Goal: Communication & Community: Share content

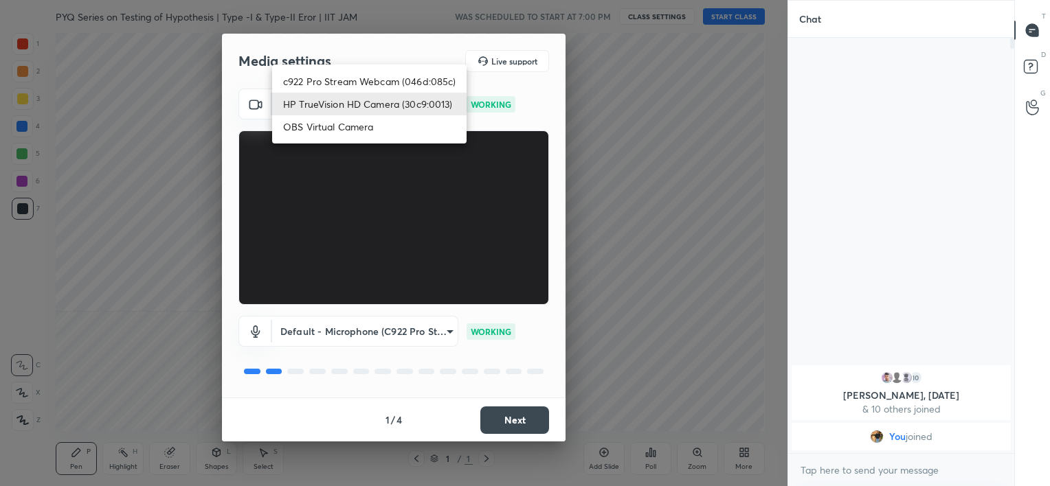
click at [387, 102] on body "1 2 3 4 5 6 7 C X Z C X Z E E Erase all H H PYQ Series on Testing of Hypothesis…" at bounding box center [525, 243] width 1050 height 486
click at [382, 77] on li "c922 Pro Stream Webcam (046d:085c)" at bounding box center [369, 81] width 194 height 23
type input "b39b455f788c0d1c2df43438f612ff5e2121349c3a893045524a788c980995e5"
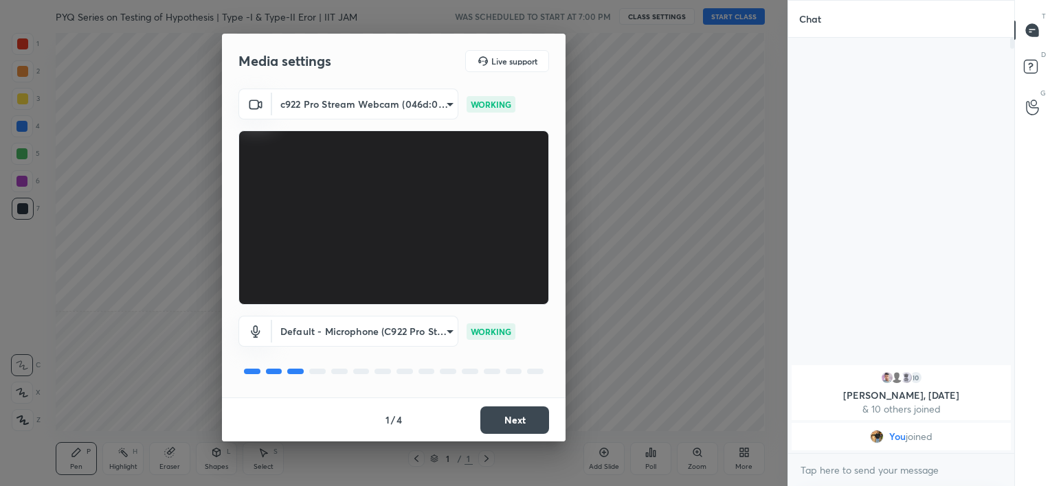
click at [517, 412] on button "Next" at bounding box center [514, 420] width 69 height 27
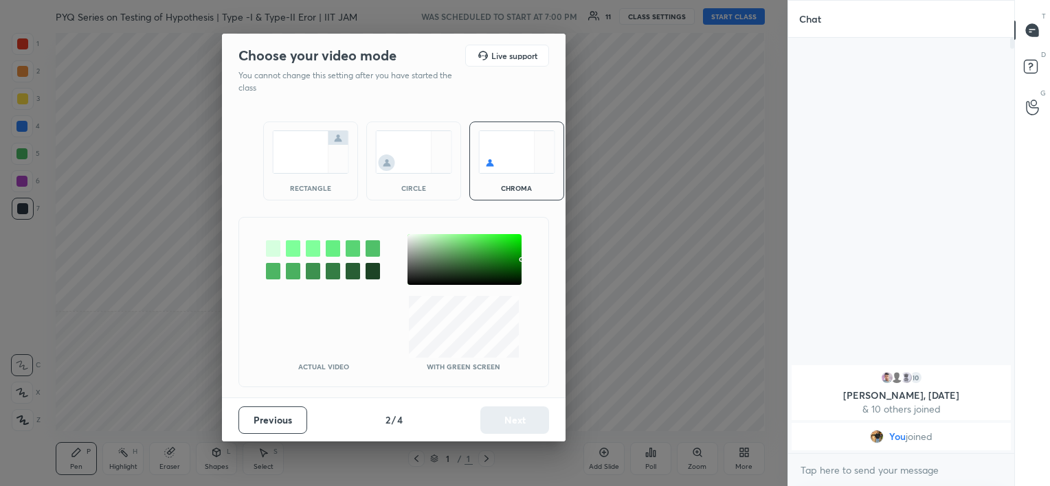
click at [431, 194] on div "circle" at bounding box center [413, 161] width 95 height 79
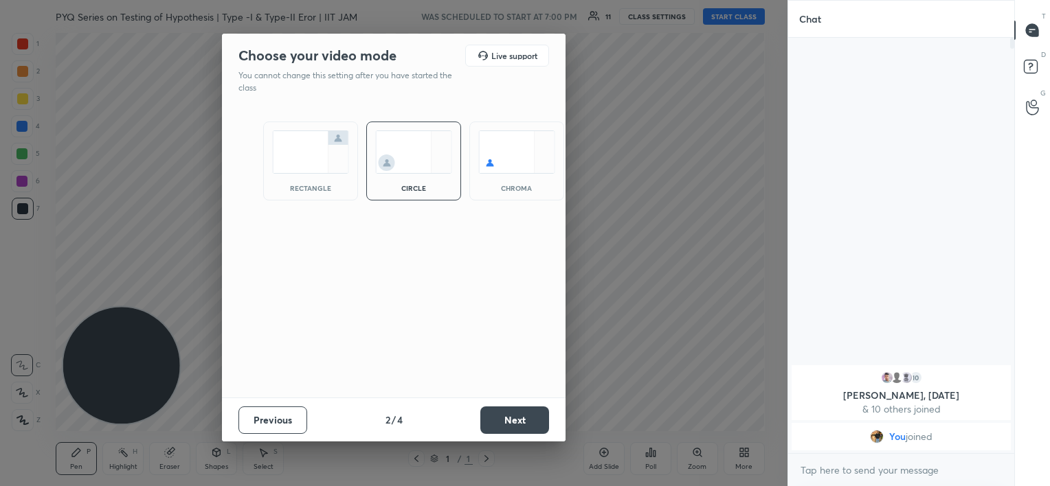
click at [527, 415] on button "Next" at bounding box center [514, 420] width 69 height 27
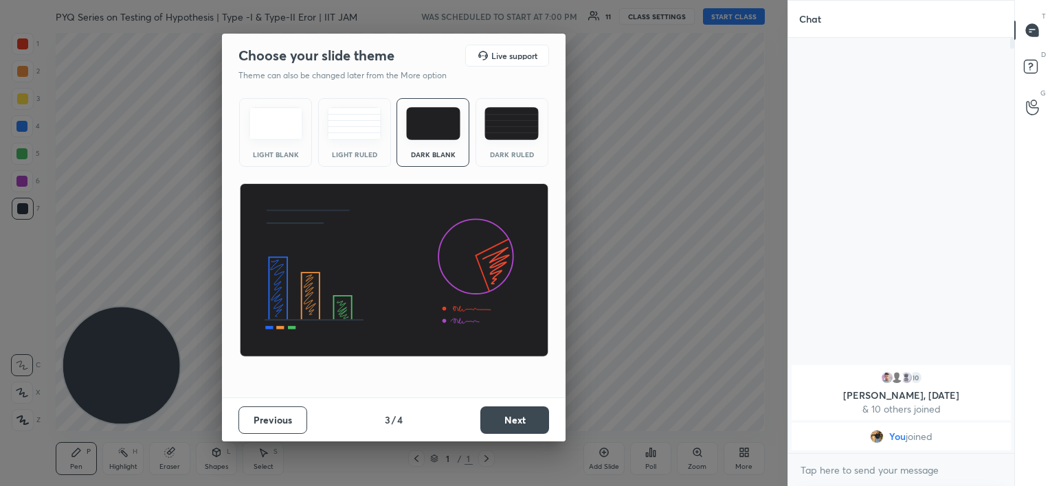
click at [527, 415] on button "Next" at bounding box center [514, 420] width 69 height 27
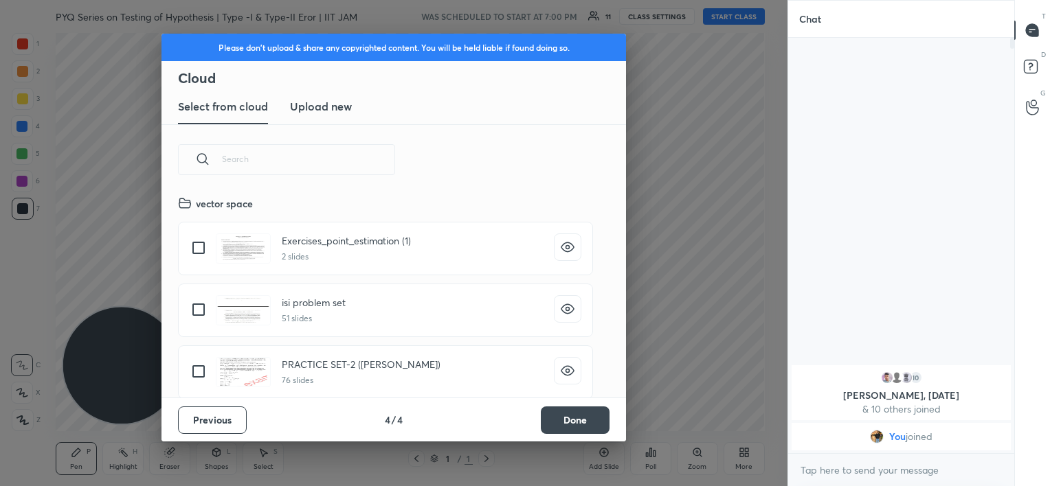
scroll to position [203, 441]
click at [568, 416] on button "Done" at bounding box center [575, 420] width 69 height 27
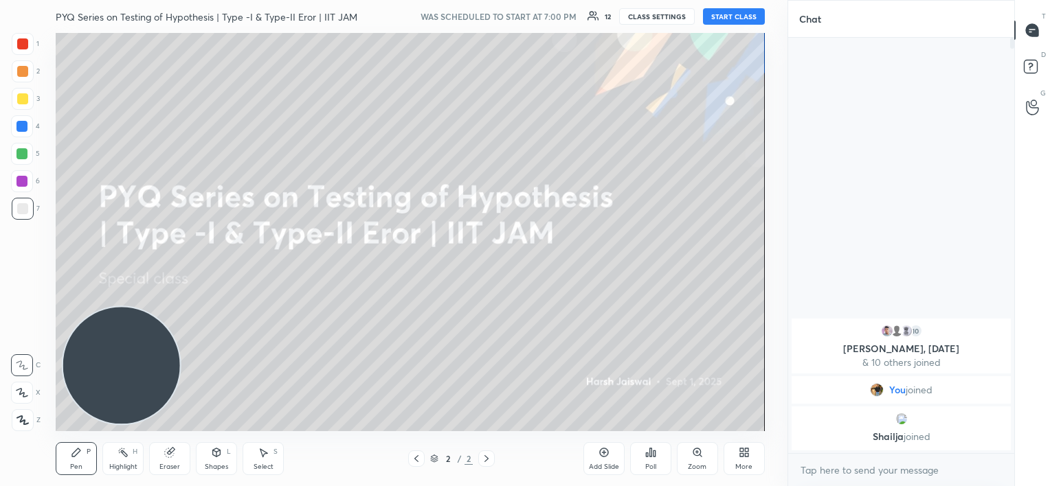
click at [728, 19] on button "START CLASS" at bounding box center [734, 16] width 62 height 16
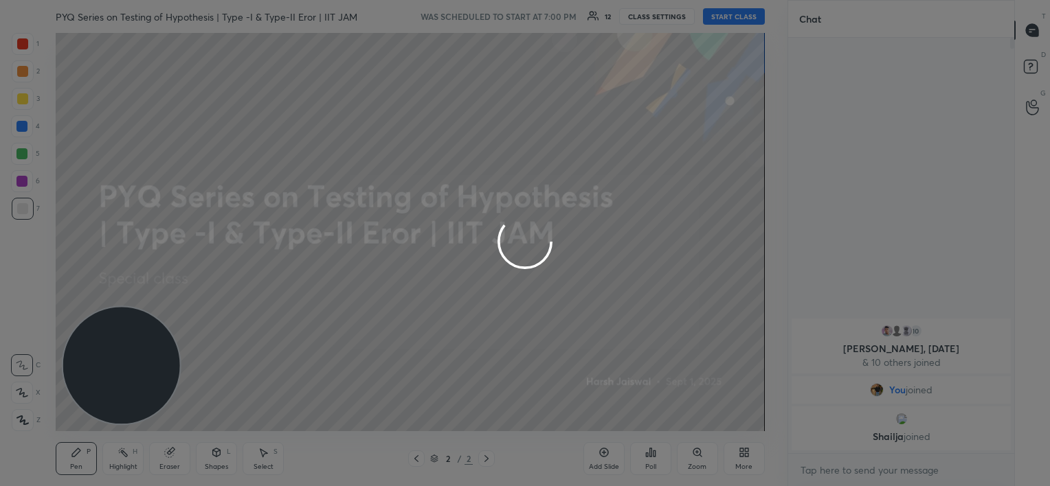
type textarea "x"
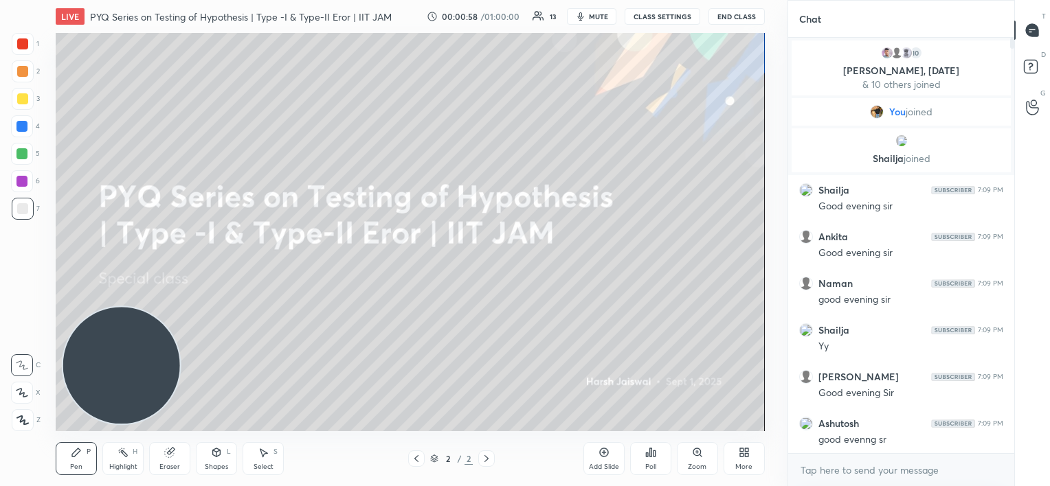
click at [742, 458] on icon at bounding box center [744, 452] width 11 height 11
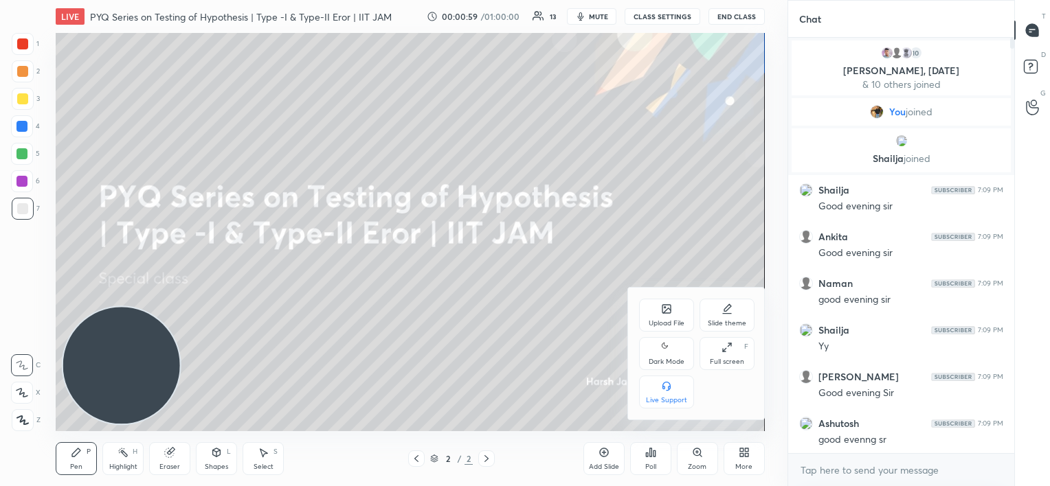
click at [662, 324] on div "Upload File" at bounding box center [667, 323] width 36 height 7
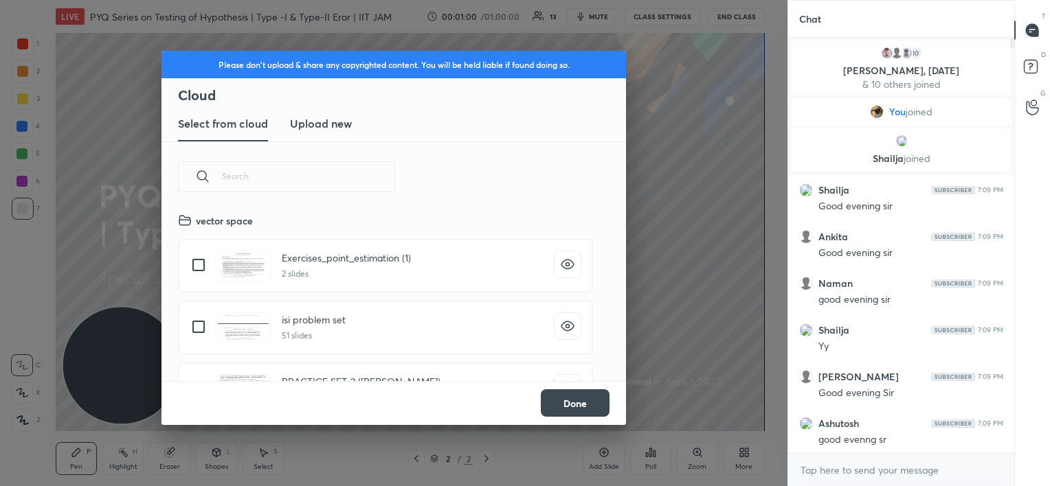
scroll to position [169, 441]
click at [319, 133] on new "Upload new" at bounding box center [321, 124] width 62 height 34
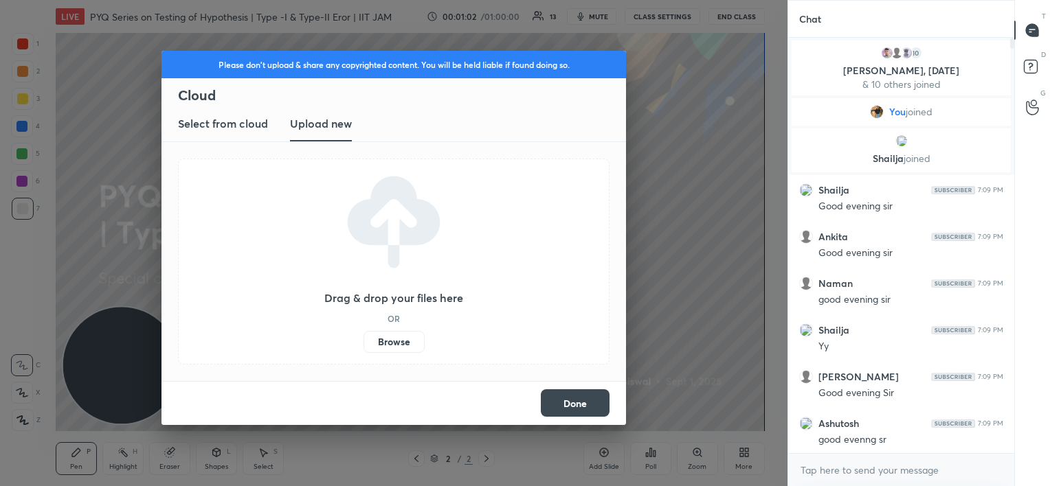
click at [402, 348] on label "Browse" at bounding box center [393, 342] width 61 height 22
click at [363, 348] on input "Browse" at bounding box center [363, 342] width 0 height 22
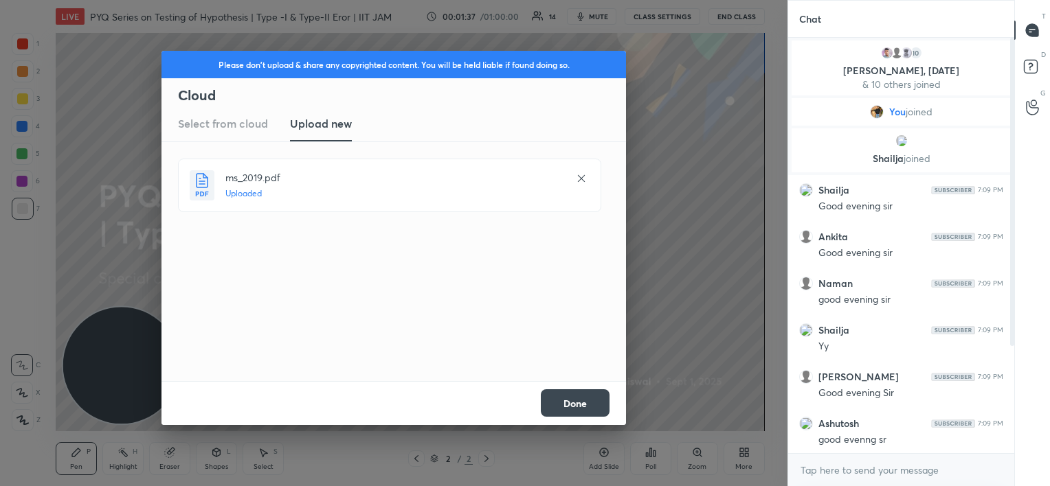
click at [583, 399] on button "Done" at bounding box center [575, 403] width 69 height 27
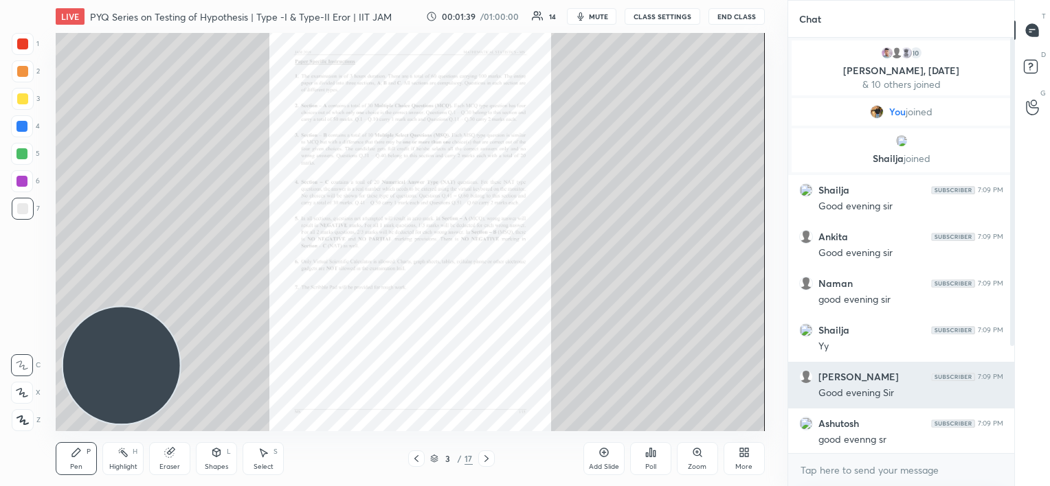
scroll to position [145, 0]
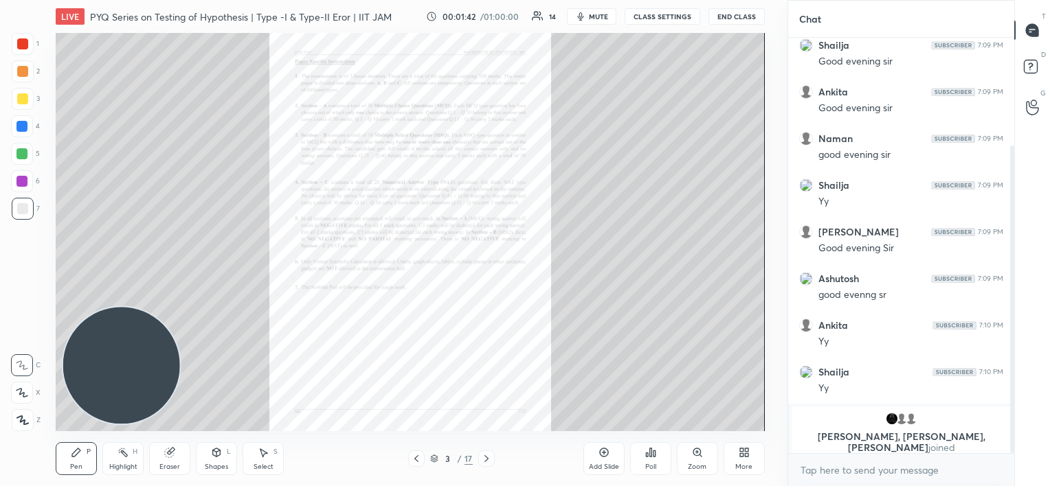
click at [490, 455] on icon at bounding box center [486, 458] width 11 height 11
click at [489, 458] on icon at bounding box center [486, 458] width 11 height 11
click at [486, 460] on icon at bounding box center [486, 458] width 11 height 11
click at [489, 459] on icon at bounding box center [486, 458] width 11 height 11
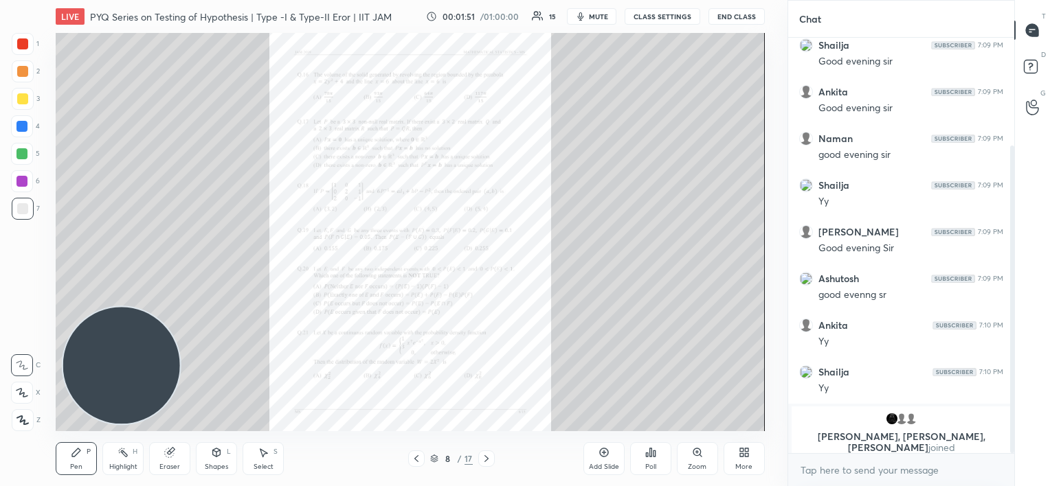
click at [488, 459] on icon at bounding box center [486, 459] width 4 height 7
click at [487, 459] on icon at bounding box center [486, 459] width 4 height 7
click at [414, 461] on icon at bounding box center [416, 458] width 11 height 11
click at [487, 458] on icon at bounding box center [486, 458] width 11 height 11
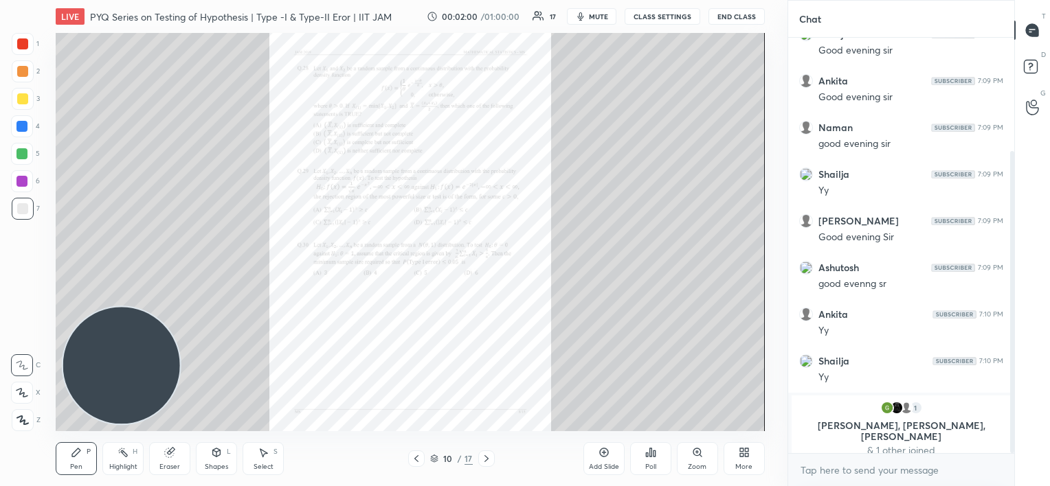
click at [695, 456] on icon at bounding box center [697, 452] width 11 height 11
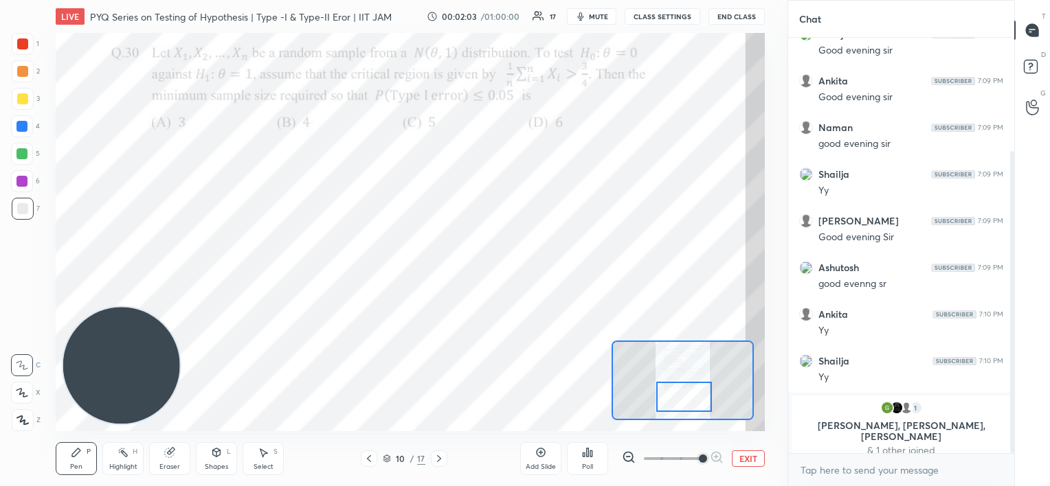
drag, startPoint x: 694, startPoint y: 382, endPoint x: 695, endPoint y: 399, distance: 16.5
click at [695, 399] on div at bounding box center [684, 397] width 56 height 31
click at [23, 126] on div at bounding box center [21, 126] width 11 height 11
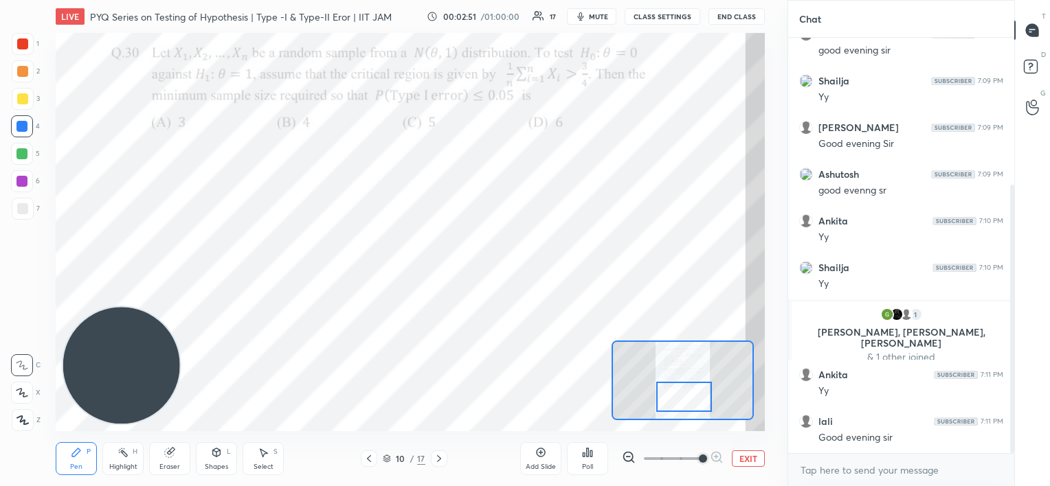
scroll to position [274, 0]
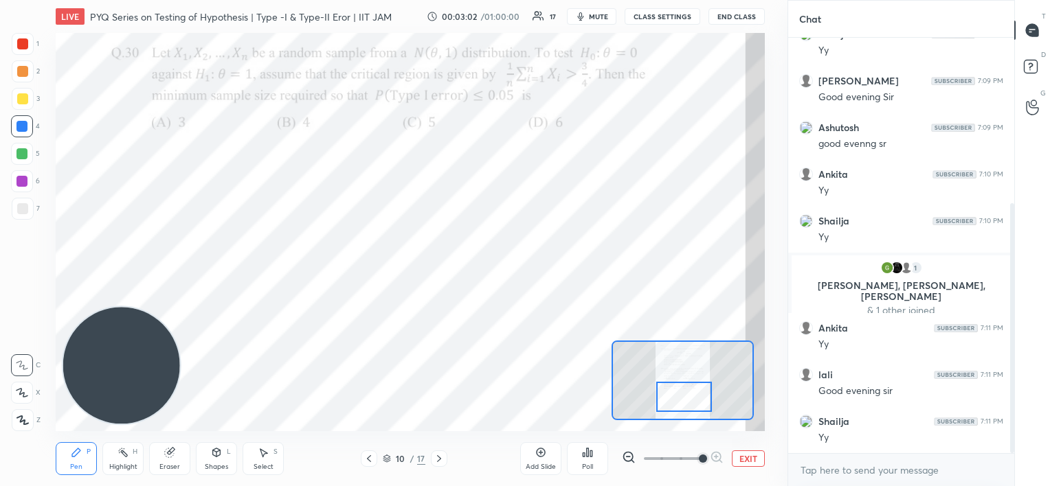
click at [592, 16] on span "mute" at bounding box center [598, 17] width 19 height 10
click at [594, 16] on span "unmute" at bounding box center [597, 17] width 30 height 10
drag, startPoint x: 170, startPoint y: 451, endPoint x: 159, endPoint y: 379, distance: 72.4
click at [170, 451] on icon at bounding box center [169, 453] width 9 height 9
click at [20, 322] on icon at bounding box center [22, 321] width 12 height 12
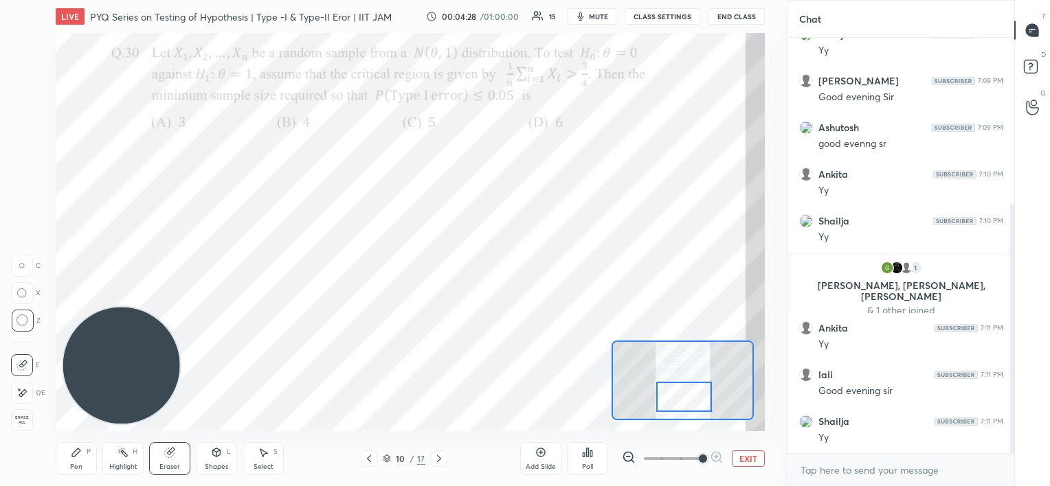
drag, startPoint x: 76, startPoint y: 456, endPoint x: 115, endPoint y: 313, distance: 148.8
click at [75, 455] on icon at bounding box center [76, 453] width 8 height 8
click at [24, 186] on div at bounding box center [21, 181] width 11 height 11
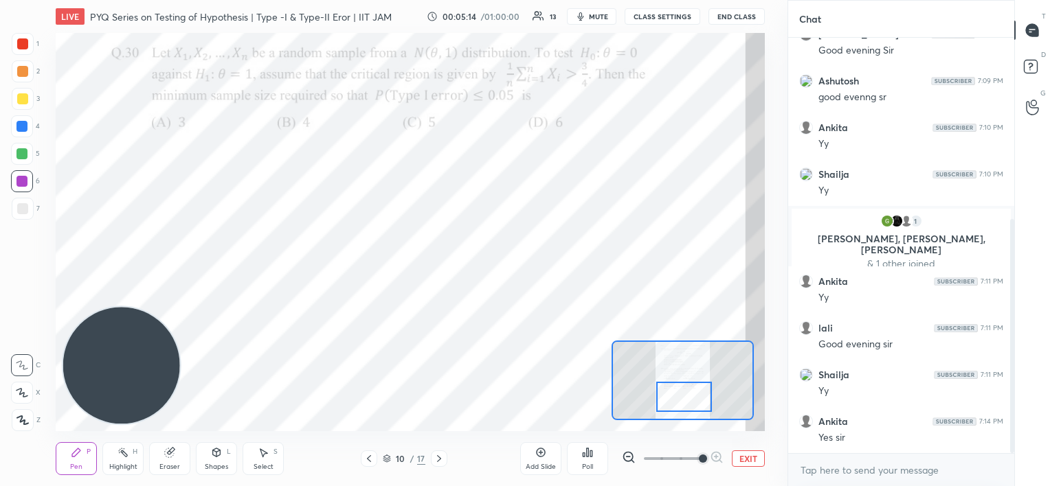
click at [385, 462] on icon at bounding box center [387, 459] width 8 height 8
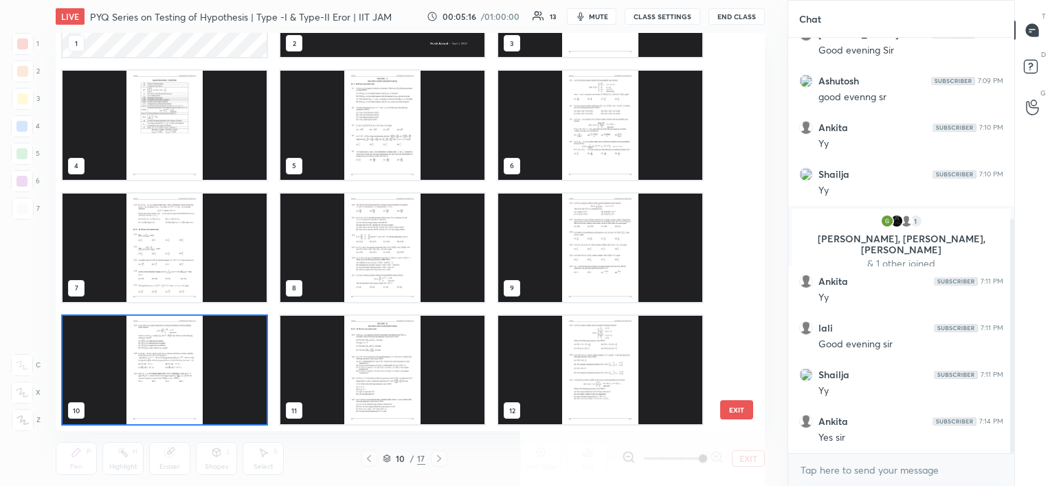
scroll to position [85, 0]
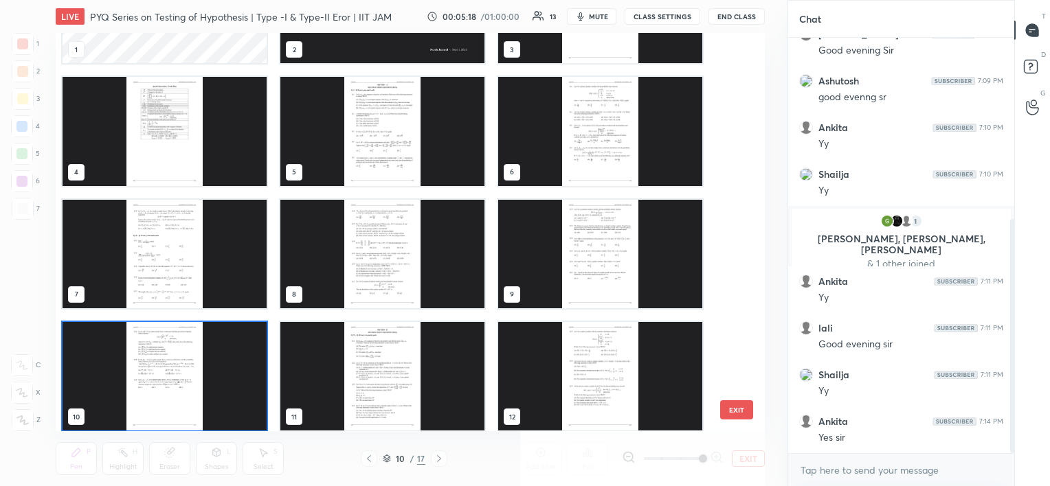
click at [216, 142] on img "grid" at bounding box center [165, 131] width 204 height 109
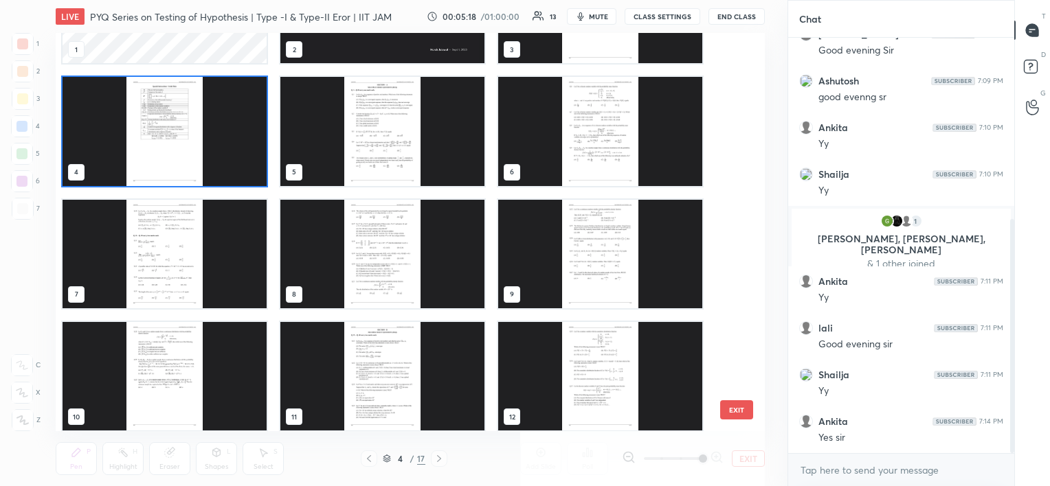
click at [218, 141] on img "grid" at bounding box center [165, 131] width 204 height 109
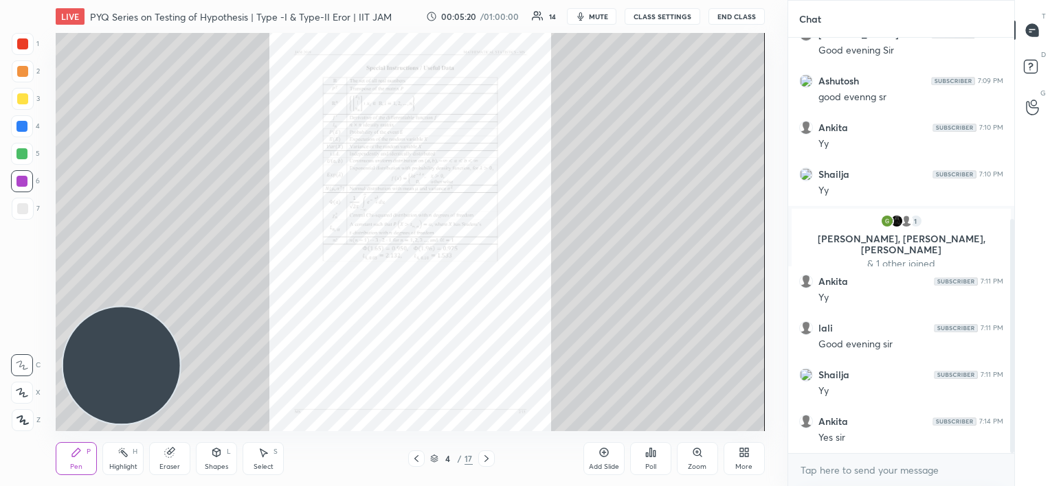
click at [696, 464] on div "Zoom" at bounding box center [697, 467] width 19 height 7
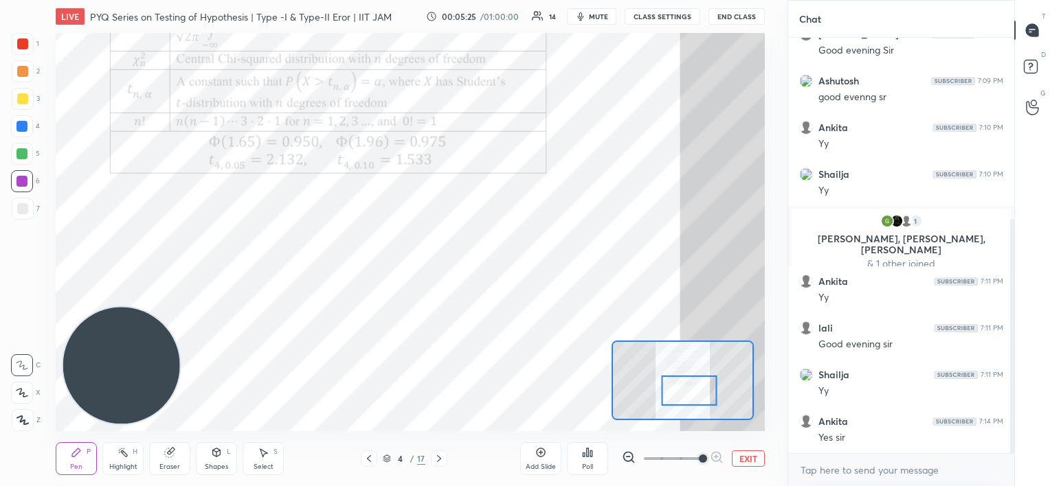
drag, startPoint x: 693, startPoint y: 398, endPoint x: 682, endPoint y: 387, distance: 15.1
click at [687, 388] on div at bounding box center [689, 390] width 56 height 31
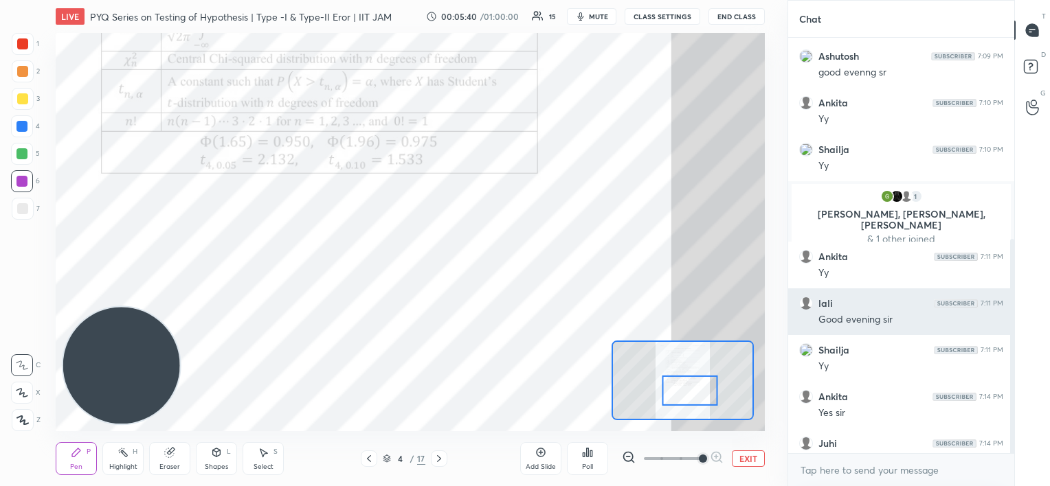
scroll to position [390, 0]
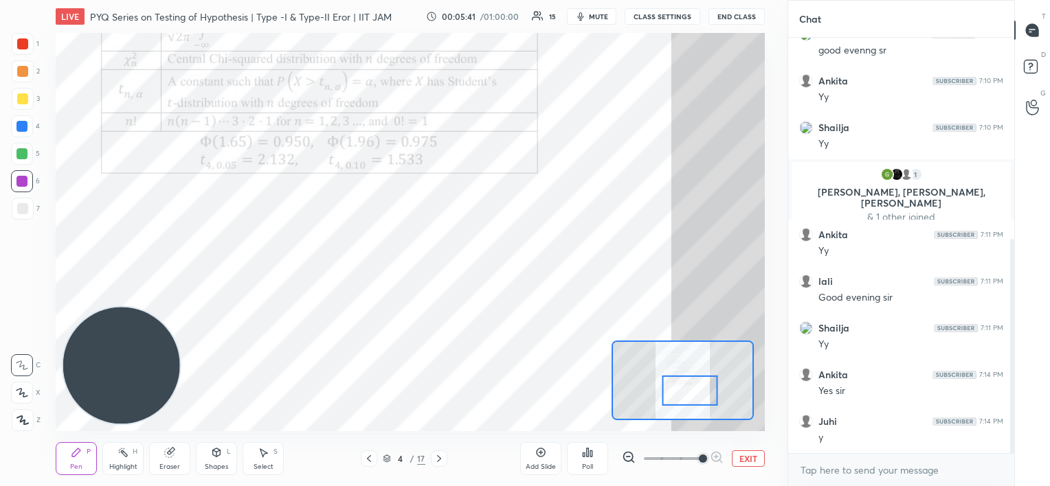
click at [22, 155] on div at bounding box center [21, 153] width 11 height 11
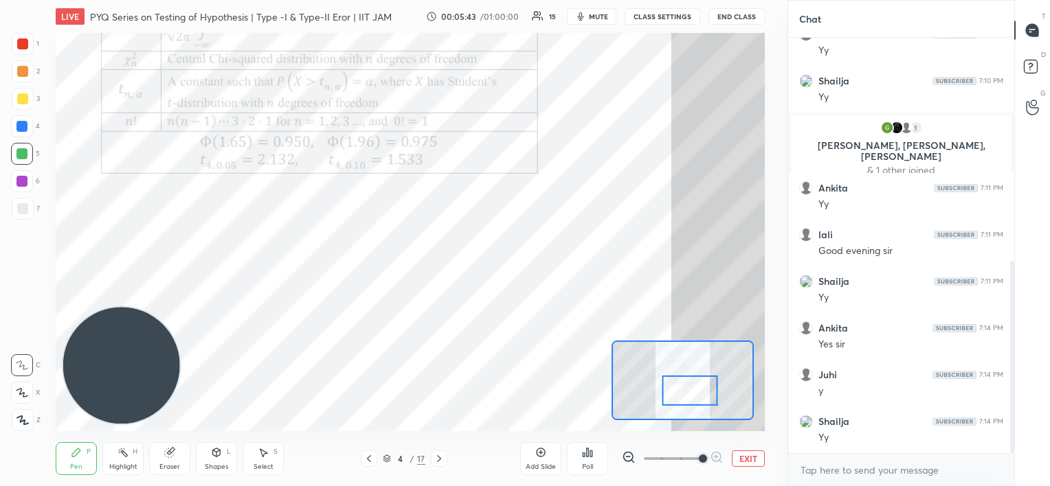
scroll to position [483, 0]
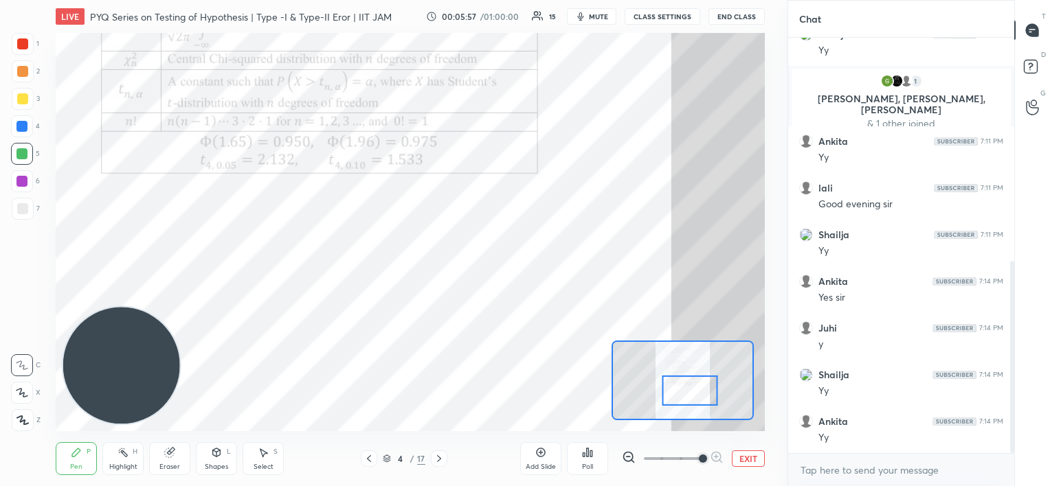
click at [385, 462] on icon at bounding box center [386, 461] width 7 height 2
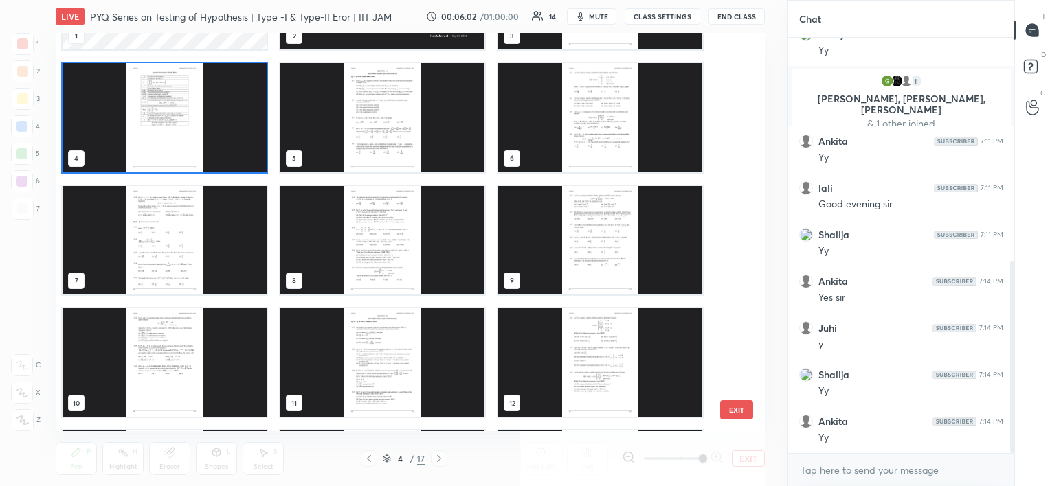
scroll to position [110, 0]
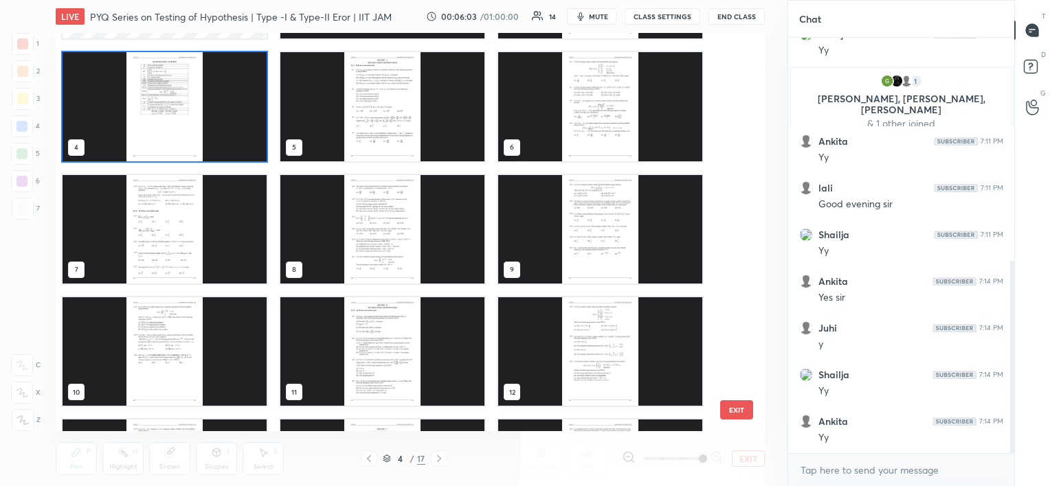
click at [181, 342] on img "grid" at bounding box center [165, 352] width 204 height 109
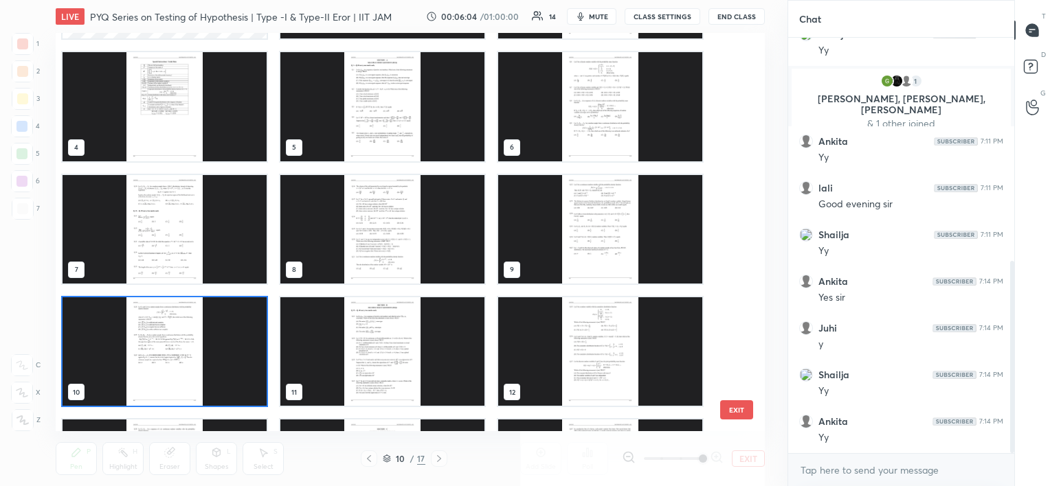
click at [181, 342] on img "grid" at bounding box center [165, 352] width 204 height 109
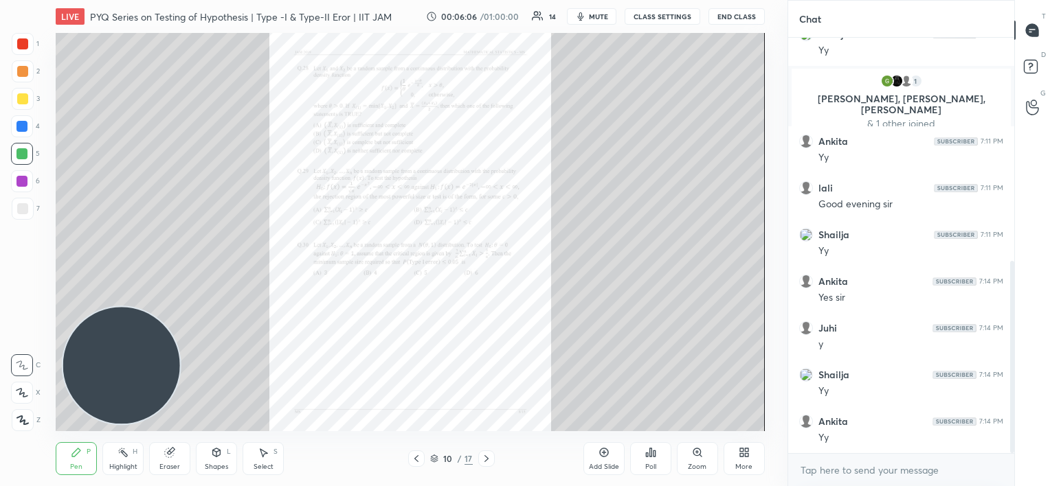
click at [696, 451] on icon at bounding box center [697, 452] width 11 height 11
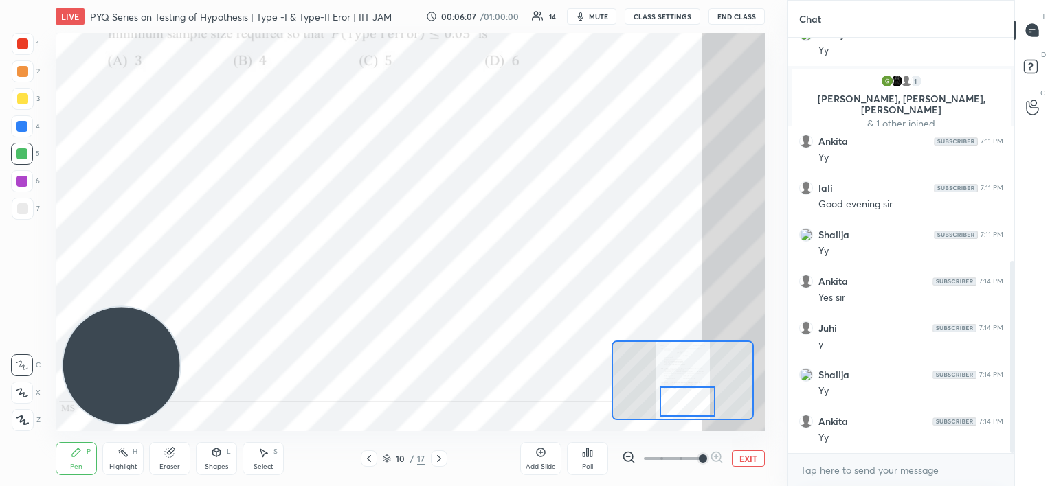
drag, startPoint x: 690, startPoint y: 382, endPoint x: 691, endPoint y: 401, distance: 19.3
click at [695, 404] on div at bounding box center [688, 402] width 56 height 31
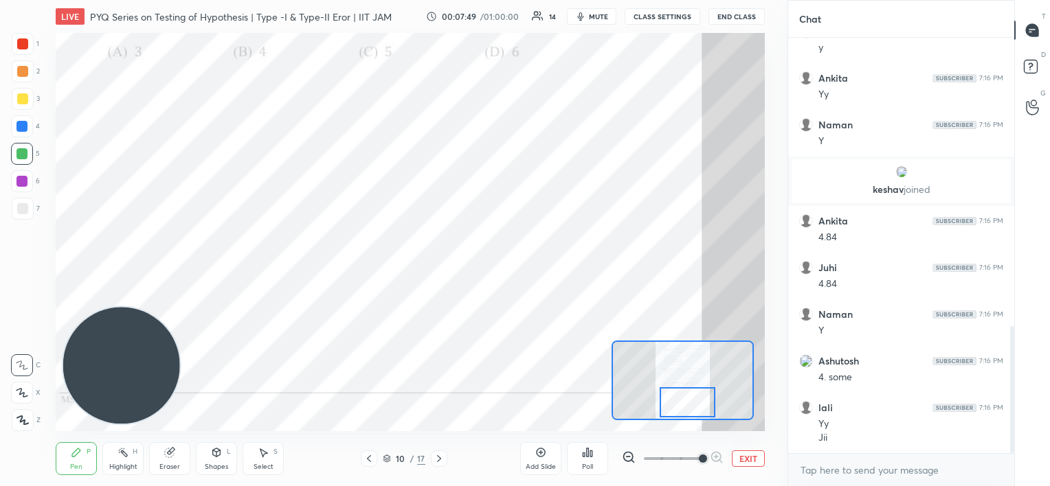
scroll to position [991, 0]
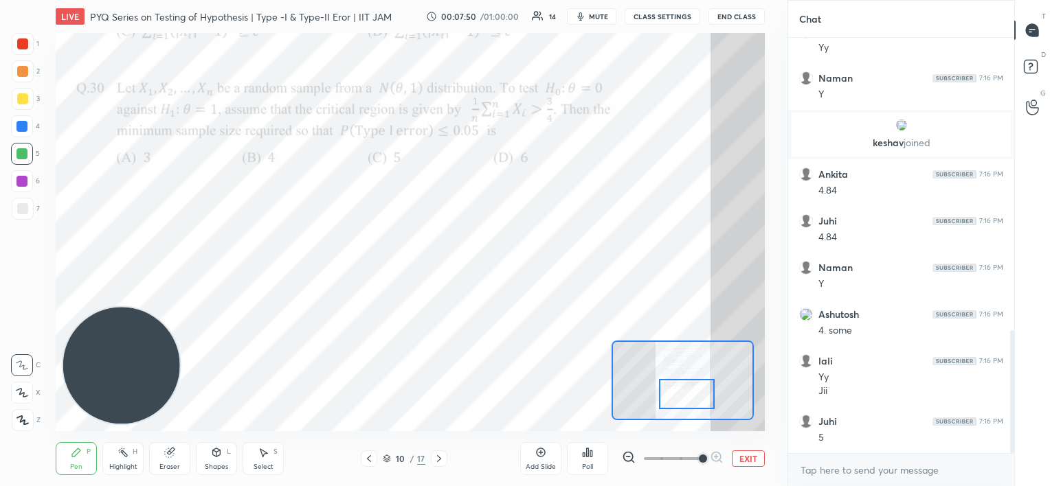
drag, startPoint x: 690, startPoint y: 398, endPoint x: 690, endPoint y: 390, distance: 8.2
click at [690, 390] on div at bounding box center [687, 394] width 56 height 31
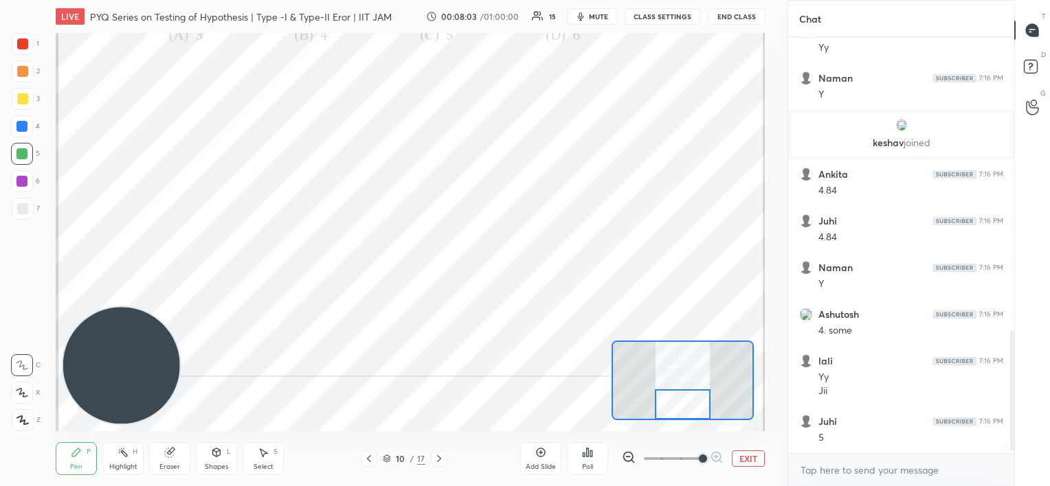
scroll to position [1038, 0]
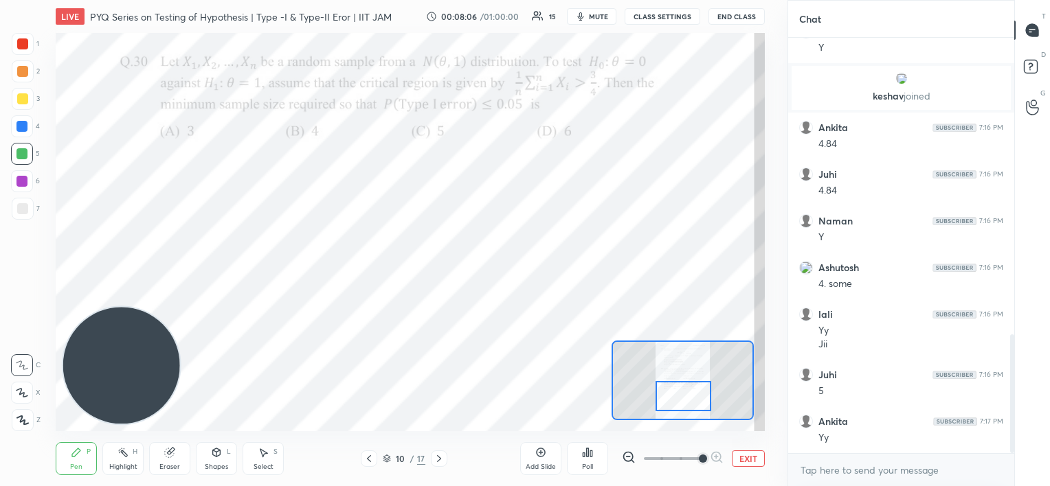
click at [681, 396] on div at bounding box center [683, 396] width 56 height 31
click at [442, 457] on icon at bounding box center [439, 458] width 11 height 11
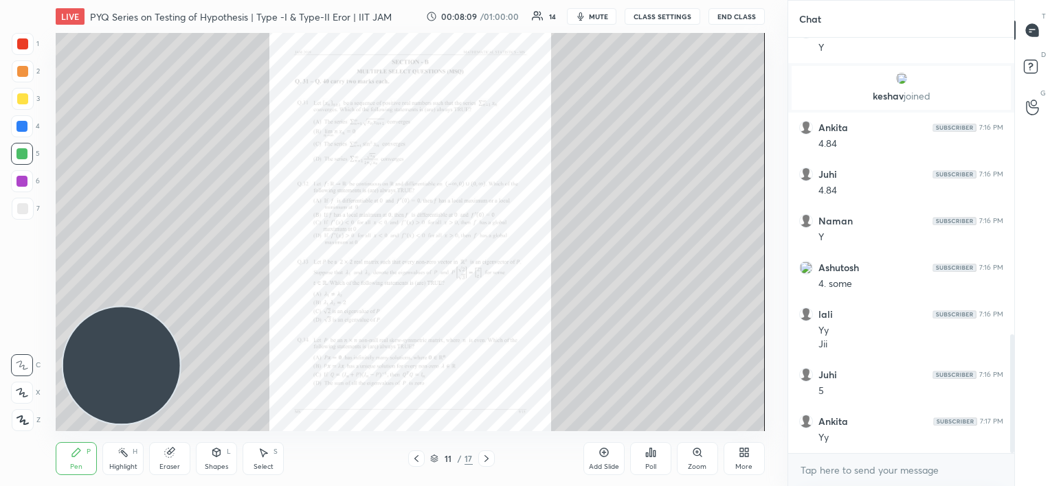
click at [488, 454] on icon at bounding box center [486, 458] width 11 height 11
click at [486, 456] on icon at bounding box center [486, 458] width 11 height 11
click at [478, 456] on div at bounding box center [486, 459] width 16 height 16
click at [478, 455] on div at bounding box center [486, 459] width 16 height 16
click at [477, 456] on div "15 / 17" at bounding box center [451, 459] width 87 height 16
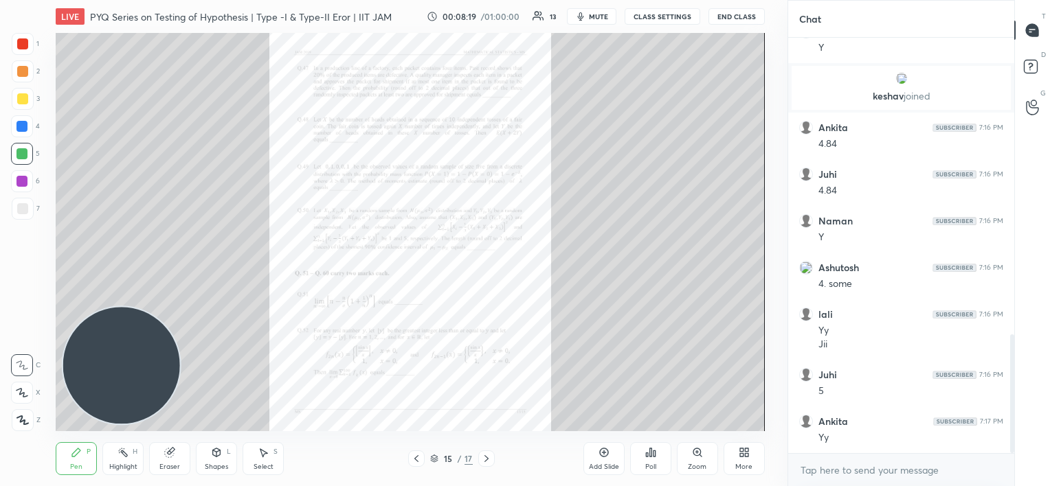
click at [484, 454] on icon at bounding box center [486, 458] width 11 height 11
click at [479, 455] on div at bounding box center [486, 459] width 16 height 16
click at [695, 453] on icon at bounding box center [697, 453] width 8 height 8
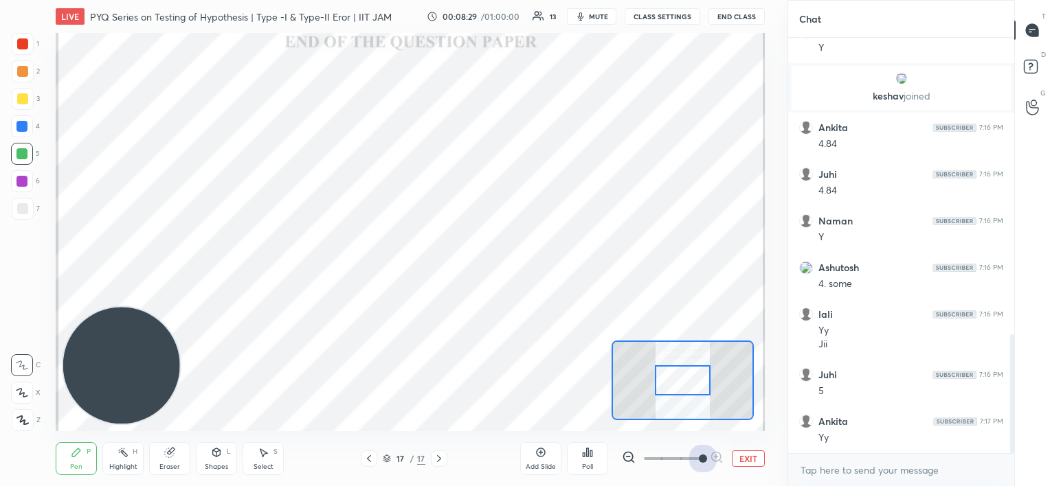
click at [695, 453] on span at bounding box center [673, 459] width 58 height 21
click at [699, 455] on span at bounding box center [703, 459] width 8 height 8
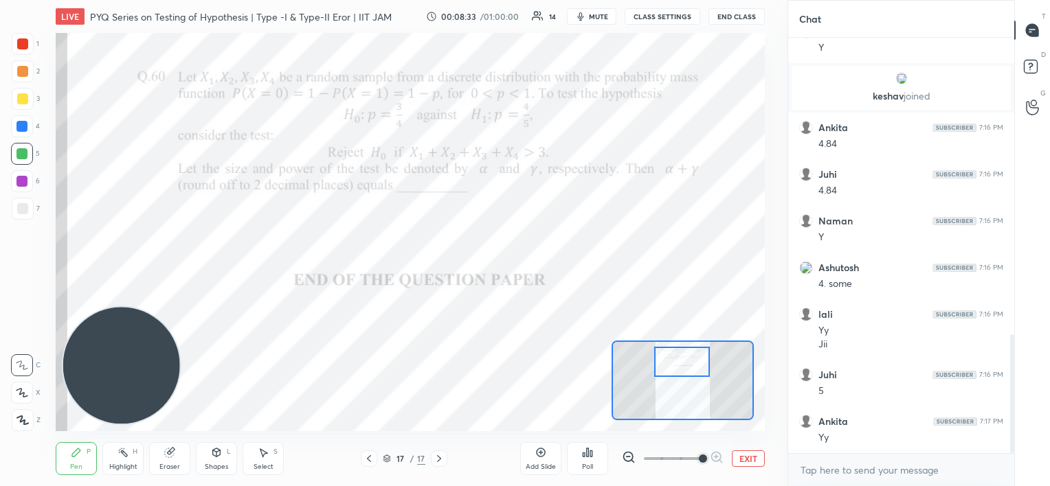
drag, startPoint x: 686, startPoint y: 379, endPoint x: 686, endPoint y: 361, distance: 18.6
click at [686, 361] on div at bounding box center [682, 362] width 56 height 31
click at [23, 47] on div at bounding box center [22, 43] width 11 height 11
click at [379, 56] on div "LIVE PYQ Series on Testing of Hypothesis | Type -I & Type-II Eror | IIT JAM 00:…" at bounding box center [410, 243] width 732 height 486
click at [395, 58] on div "LIVE PYQ Series on Testing of Hypothesis | Type -I & Type-II Eror | IIT JAM 00:…" at bounding box center [410, 243] width 732 height 486
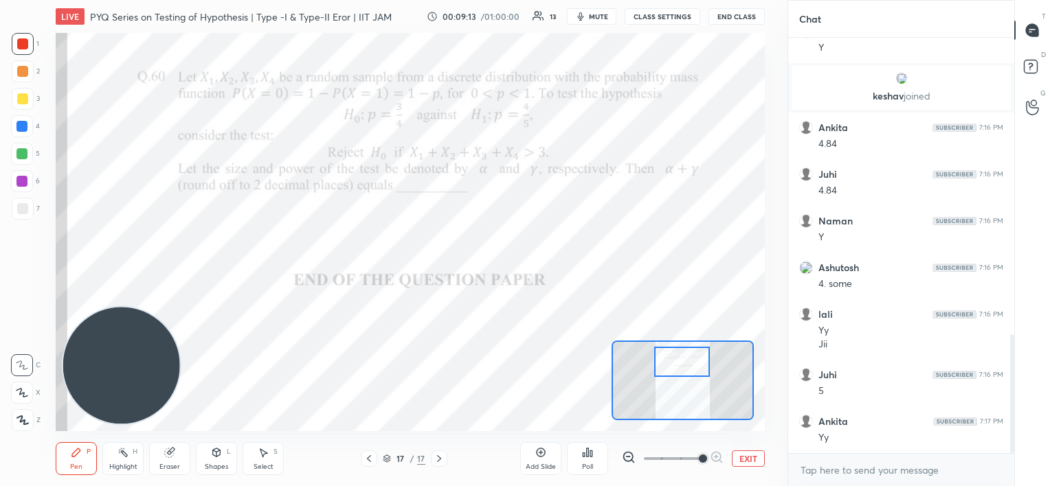
click at [19, 124] on div at bounding box center [21, 126] width 11 height 11
click at [599, 16] on span "mute" at bounding box center [598, 17] width 19 height 10
click at [662, 18] on button "CLASS SETTINGS" at bounding box center [663, 16] width 76 height 16
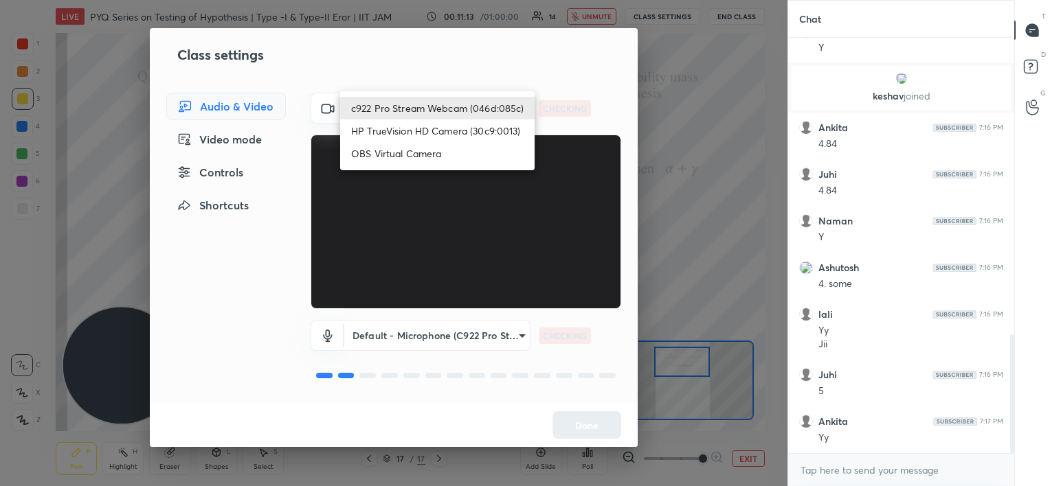
click at [485, 102] on body "1 2 3 4 5 6 7 C X Z C X Z E E Erase all H H LIVE PYQ Series on Testing of Hypot…" at bounding box center [525, 243] width 1050 height 486
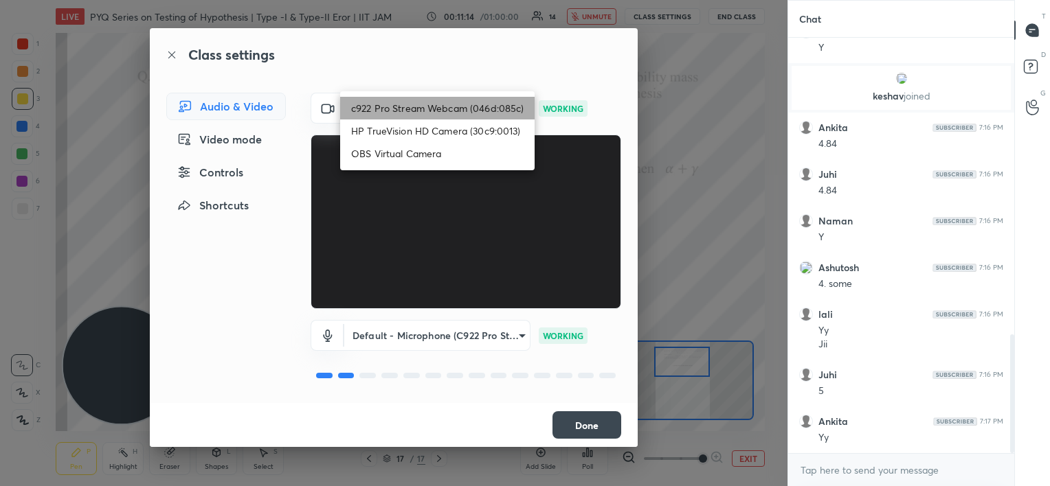
click at [460, 104] on li "c922 Pro Stream Webcam (046d:085c)" at bounding box center [437, 108] width 194 height 23
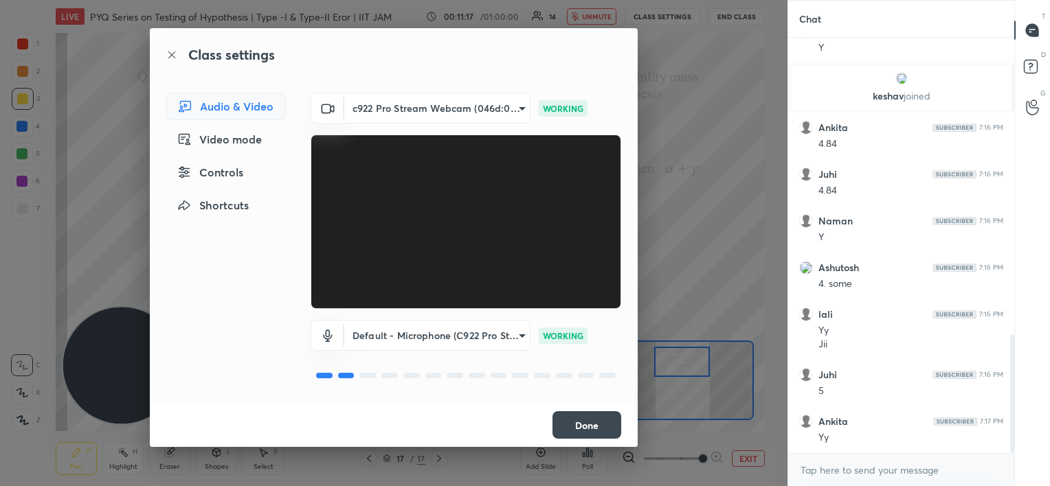
click at [596, 425] on button "Done" at bounding box center [586, 425] width 69 height 27
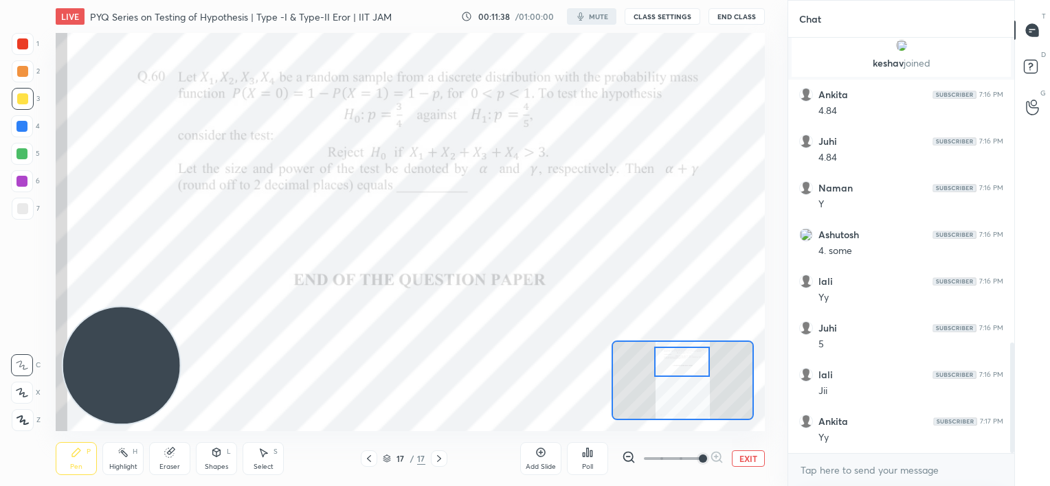
scroll to position [1143, 0]
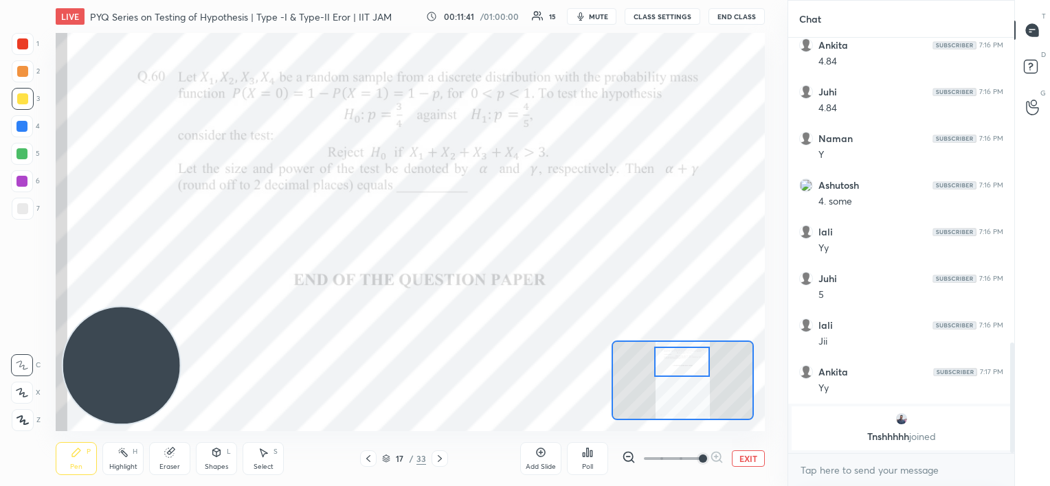
click at [589, 18] on span "mute" at bounding box center [598, 17] width 19 height 10
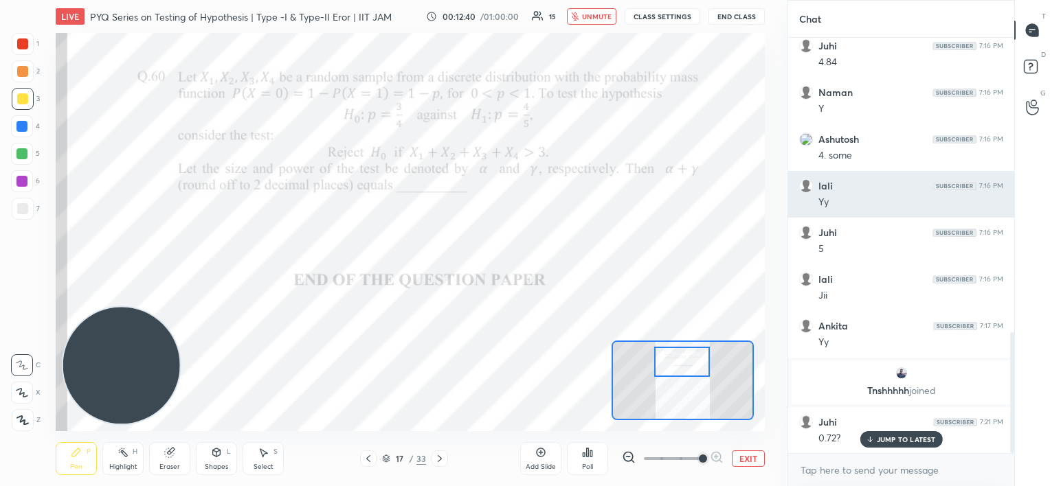
scroll to position [1064, 0]
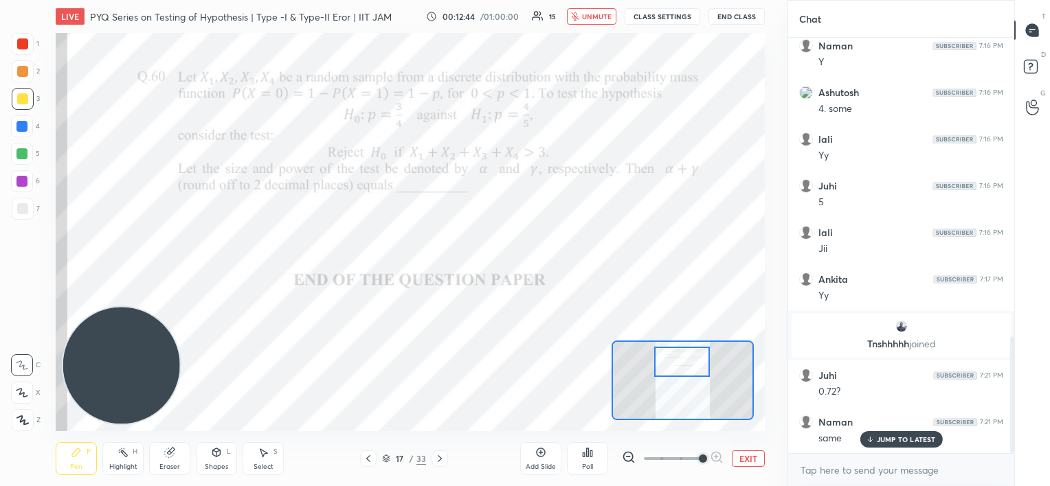
click at [884, 441] on p "JUMP TO LATEST" at bounding box center [906, 440] width 59 height 8
click at [579, 16] on button "unmute" at bounding box center [591, 16] width 49 height 16
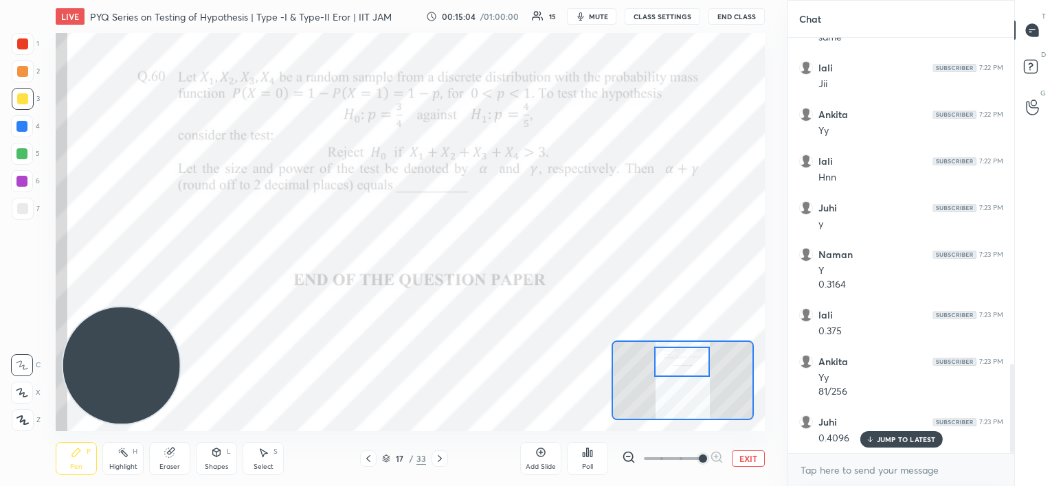
scroll to position [1512, 0]
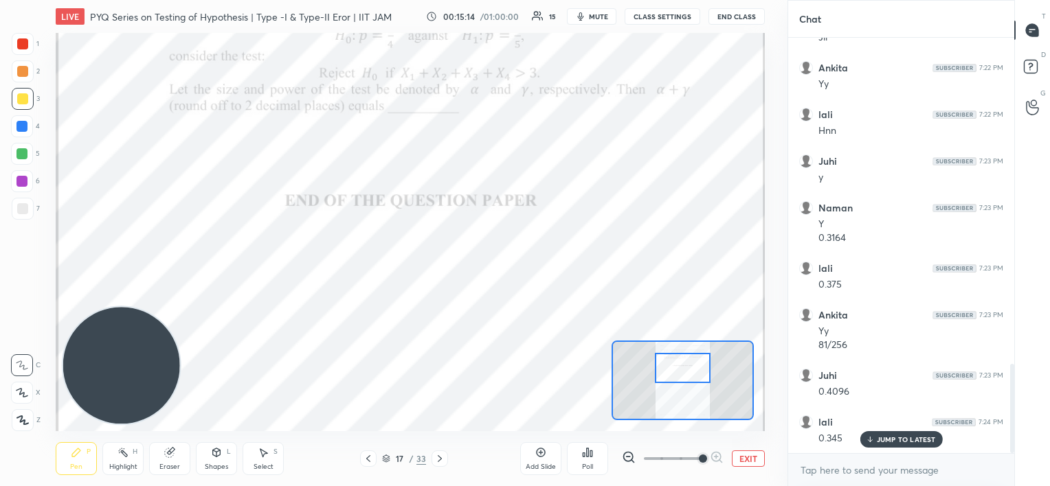
drag, startPoint x: 692, startPoint y: 368, endPoint x: 693, endPoint y: 375, distance: 7.0
click at [693, 375] on div at bounding box center [683, 368] width 56 height 31
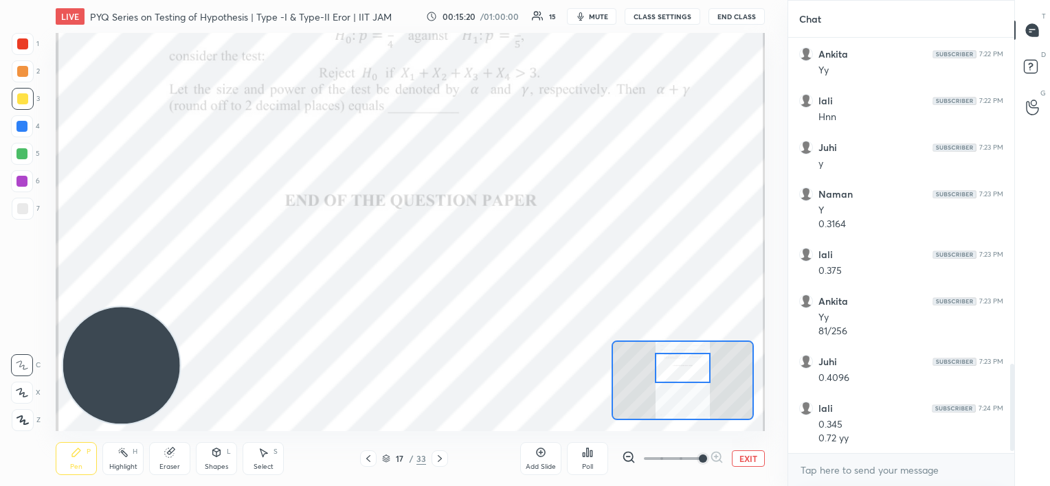
scroll to position [1572, 0]
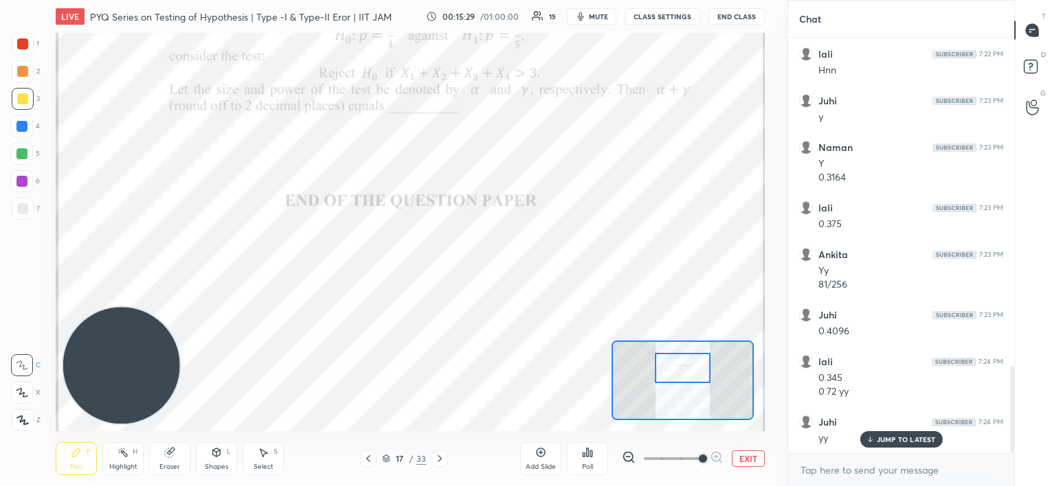
click at [745, 459] on button "EXIT" at bounding box center [748, 459] width 33 height 16
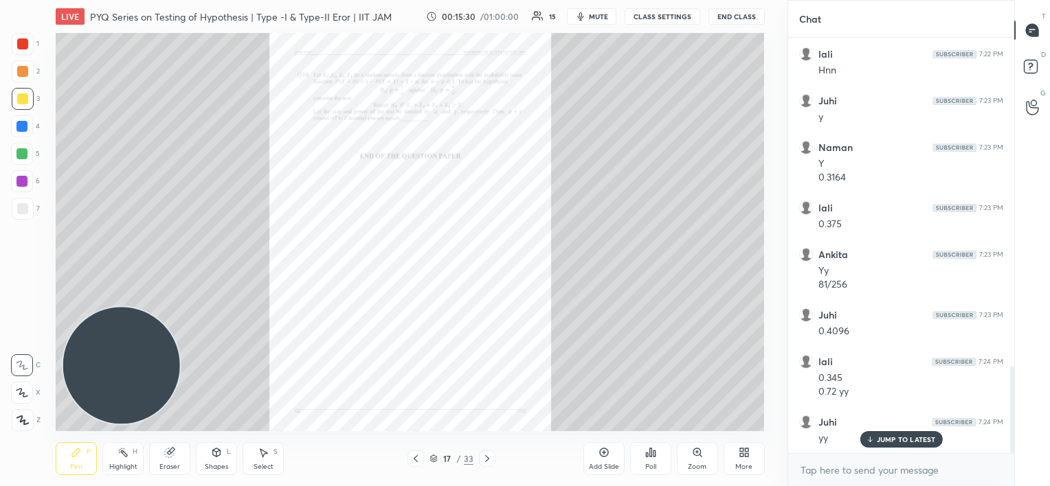
click at [602, 455] on icon at bounding box center [603, 452] width 11 height 11
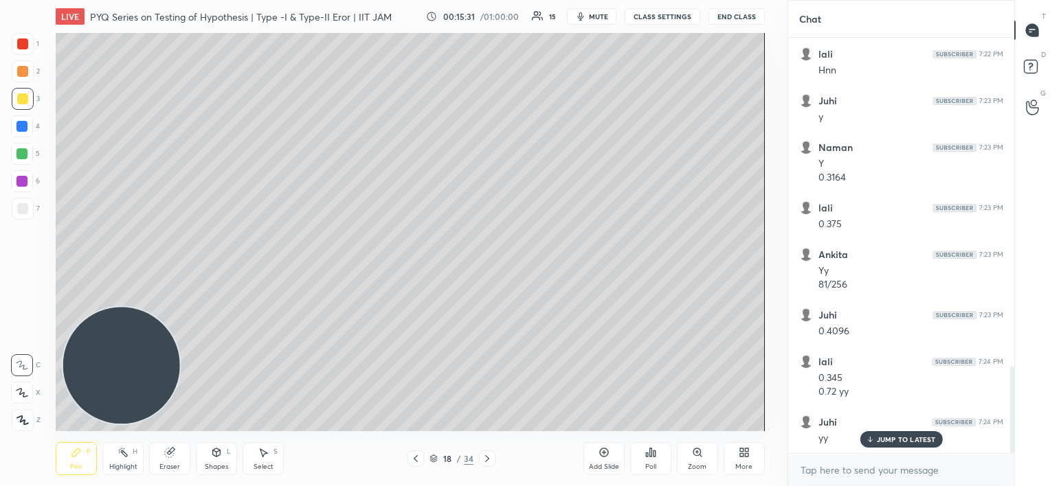
click at [737, 453] on div "More" at bounding box center [743, 458] width 41 height 33
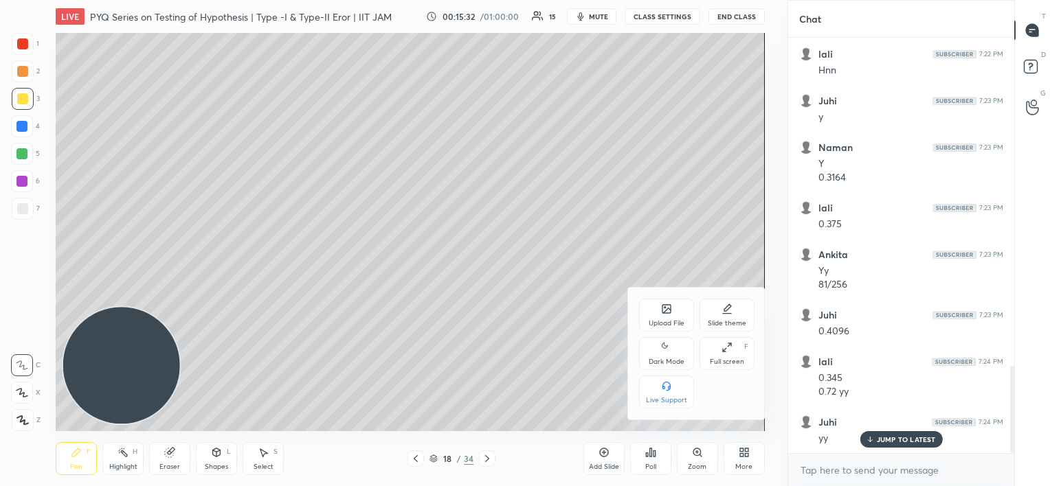
click at [662, 314] on icon at bounding box center [666, 309] width 11 height 11
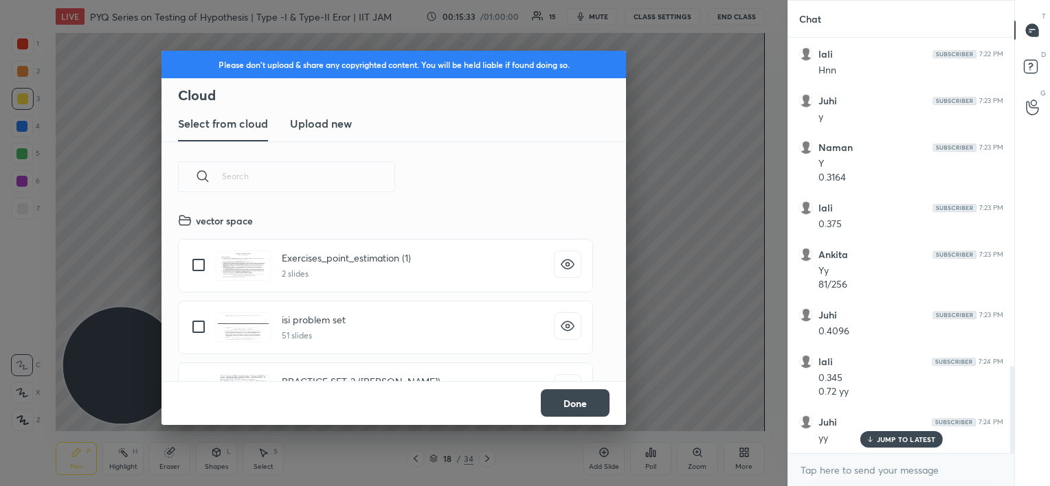
scroll to position [169, 441]
click at [325, 126] on h3 "Upload new" at bounding box center [321, 123] width 62 height 16
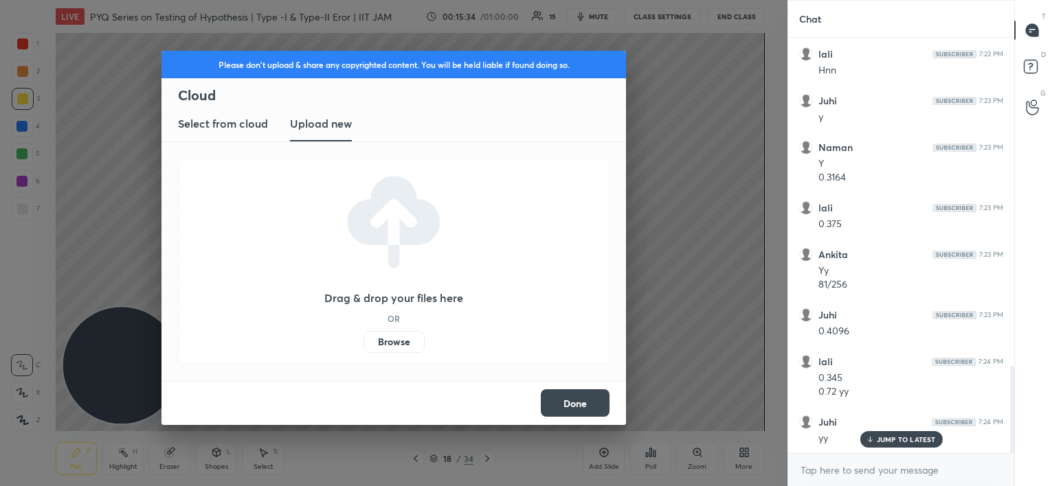
click at [385, 341] on label "Browse" at bounding box center [393, 342] width 61 height 22
click at [363, 341] on input "Browse" at bounding box center [363, 342] width 0 height 22
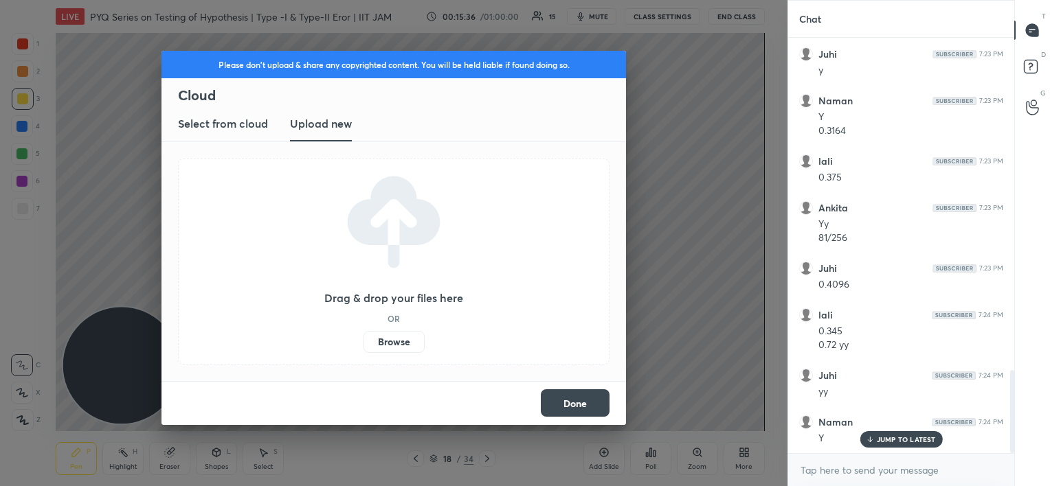
scroll to position [1665, 0]
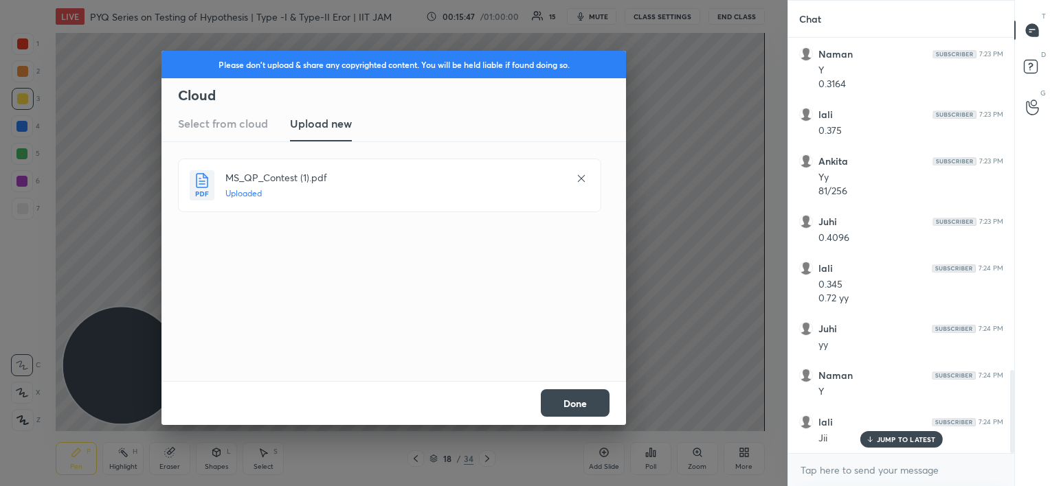
click at [568, 404] on button "Done" at bounding box center [575, 403] width 69 height 27
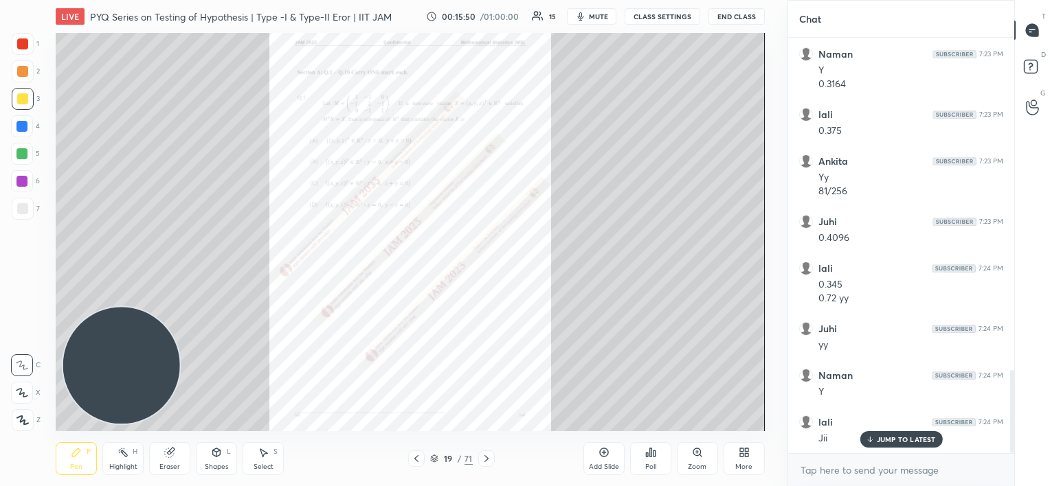
click at [484, 460] on icon at bounding box center [486, 458] width 11 height 11
click at [486, 459] on icon at bounding box center [486, 458] width 11 height 11
click at [488, 459] on icon at bounding box center [486, 459] width 4 height 7
click at [489, 463] on icon at bounding box center [486, 458] width 11 height 11
click at [491, 462] on icon at bounding box center [486, 458] width 11 height 11
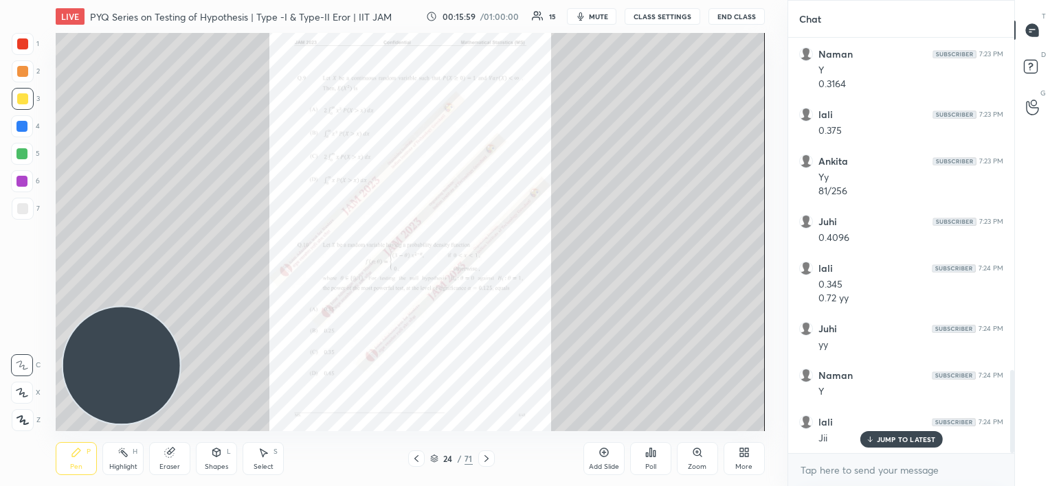
click at [416, 459] on icon at bounding box center [416, 458] width 11 height 11
click at [418, 459] on icon at bounding box center [416, 458] width 11 height 11
click at [486, 461] on icon at bounding box center [486, 458] width 11 height 11
click at [484, 460] on icon at bounding box center [486, 458] width 11 height 11
click at [699, 458] on icon at bounding box center [697, 452] width 11 height 11
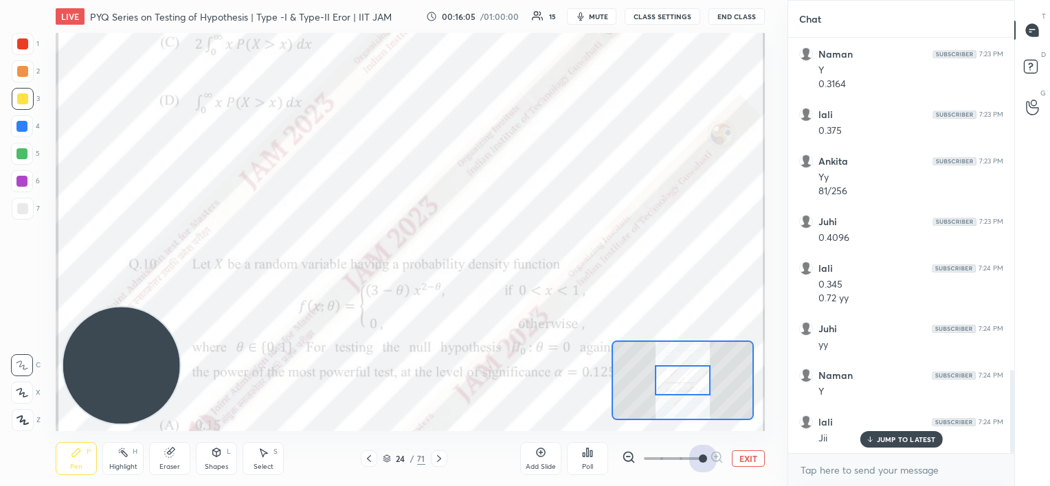
click at [699, 458] on span at bounding box center [673, 459] width 58 height 21
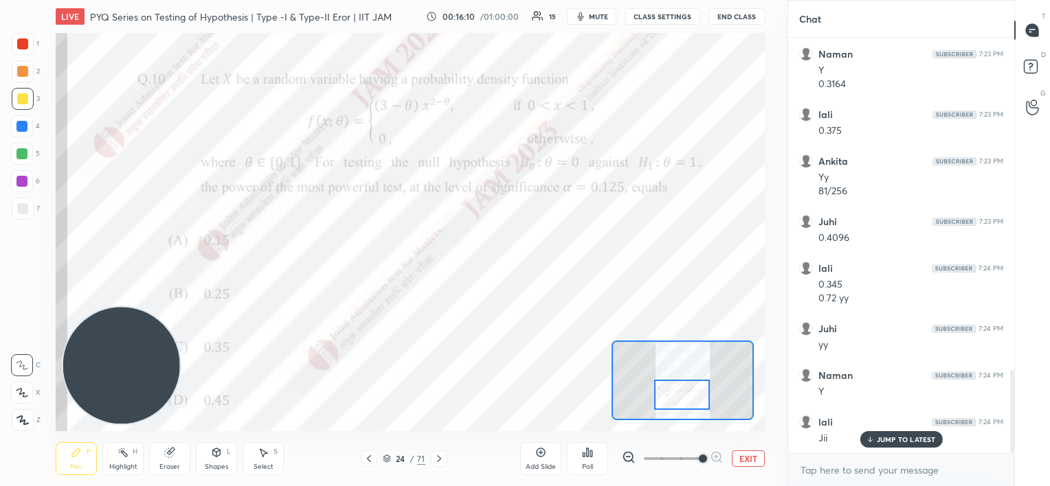
drag, startPoint x: 695, startPoint y: 381, endPoint x: 695, endPoint y: 396, distance: 14.4
click at [695, 396] on div at bounding box center [682, 395] width 56 height 31
click at [439, 459] on icon at bounding box center [439, 458] width 11 height 11
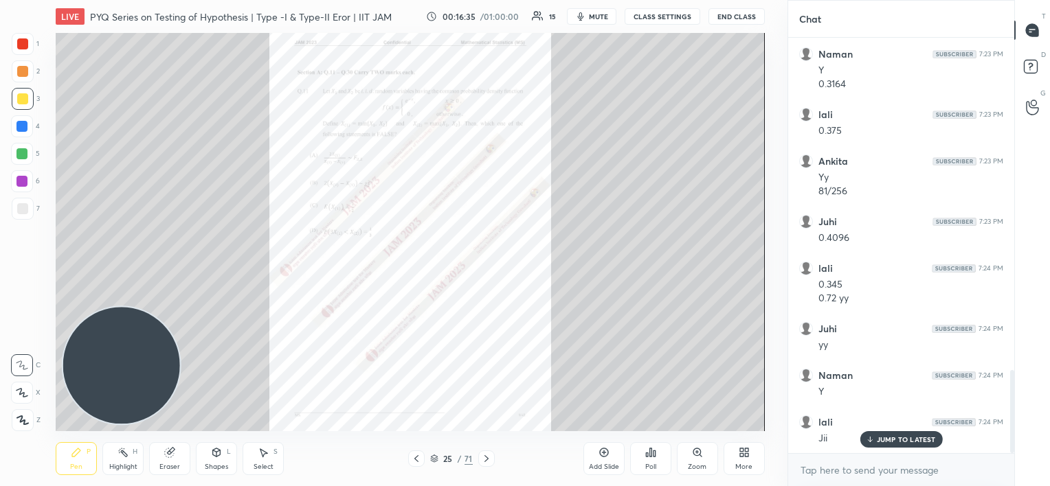
click at [484, 457] on icon at bounding box center [486, 458] width 11 height 11
click at [483, 457] on icon at bounding box center [486, 458] width 11 height 11
click at [482, 457] on icon at bounding box center [486, 458] width 11 height 11
click at [481, 456] on icon at bounding box center [486, 458] width 11 height 11
click at [479, 458] on div at bounding box center [486, 459] width 16 height 16
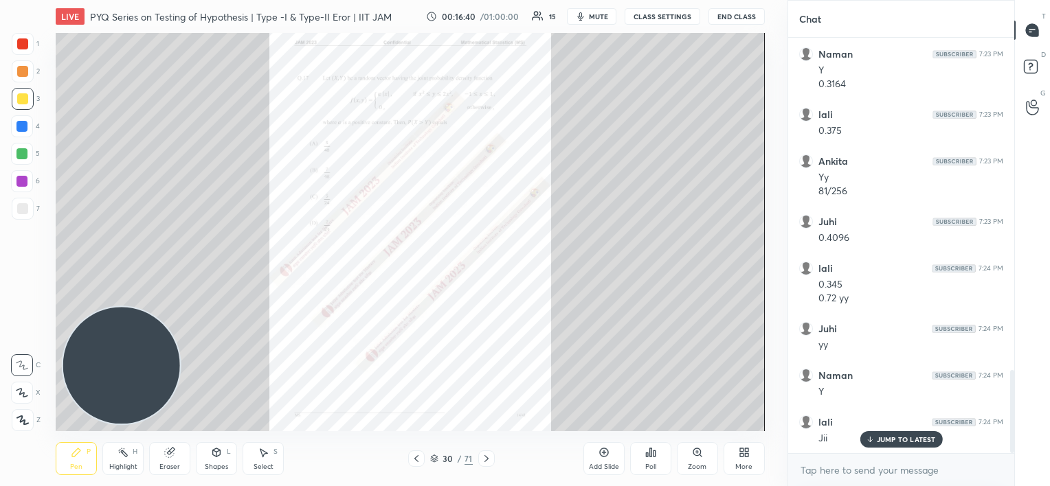
click at [478, 458] on div at bounding box center [486, 459] width 16 height 16
click at [475, 459] on div "31 / 71" at bounding box center [451, 459] width 87 height 16
click at [485, 456] on icon at bounding box center [486, 458] width 11 height 11
click at [483, 456] on icon at bounding box center [486, 458] width 11 height 11
click at [485, 460] on icon at bounding box center [486, 458] width 11 height 11
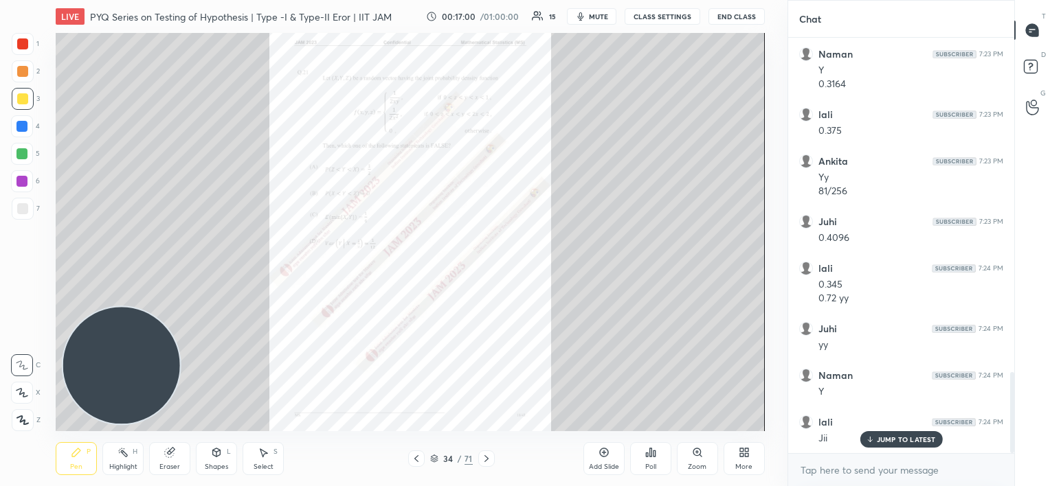
scroll to position [1712, 0]
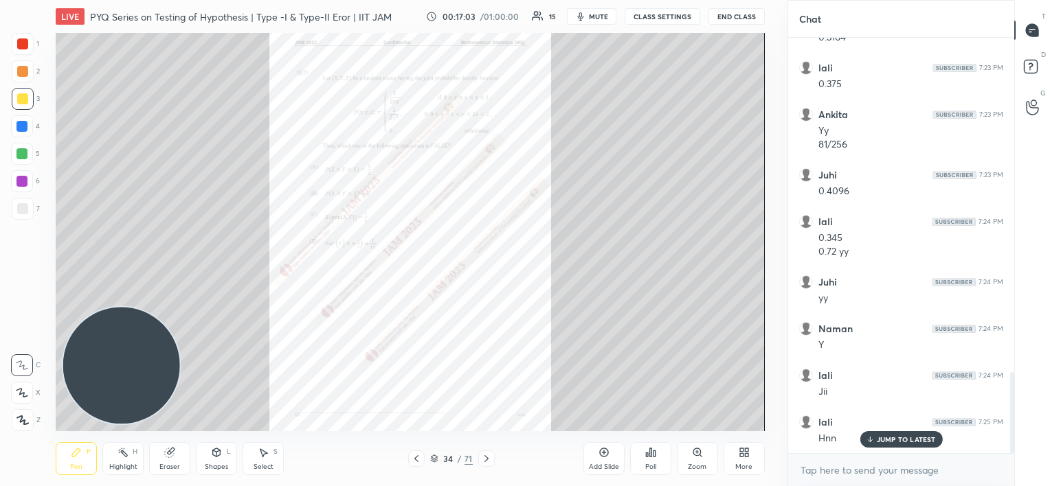
click at [484, 459] on icon at bounding box center [486, 458] width 11 height 11
click at [486, 456] on icon at bounding box center [486, 459] width 4 height 7
click at [486, 458] on icon at bounding box center [486, 458] width 11 height 11
click at [486, 459] on icon at bounding box center [486, 458] width 11 height 11
click at [486, 458] on icon at bounding box center [486, 458] width 11 height 11
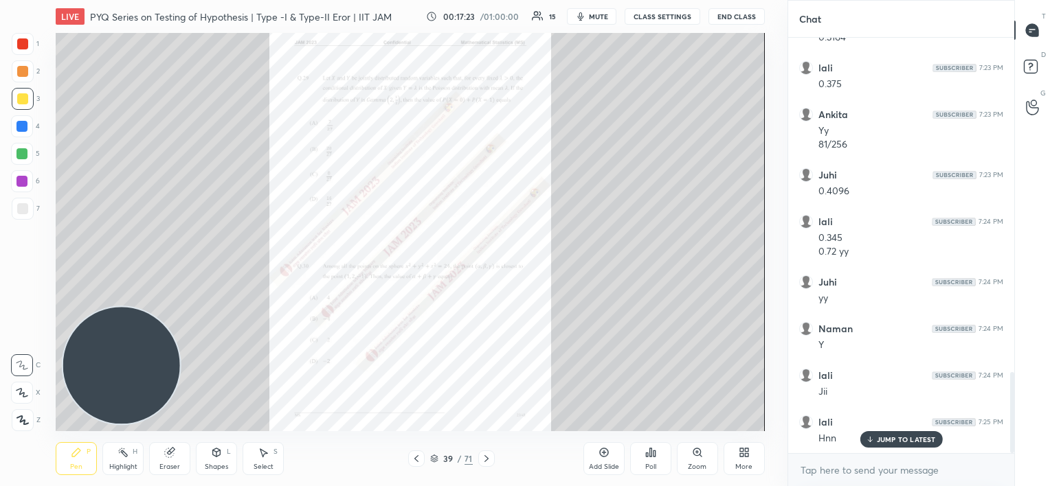
click at [486, 459] on icon at bounding box center [486, 458] width 11 height 11
click at [485, 458] on icon at bounding box center [486, 458] width 11 height 11
click at [484, 459] on icon at bounding box center [486, 458] width 11 height 11
click at [486, 461] on icon at bounding box center [486, 458] width 11 height 11
click at [482, 461] on icon at bounding box center [486, 458] width 11 height 11
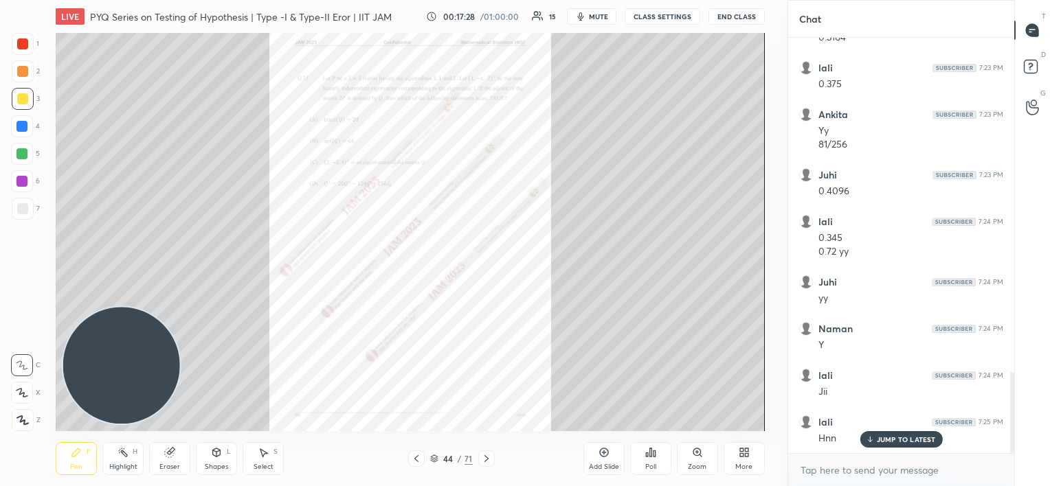
click at [484, 462] on icon at bounding box center [486, 458] width 11 height 11
click at [484, 461] on icon at bounding box center [486, 458] width 11 height 11
click at [411, 458] on icon at bounding box center [416, 458] width 11 height 11
click at [486, 458] on icon at bounding box center [486, 458] width 11 height 11
click at [484, 460] on icon at bounding box center [486, 458] width 11 height 11
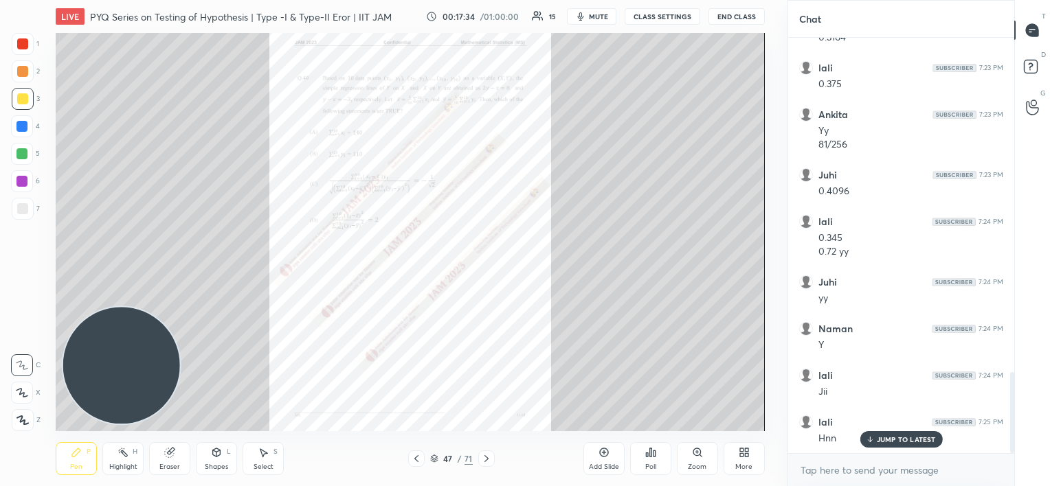
click at [481, 461] on icon at bounding box center [486, 458] width 11 height 11
click at [479, 461] on div at bounding box center [486, 459] width 16 height 16
click at [481, 462] on icon at bounding box center [486, 458] width 11 height 11
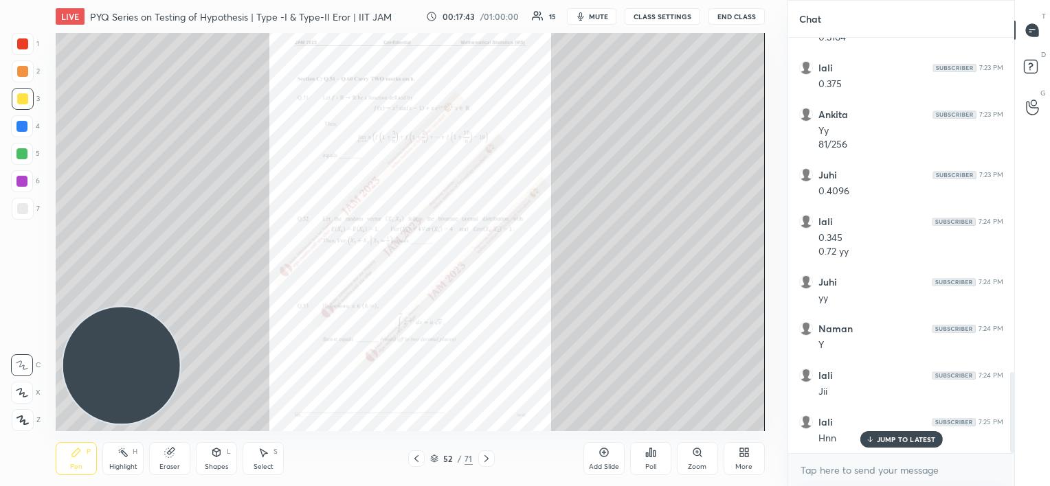
click at [482, 462] on icon at bounding box center [486, 458] width 11 height 11
click at [484, 462] on icon at bounding box center [486, 458] width 11 height 11
click at [695, 453] on icon at bounding box center [697, 453] width 8 height 8
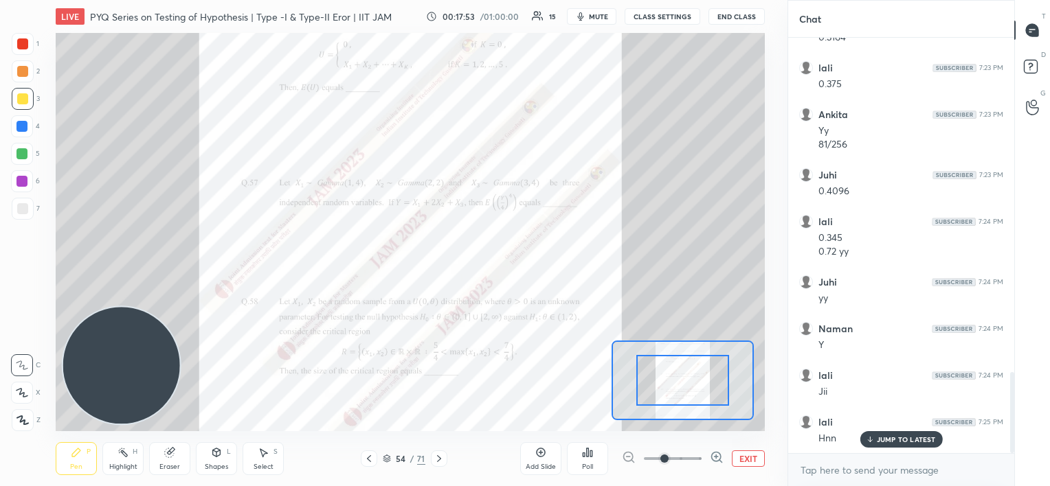
click at [695, 453] on span at bounding box center [673, 459] width 58 height 21
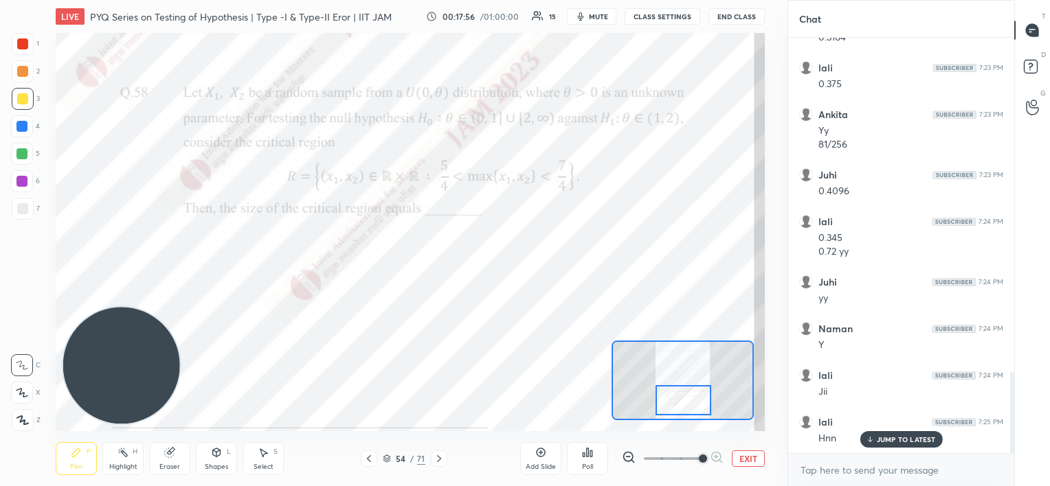
drag, startPoint x: 697, startPoint y: 385, endPoint x: 695, endPoint y: 404, distance: 19.3
click at [698, 405] on div at bounding box center [683, 400] width 56 height 31
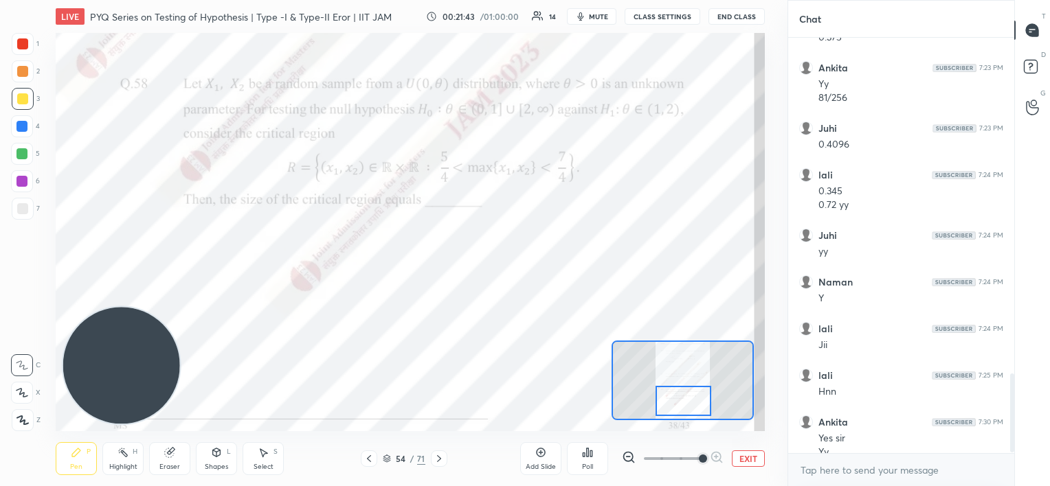
scroll to position [1773, 0]
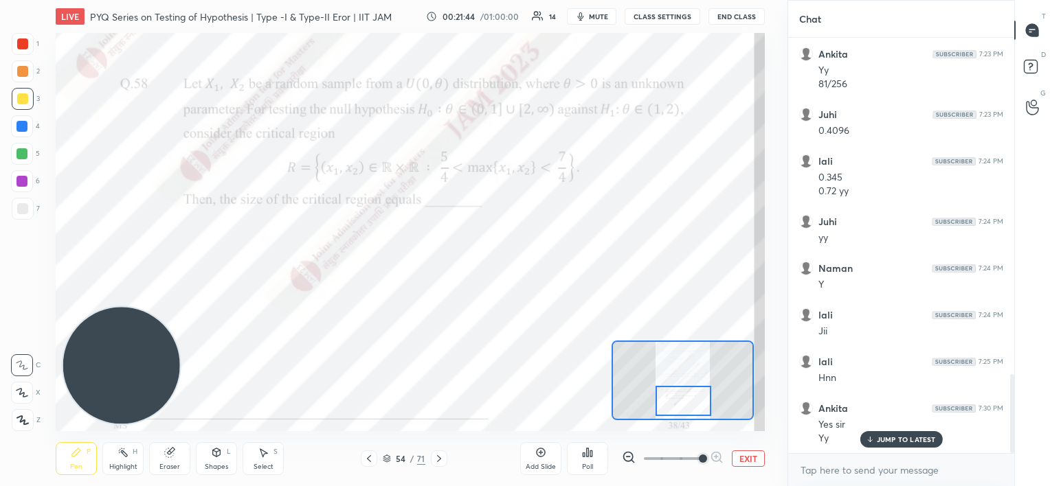
click at [540, 461] on div "Add Slide" at bounding box center [540, 458] width 41 height 33
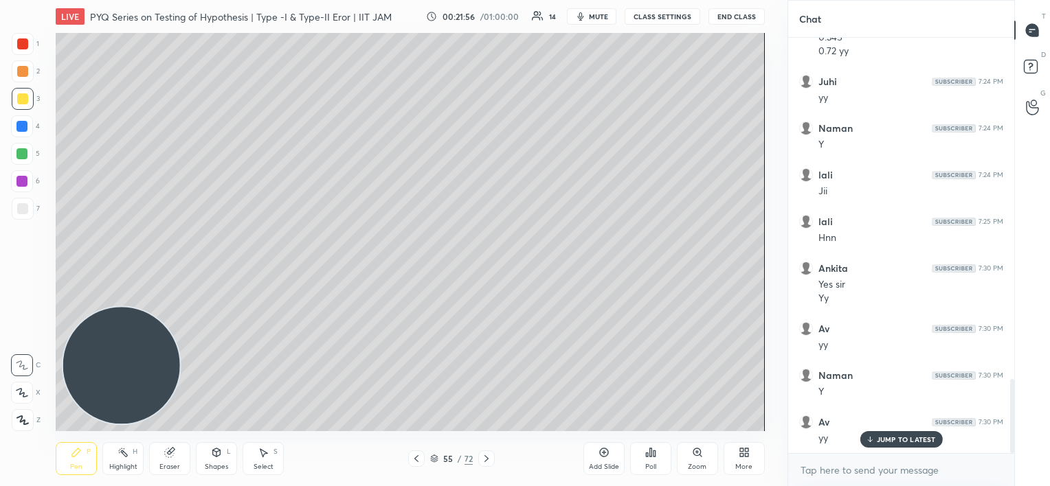
scroll to position [1960, 0]
click at [27, 130] on div at bounding box center [22, 126] width 22 height 22
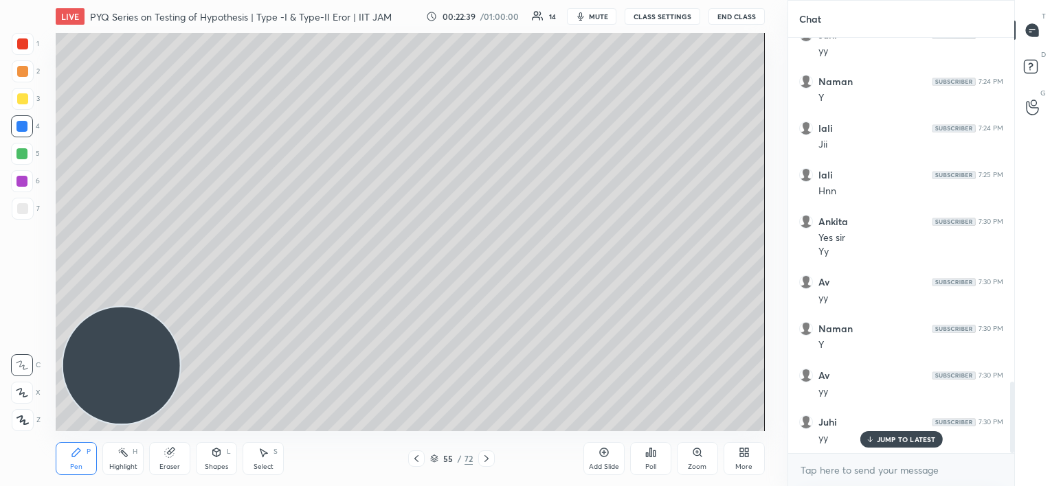
scroll to position [2006, 0]
click at [414, 462] on icon at bounding box center [416, 458] width 11 height 11
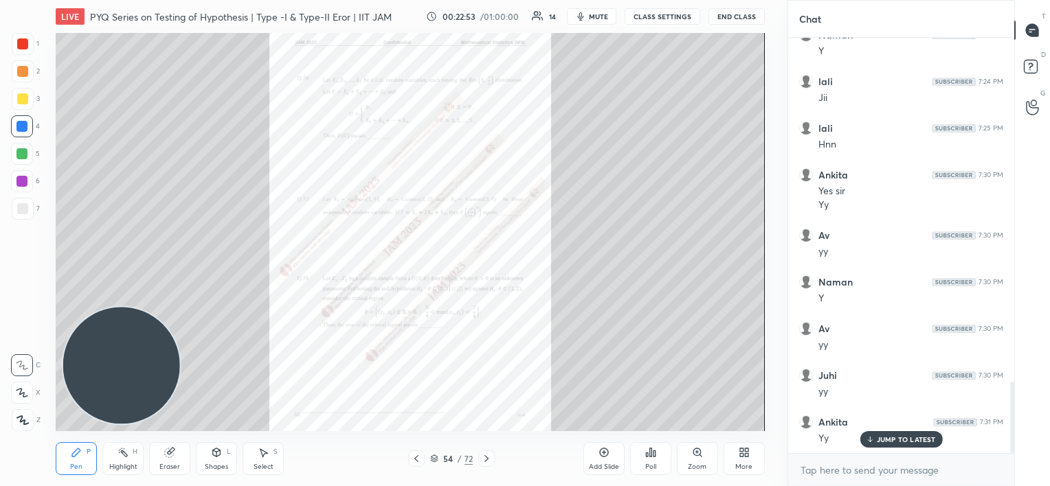
click at [695, 456] on icon at bounding box center [697, 453] width 8 height 8
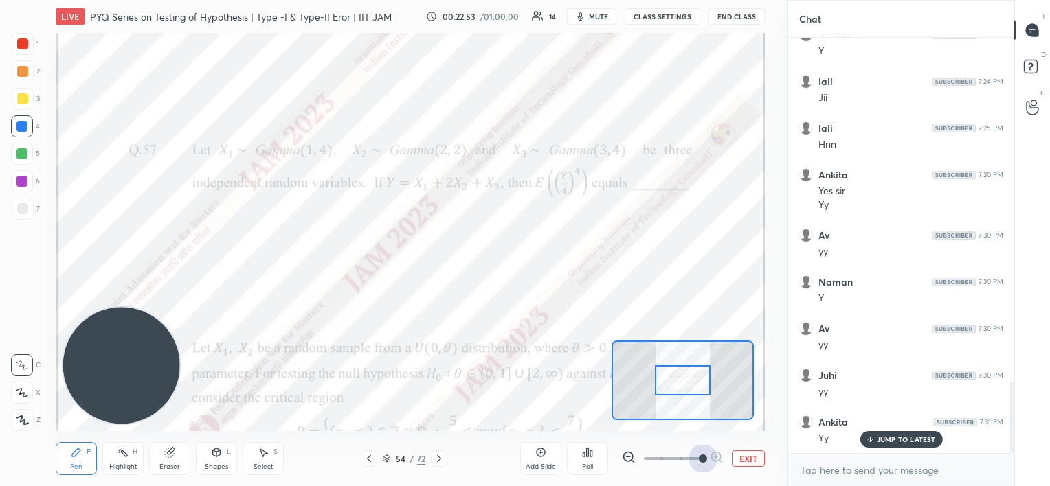
click at [695, 456] on span at bounding box center [673, 459] width 58 height 21
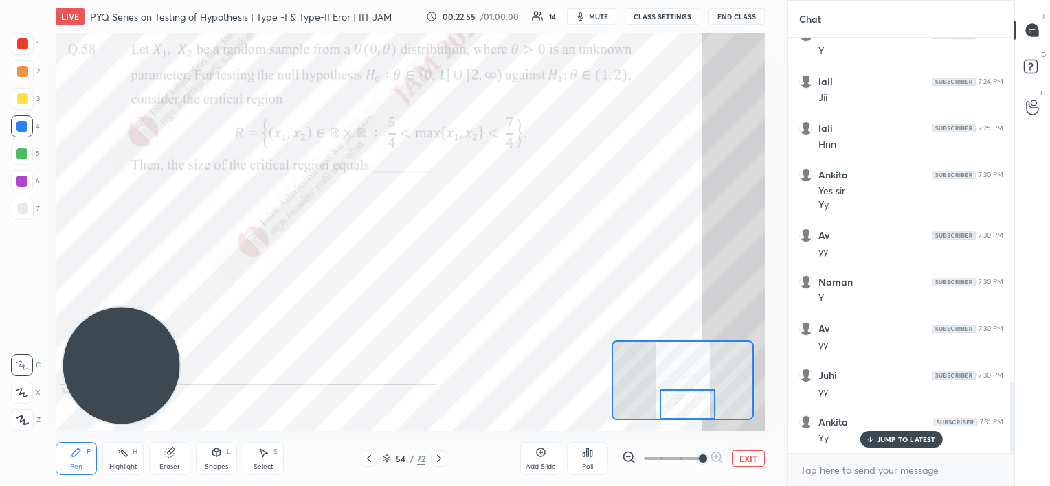
drag, startPoint x: 685, startPoint y: 377, endPoint x: 685, endPoint y: 399, distance: 22.0
click at [690, 402] on div at bounding box center [688, 405] width 56 height 31
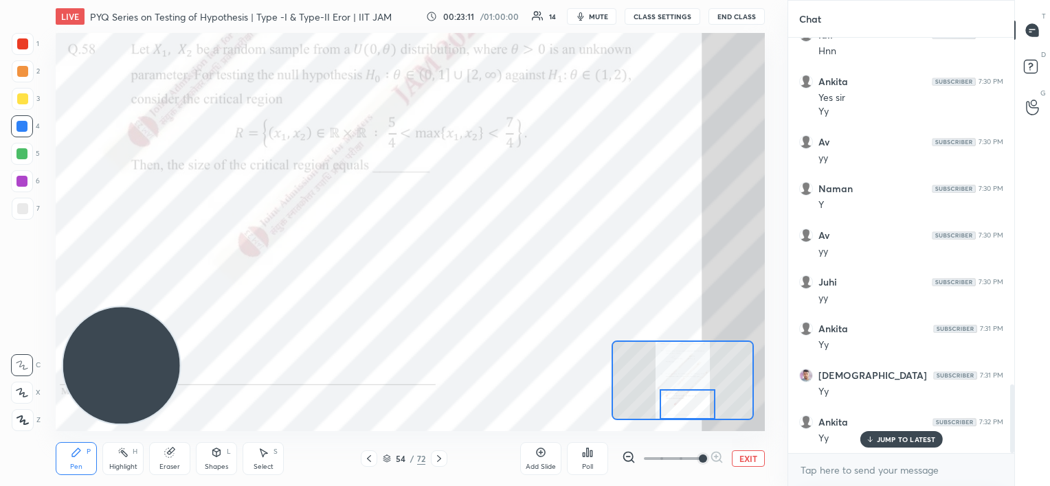
scroll to position [2146, 0]
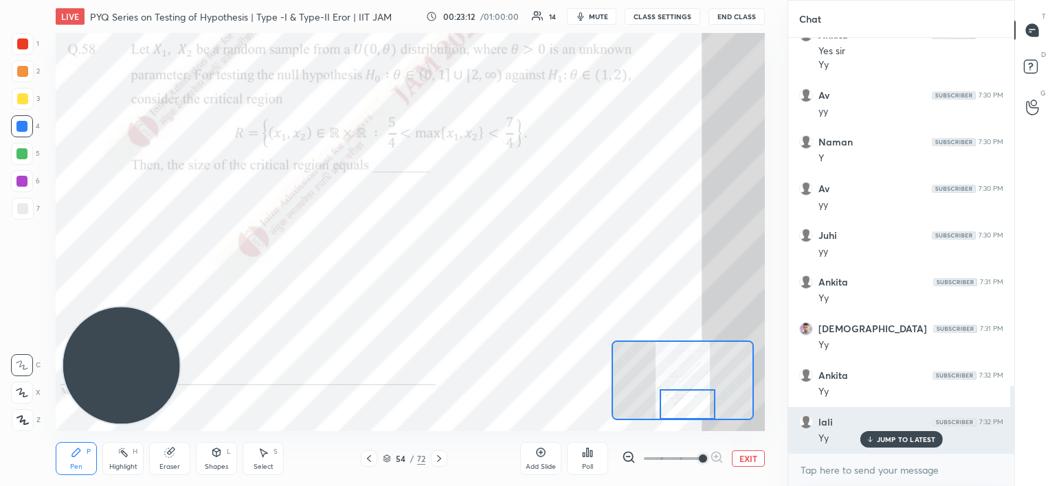
click at [868, 437] on icon at bounding box center [869, 440] width 9 height 8
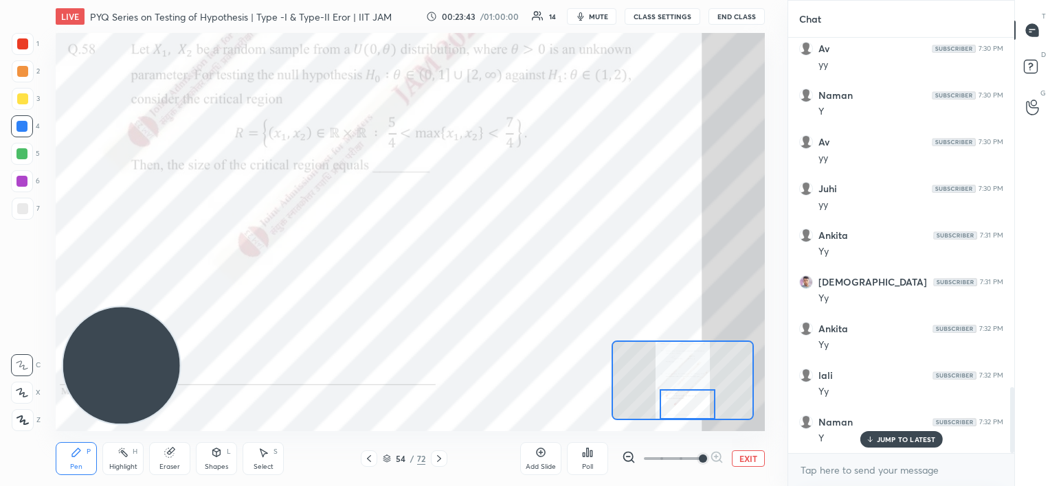
click at [22, 44] on div at bounding box center [22, 43] width 11 height 11
click at [19, 128] on div at bounding box center [21, 126] width 11 height 11
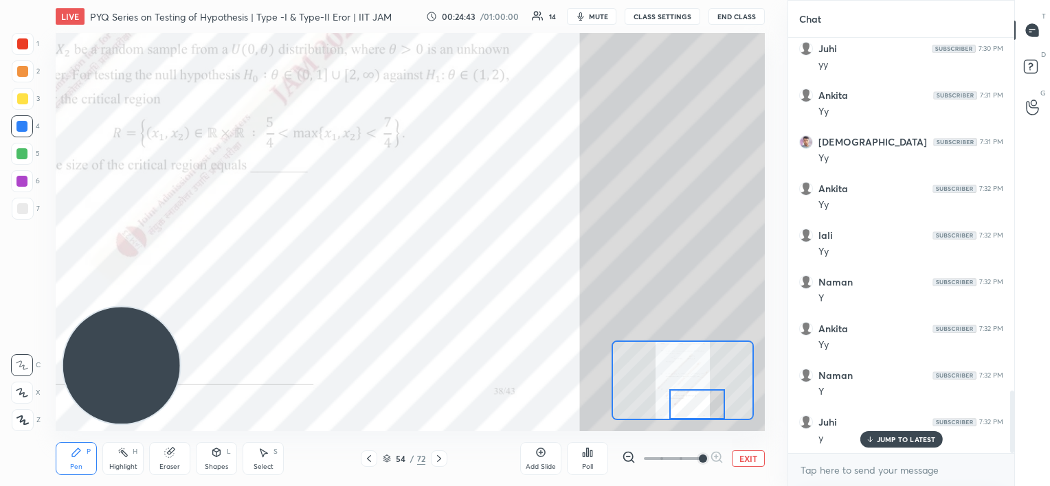
drag, startPoint x: 699, startPoint y: 401, endPoint x: 707, endPoint y: 403, distance: 7.7
click at [707, 403] on div at bounding box center [697, 405] width 56 height 31
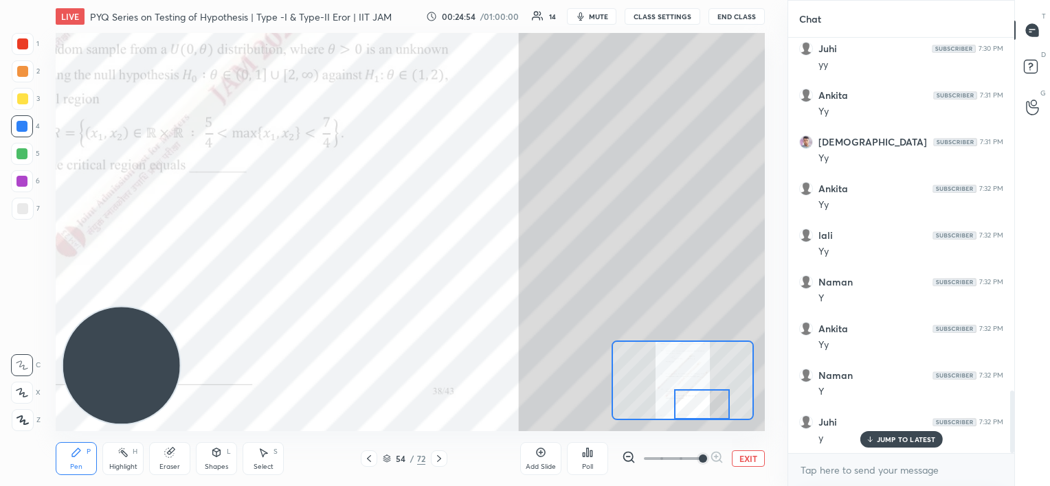
drag, startPoint x: 695, startPoint y: 404, endPoint x: 702, endPoint y: 404, distance: 7.6
click at [702, 404] on div at bounding box center [702, 405] width 56 height 31
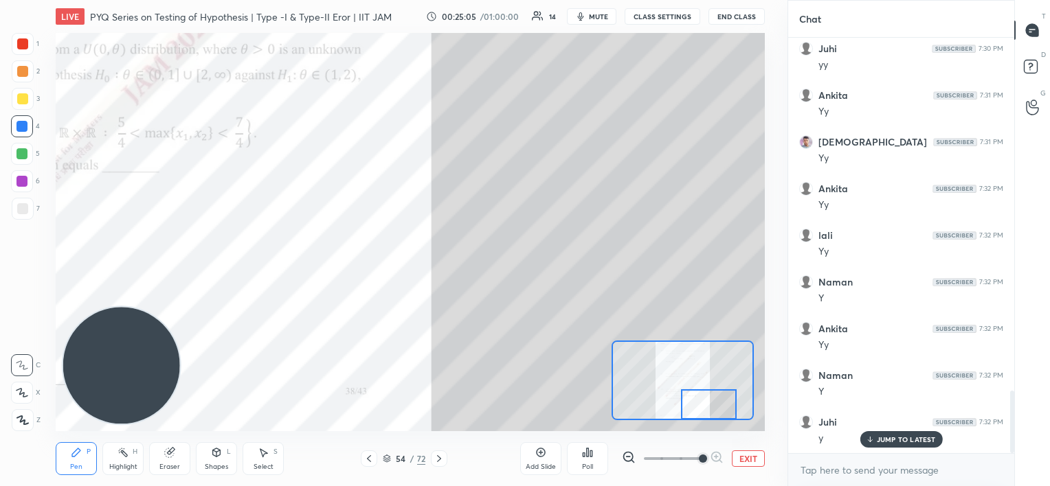
click at [706, 399] on div at bounding box center [709, 405] width 56 height 31
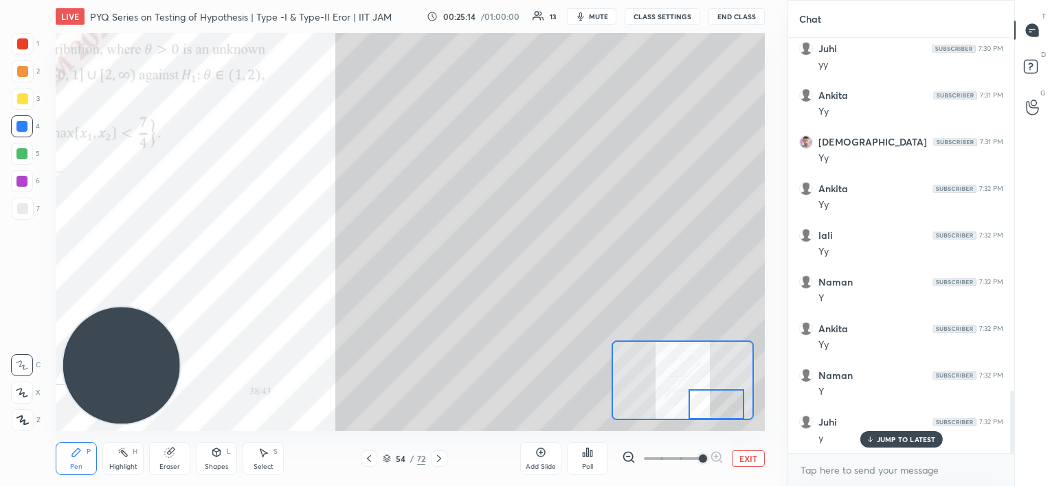
drag, startPoint x: 697, startPoint y: 393, endPoint x: 708, endPoint y: 393, distance: 11.0
click at [708, 393] on div at bounding box center [716, 405] width 56 height 31
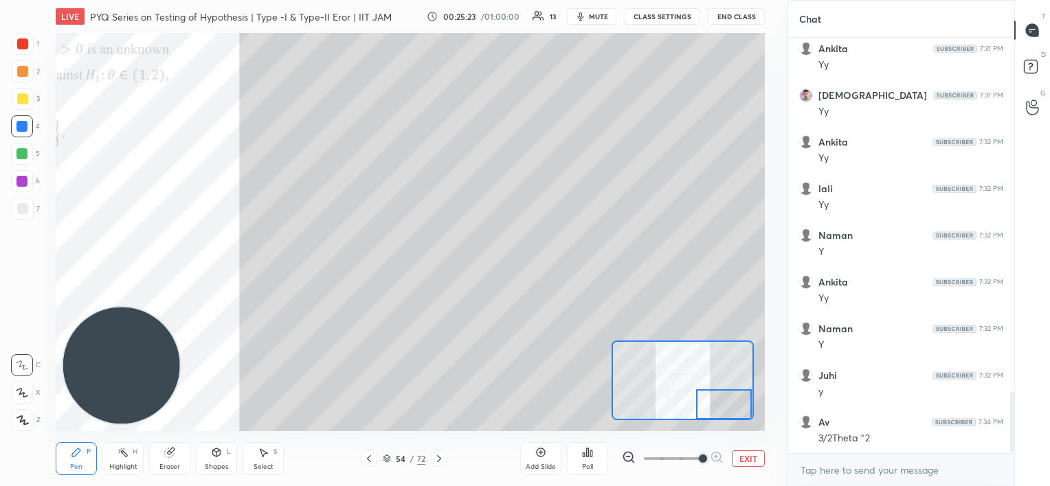
scroll to position [2427, 0]
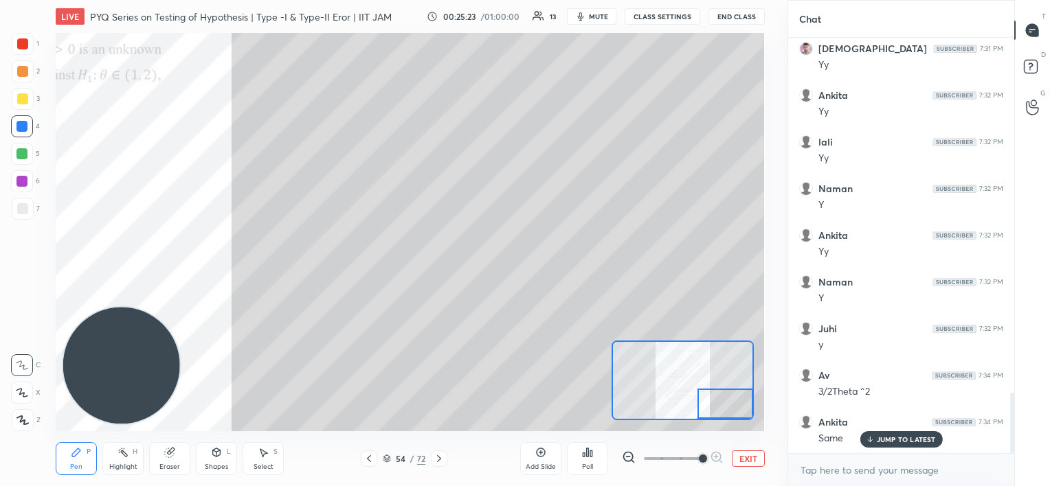
drag, startPoint x: 727, startPoint y: 405, endPoint x: 734, endPoint y: 404, distance: 6.9
click at [734, 404] on div at bounding box center [725, 404] width 56 height 31
click at [884, 440] on p "JUMP TO LATEST" at bounding box center [906, 440] width 59 height 8
click at [21, 47] on div at bounding box center [22, 43] width 11 height 11
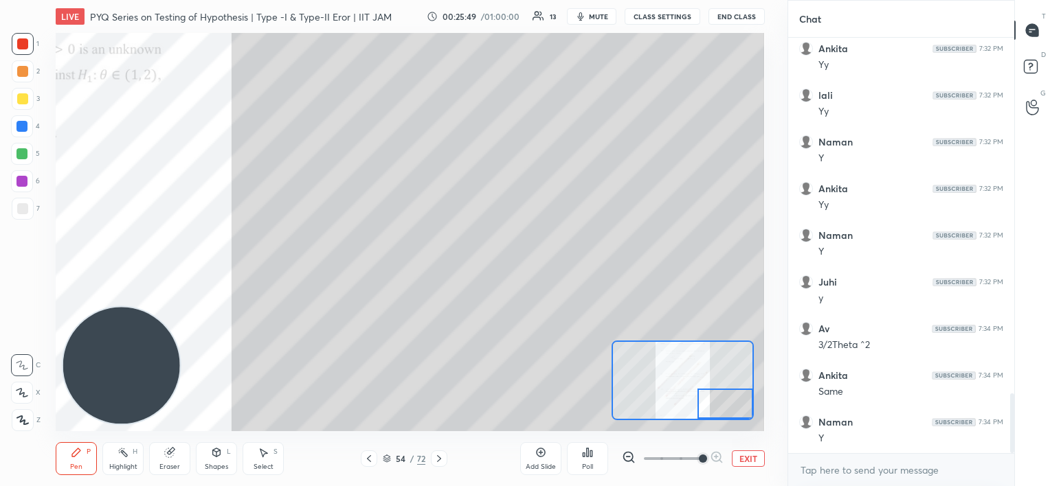
click at [22, 102] on div at bounding box center [22, 98] width 11 height 11
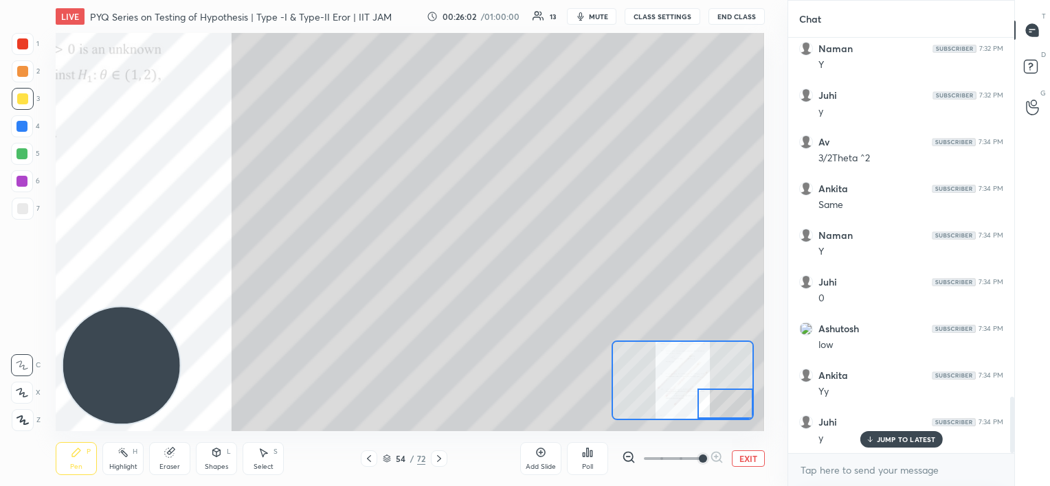
scroll to position [2707, 0]
click at [542, 456] on icon at bounding box center [540, 453] width 9 height 9
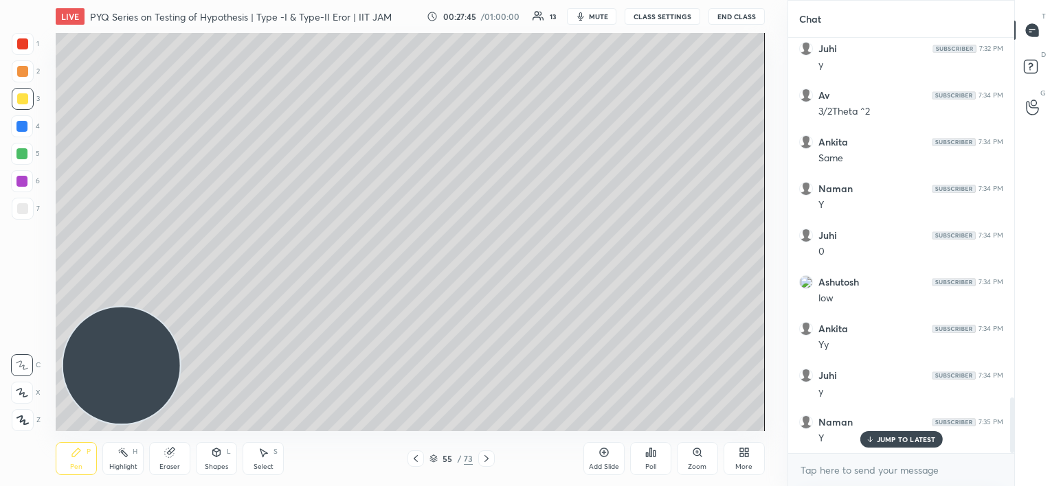
click at [25, 126] on div at bounding box center [21, 126] width 11 height 11
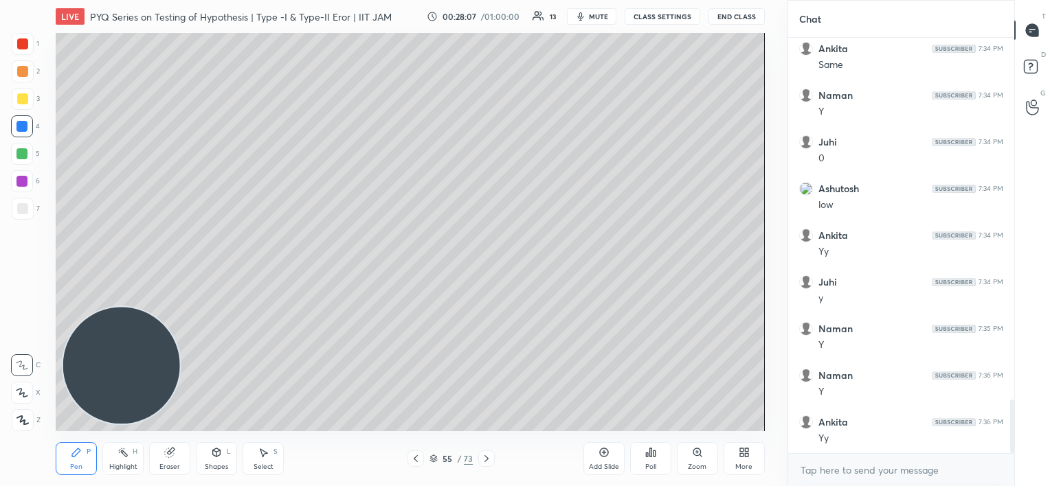
click at [414, 456] on icon at bounding box center [415, 458] width 11 height 11
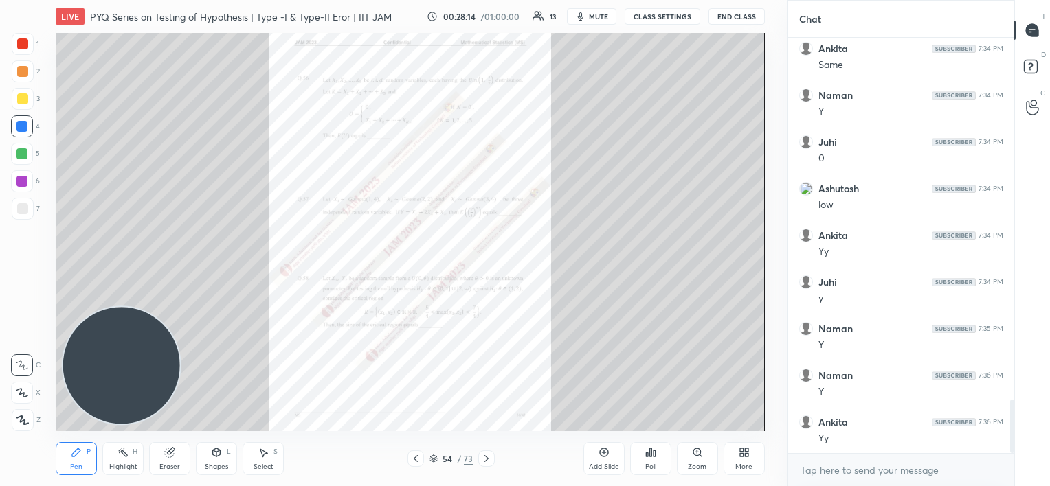
click at [697, 453] on icon at bounding box center [697, 452] width 11 height 11
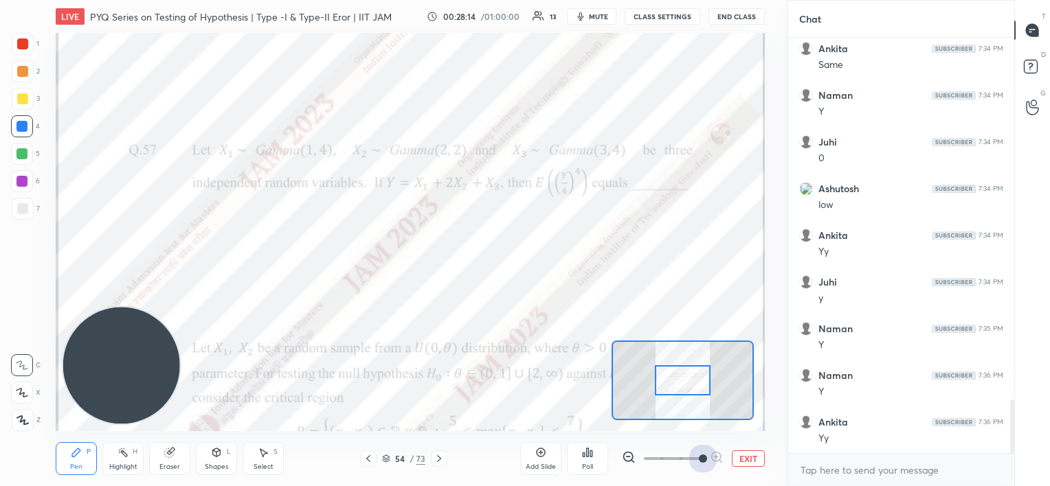
click at [698, 455] on span at bounding box center [673, 459] width 58 height 21
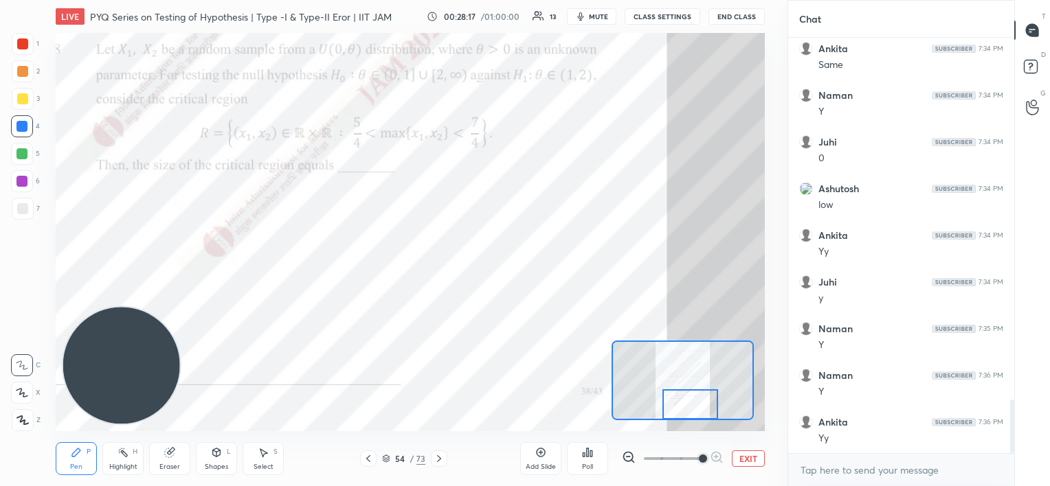
drag, startPoint x: 675, startPoint y: 384, endPoint x: 682, endPoint y: 415, distance: 31.5
click at [684, 414] on div at bounding box center [690, 405] width 56 height 31
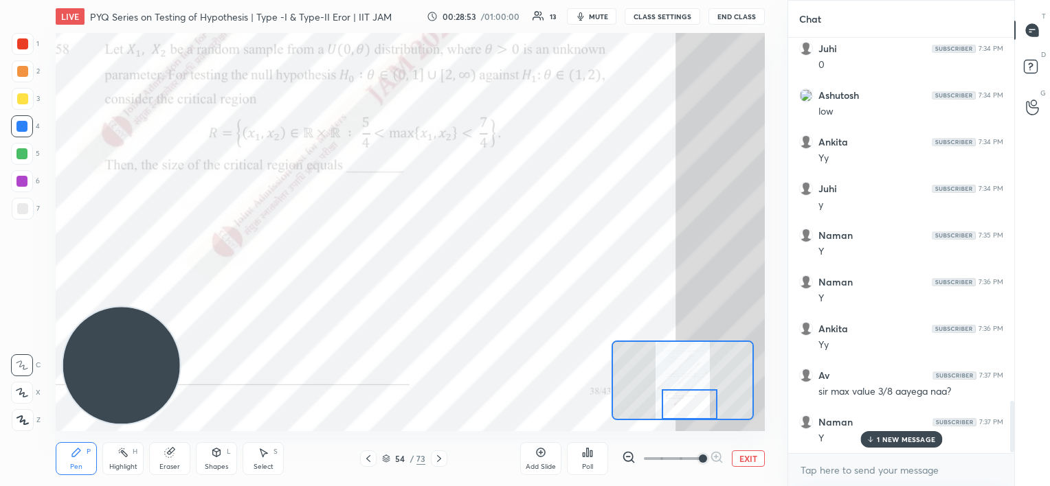
scroll to position [2941, 0]
click at [440, 459] on icon at bounding box center [439, 458] width 11 height 11
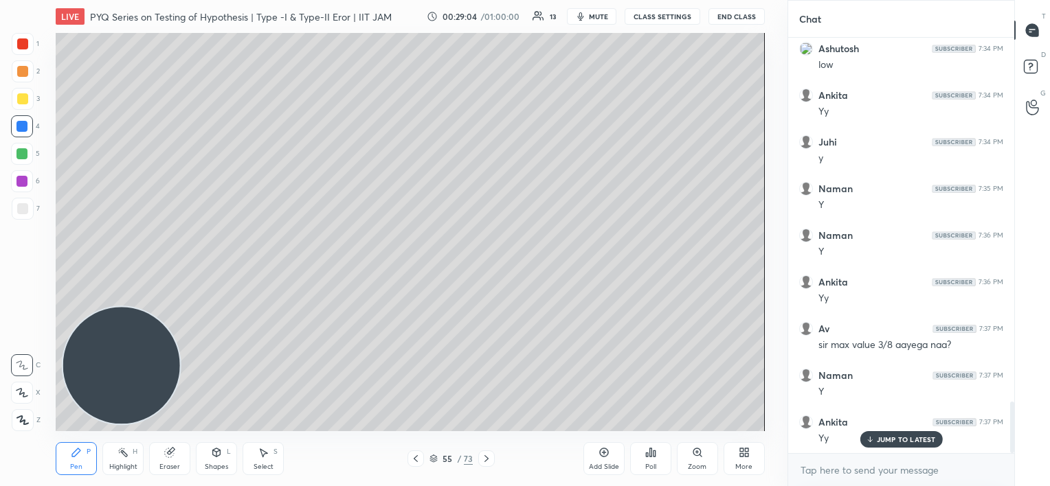
click at [422, 461] on div at bounding box center [415, 459] width 16 height 16
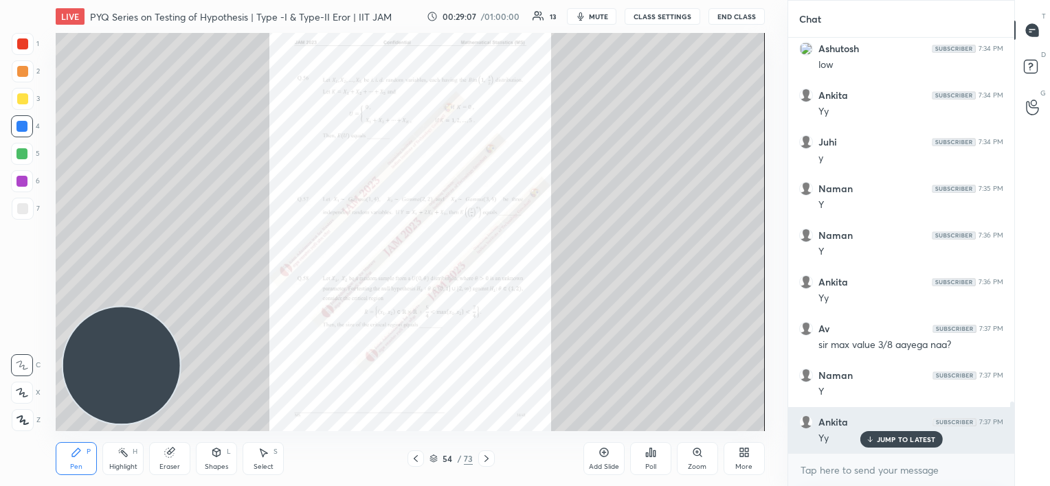
drag, startPoint x: 884, startPoint y: 440, endPoint x: 874, endPoint y: 429, distance: 15.1
click at [885, 440] on p "JUMP TO LATEST" at bounding box center [906, 440] width 59 height 8
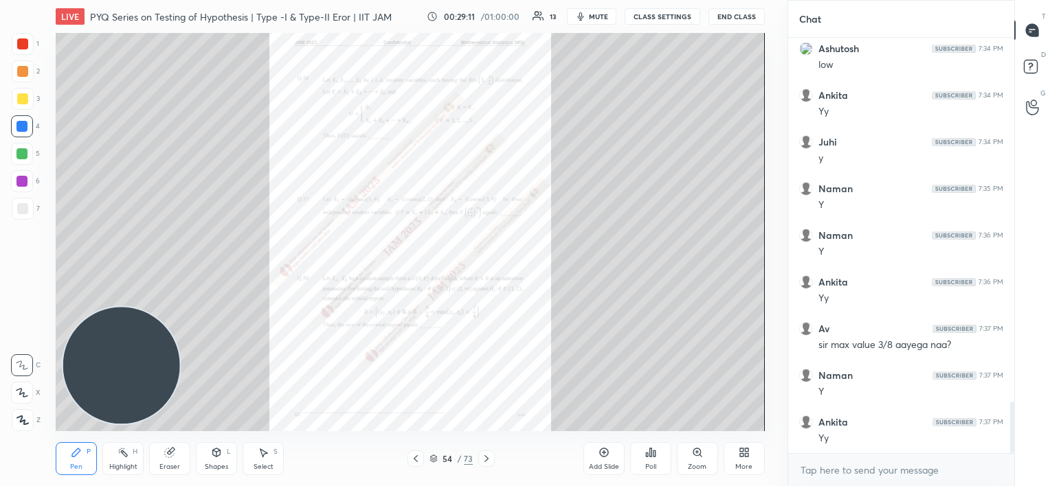
click at [695, 456] on icon at bounding box center [697, 452] width 11 height 11
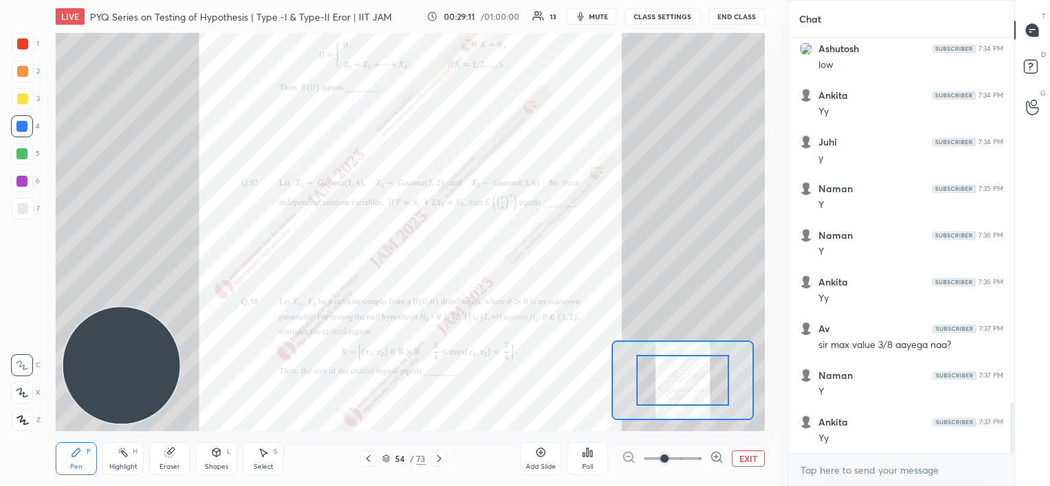
click at [695, 454] on span at bounding box center [673, 459] width 58 height 21
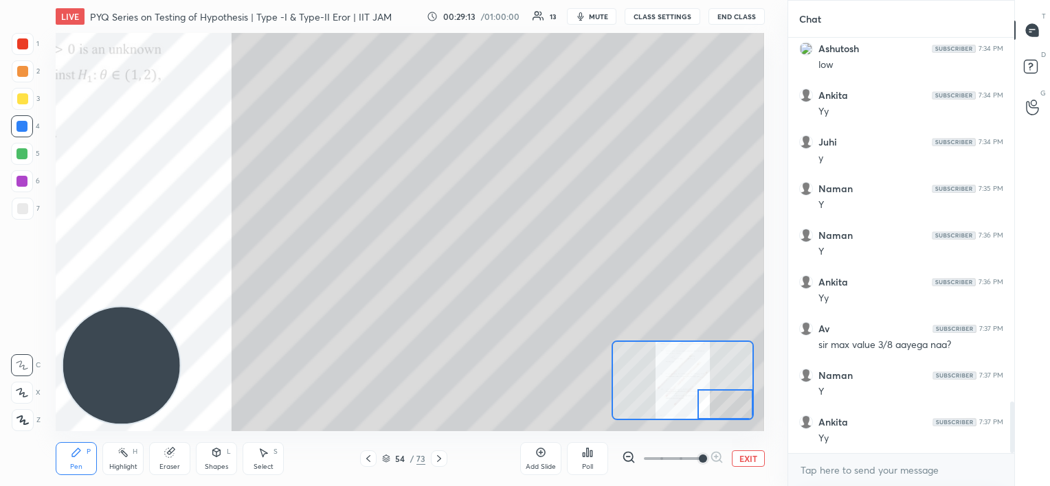
drag, startPoint x: 684, startPoint y: 372, endPoint x: 725, endPoint y: 420, distance: 62.9
click at [725, 420] on div "LIVE PYQ Series on Testing of Hypothesis | Type -I & Type-II Eror | IIT JAM 00:…" at bounding box center [410, 243] width 732 height 486
click at [434, 462] on icon at bounding box center [439, 458] width 11 height 11
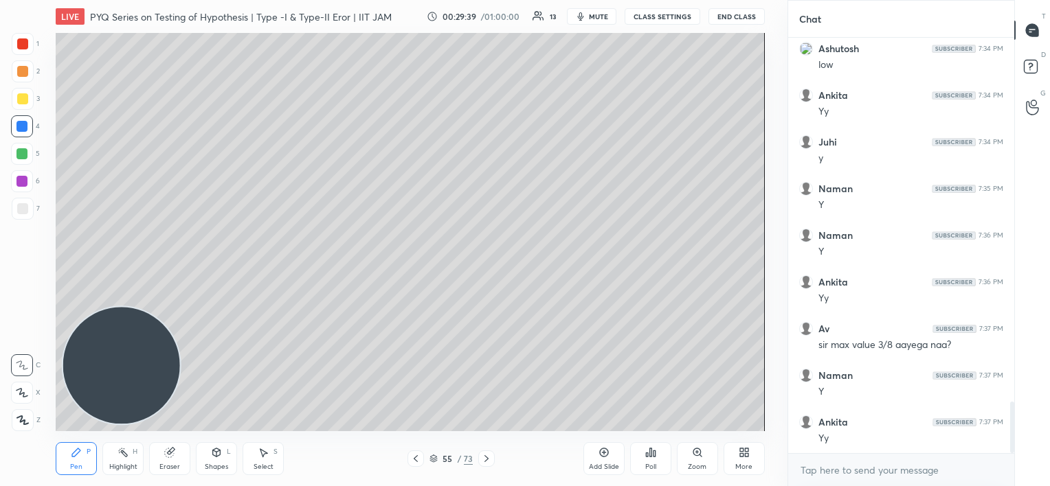
scroll to position [2987, 0]
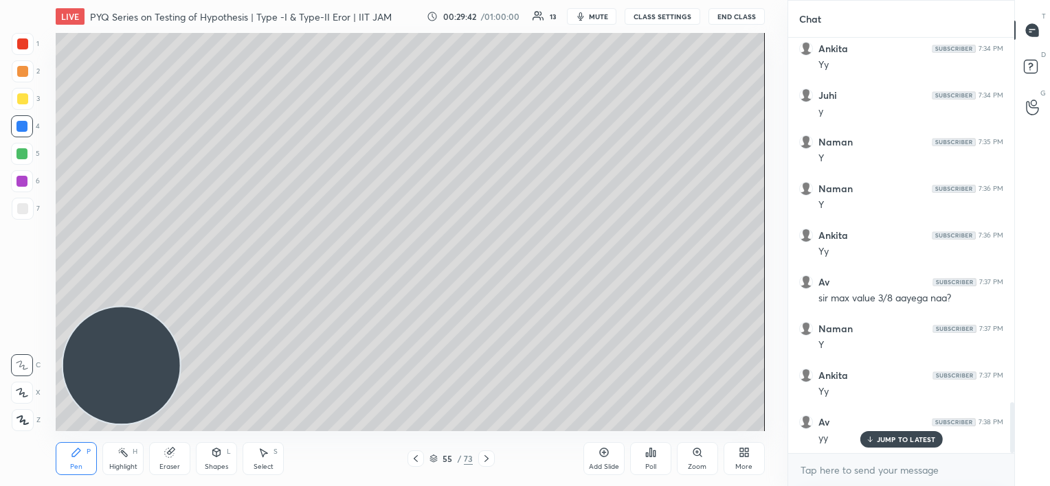
click at [488, 458] on icon at bounding box center [486, 458] width 11 height 11
click at [493, 459] on div at bounding box center [486, 459] width 16 height 16
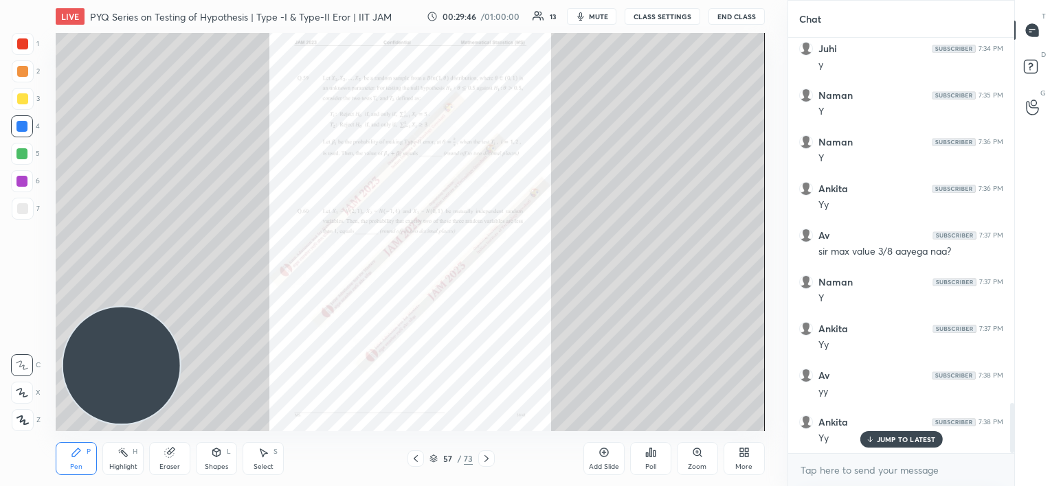
click at [700, 464] on div "Zoom" at bounding box center [697, 467] width 19 height 7
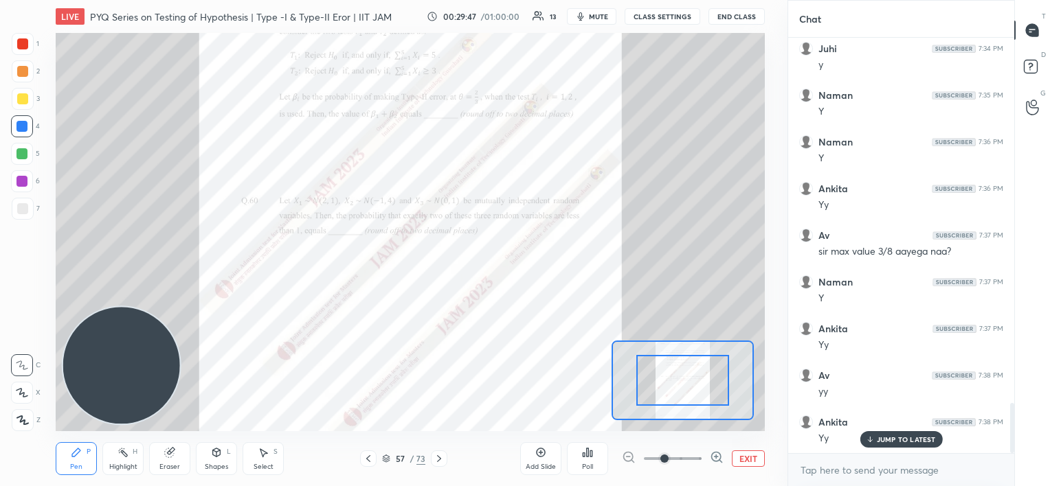
click at [701, 464] on span at bounding box center [673, 459] width 58 height 21
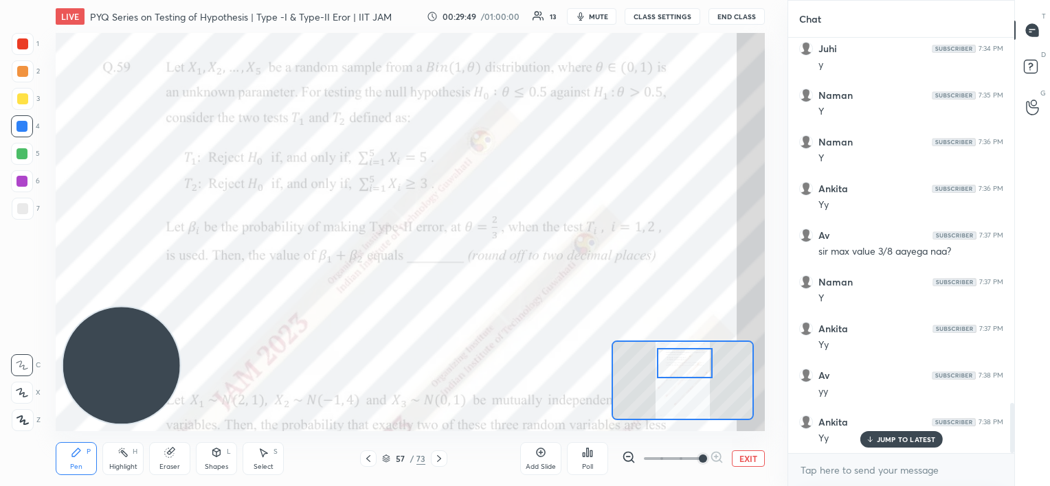
drag, startPoint x: 694, startPoint y: 393, endPoint x: 695, endPoint y: 370, distance: 23.4
click at [696, 374] on div at bounding box center [685, 363] width 56 height 31
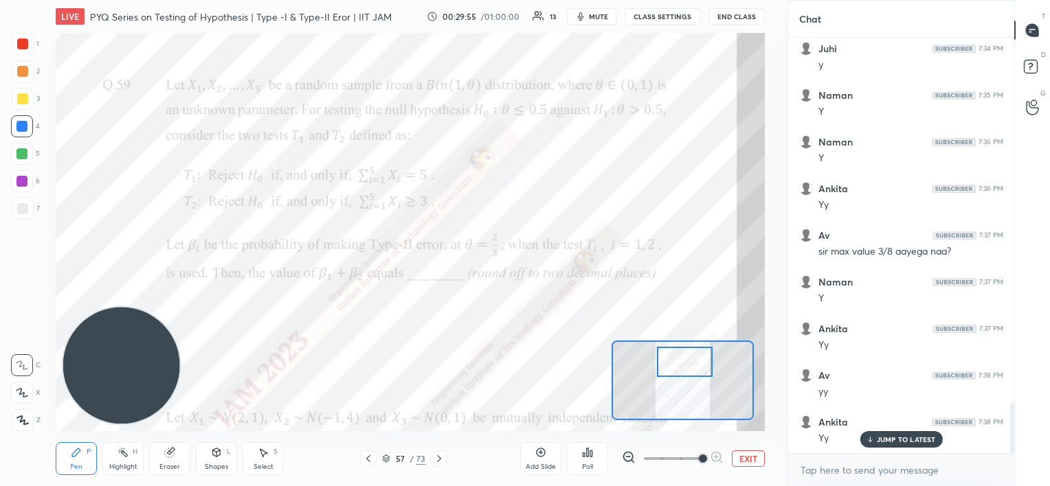
drag, startPoint x: 880, startPoint y: 441, endPoint x: 858, endPoint y: 407, distance: 40.2
click at [879, 441] on p "JUMP TO LATEST" at bounding box center [906, 440] width 59 height 8
click at [824, 464] on body "1 2 3 4 5 6 7 C X Z C X Z E E Erase all H H LIVE PYQ Series on Testing of Hypot…" at bounding box center [525, 243] width 1050 height 486
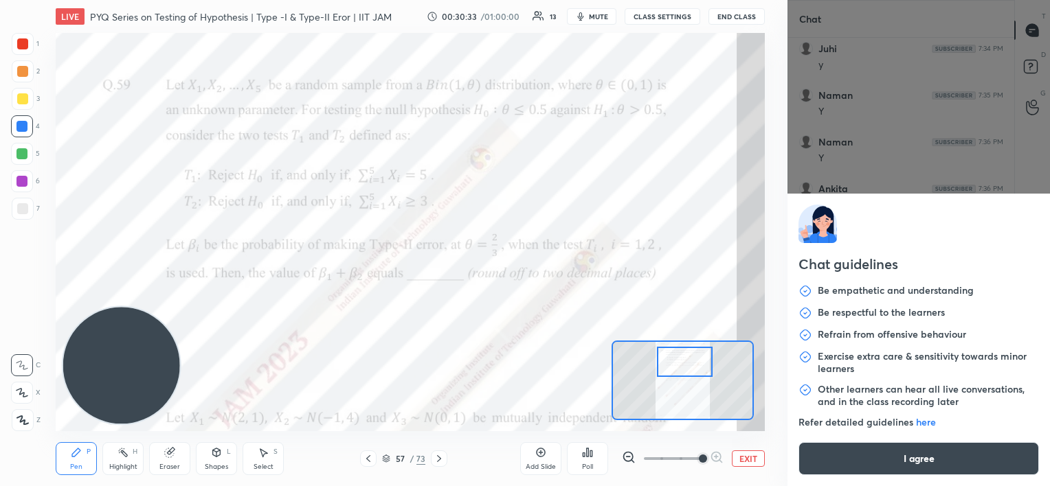
click at [853, 462] on button "I agree" at bounding box center [918, 458] width 240 height 33
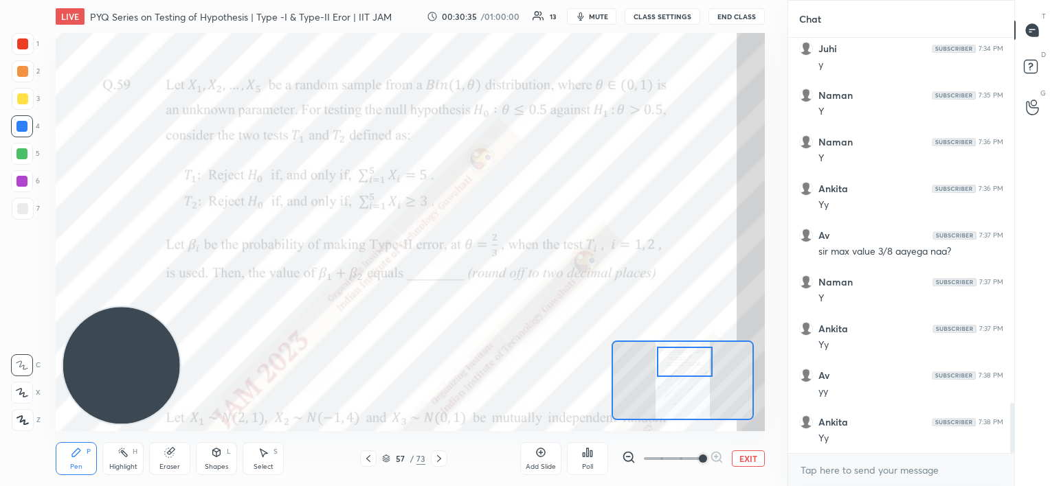
type textarea "x"
click at [368, 462] on icon at bounding box center [368, 458] width 11 height 11
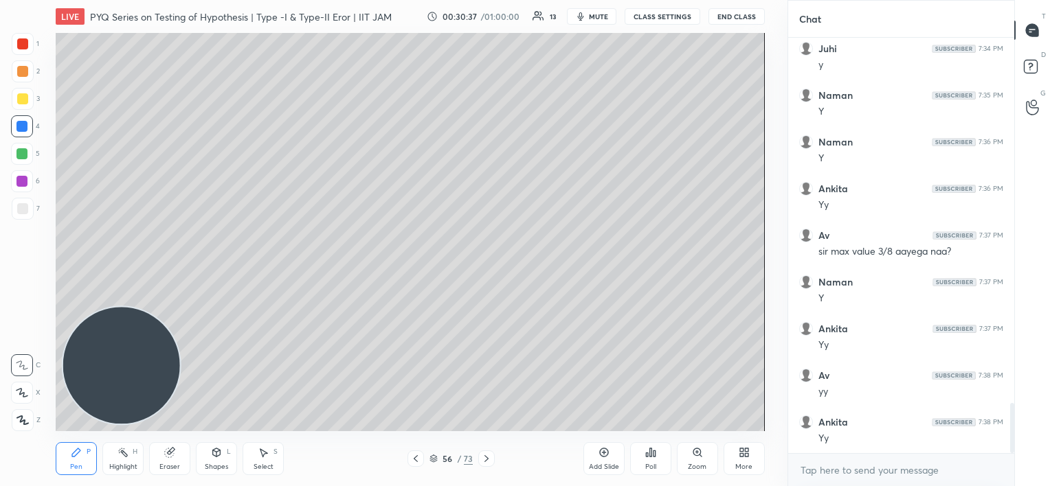
click at [417, 462] on icon at bounding box center [416, 459] width 4 height 7
click at [411, 460] on icon at bounding box center [415, 458] width 11 height 11
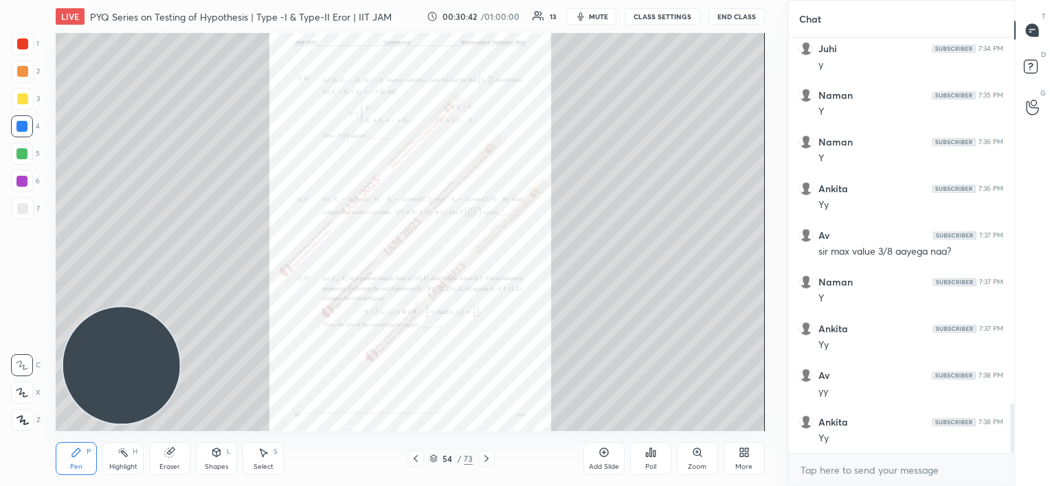
scroll to position [3081, 0]
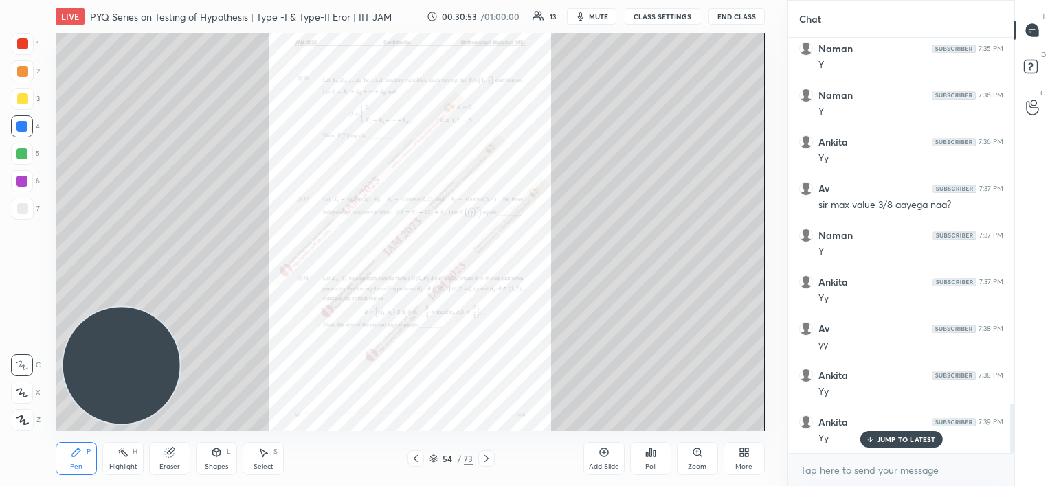
click at [489, 458] on icon at bounding box center [486, 458] width 11 height 11
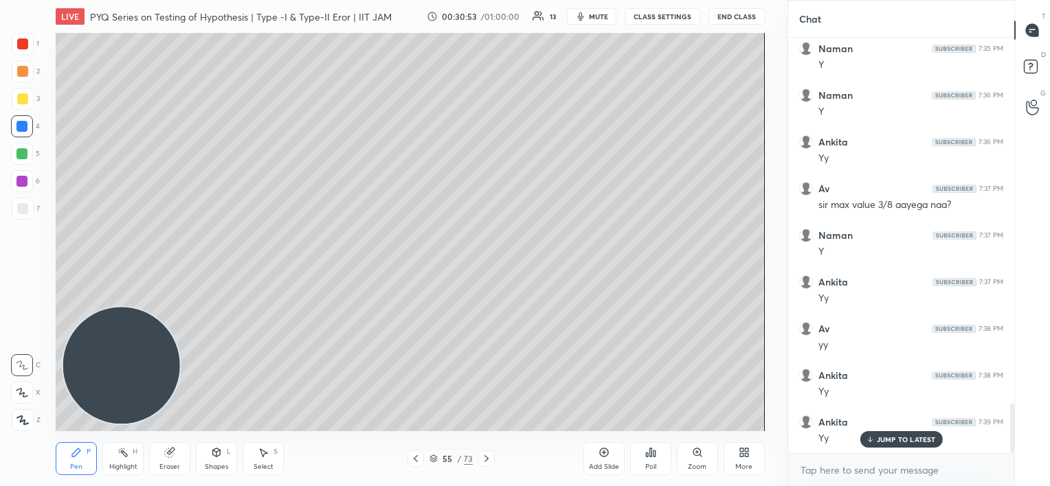
click at [488, 460] on icon at bounding box center [486, 458] width 11 height 11
click at [495, 460] on div "56 / 73" at bounding box center [451, 459] width 264 height 16
click at [486, 460] on icon at bounding box center [486, 459] width 4 height 7
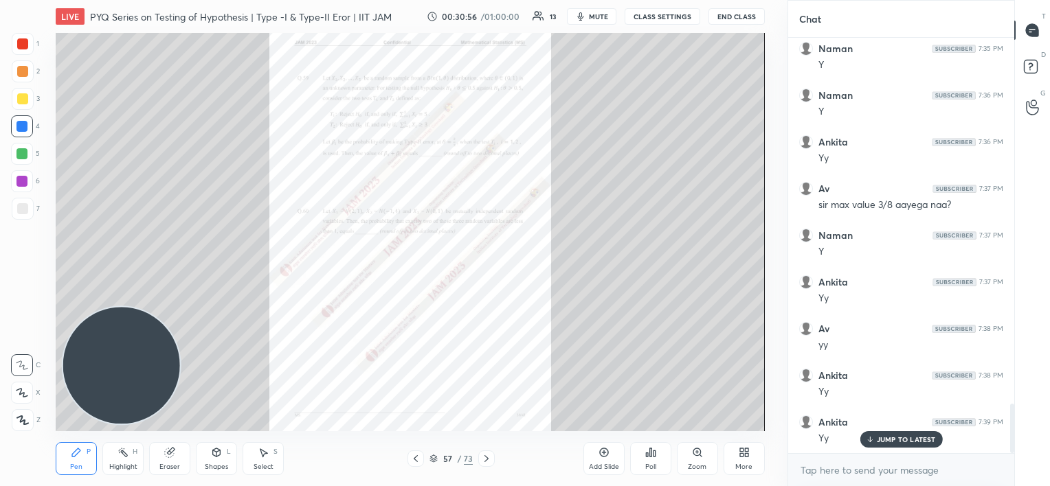
click at [691, 455] on div "Zoom" at bounding box center [697, 458] width 41 height 33
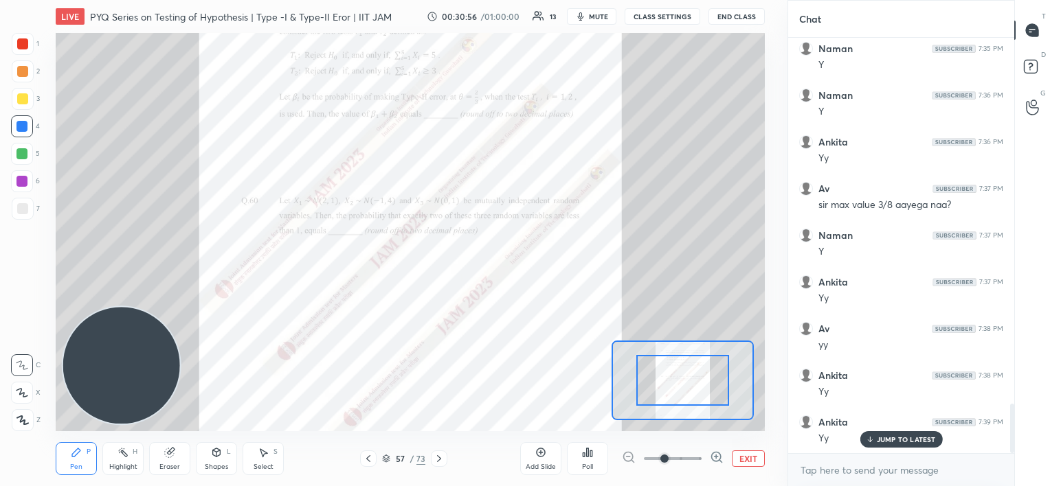
click at [693, 456] on span at bounding box center [673, 459] width 58 height 21
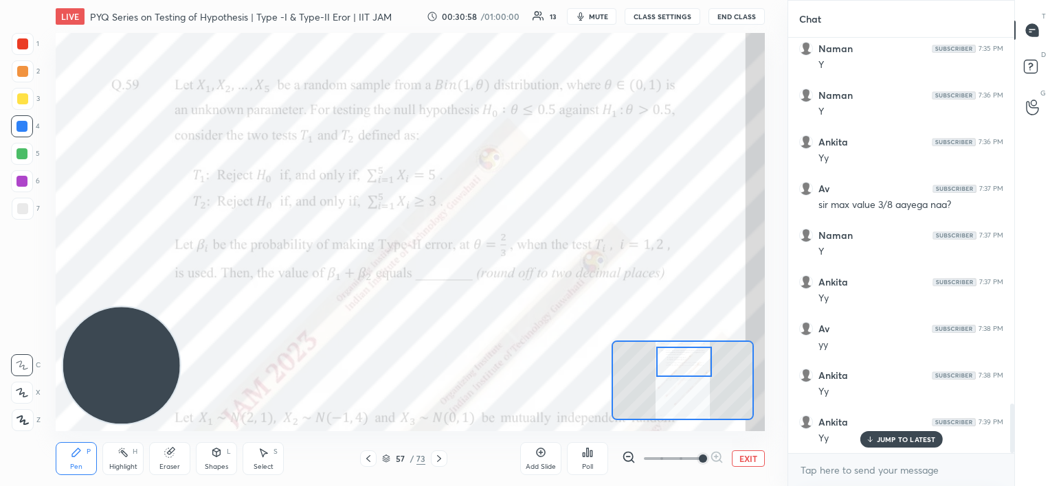
drag, startPoint x: 688, startPoint y: 378, endPoint x: 690, endPoint y: 359, distance: 18.6
click at [690, 359] on div at bounding box center [684, 362] width 56 height 31
drag, startPoint x: 603, startPoint y: 10, endPoint x: 602, endPoint y: 19, distance: 9.0
click at [603, 10] on button "mute" at bounding box center [591, 16] width 49 height 16
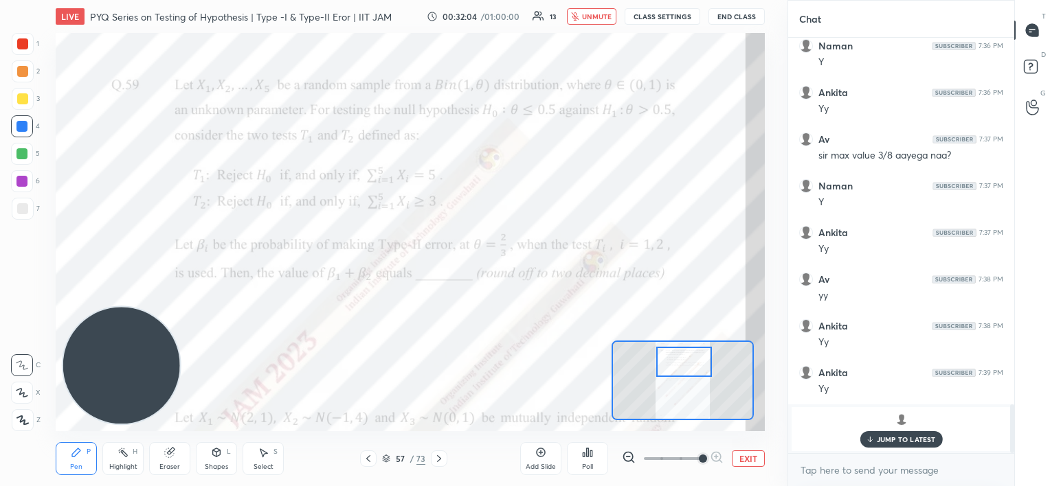
click at [904, 438] on p "JUMP TO LATEST" at bounding box center [906, 440] width 59 height 8
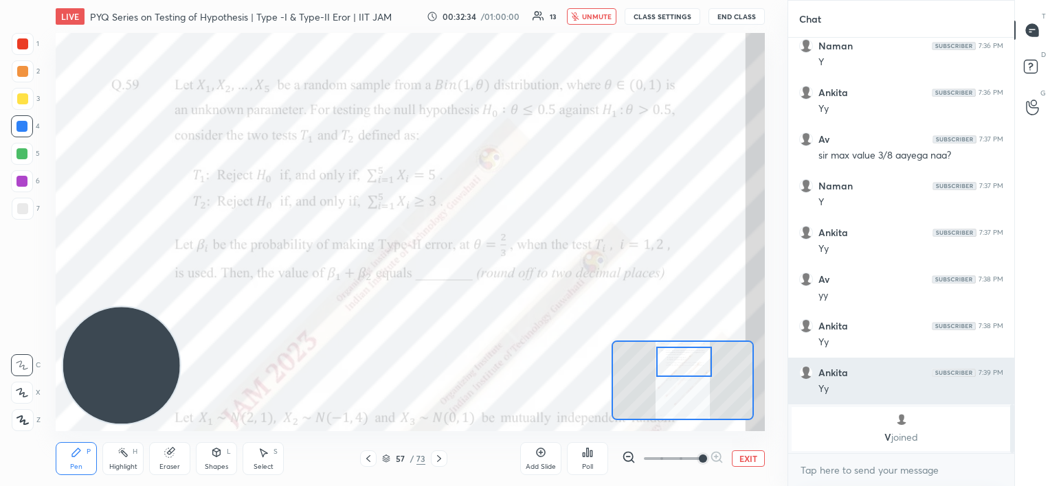
scroll to position [3131, 0]
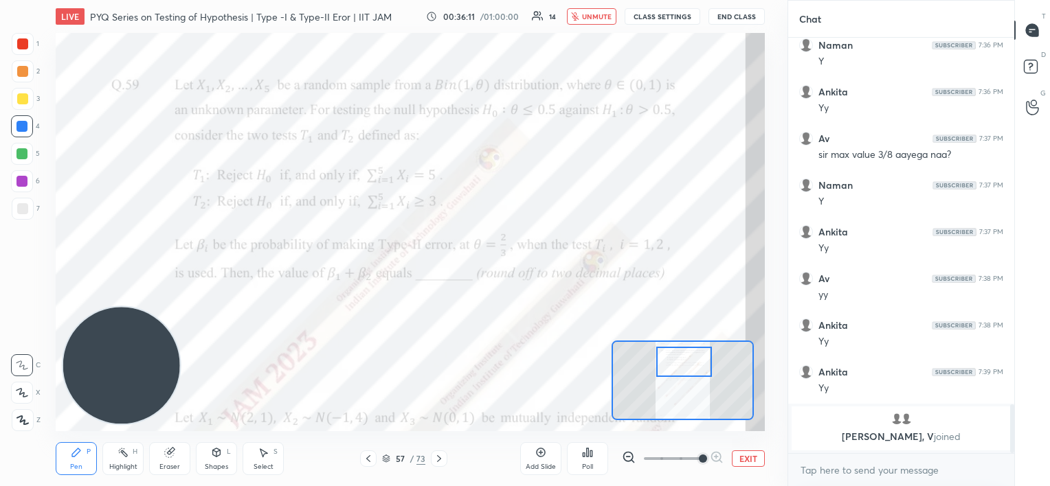
click at [590, 16] on span "unmute" at bounding box center [597, 17] width 30 height 10
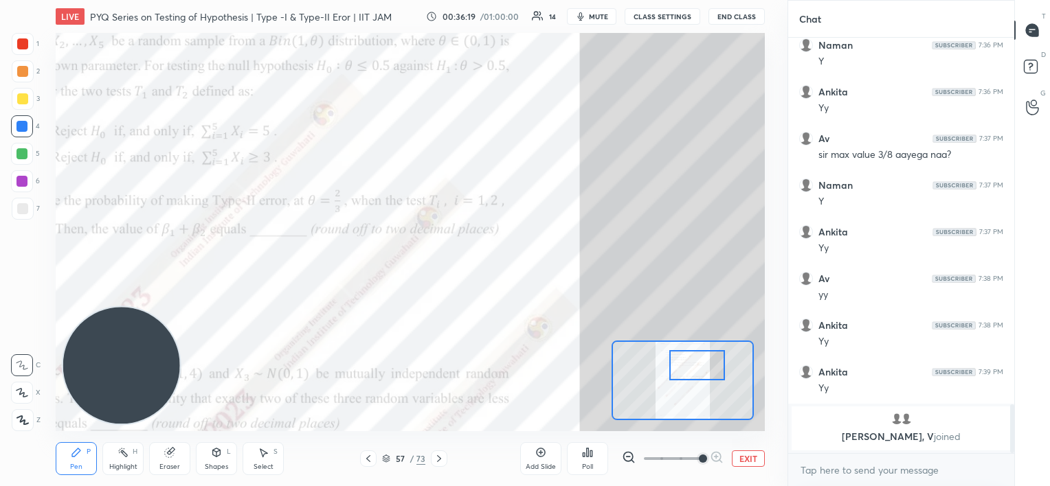
drag, startPoint x: 695, startPoint y: 362, endPoint x: 708, endPoint y: 366, distance: 13.7
click at [708, 366] on div at bounding box center [697, 365] width 56 height 31
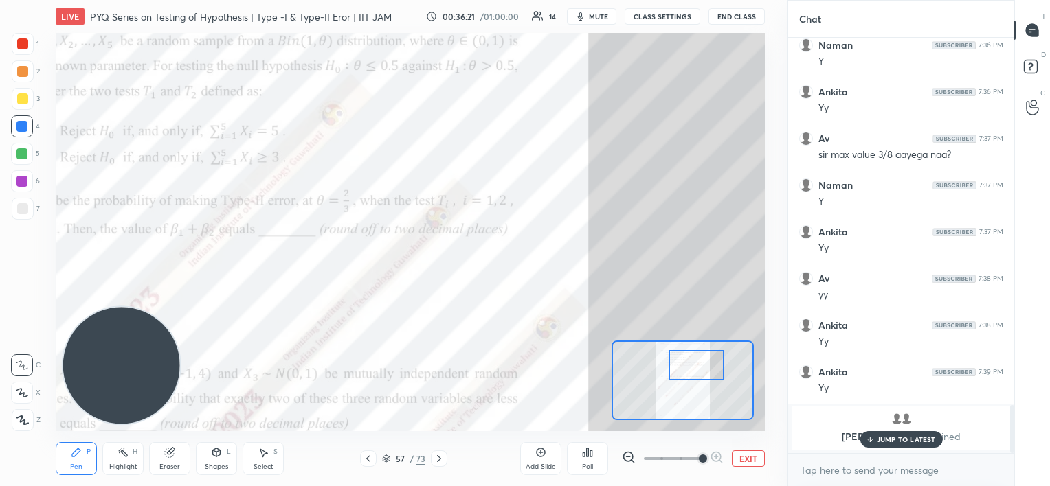
scroll to position [3177, 0]
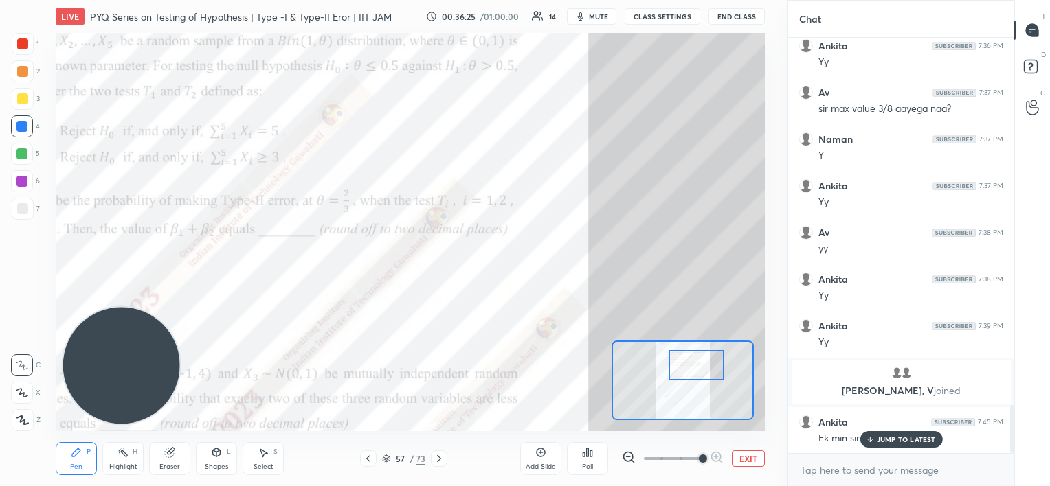
click at [886, 437] on p "JUMP TO LATEST" at bounding box center [906, 440] width 59 height 8
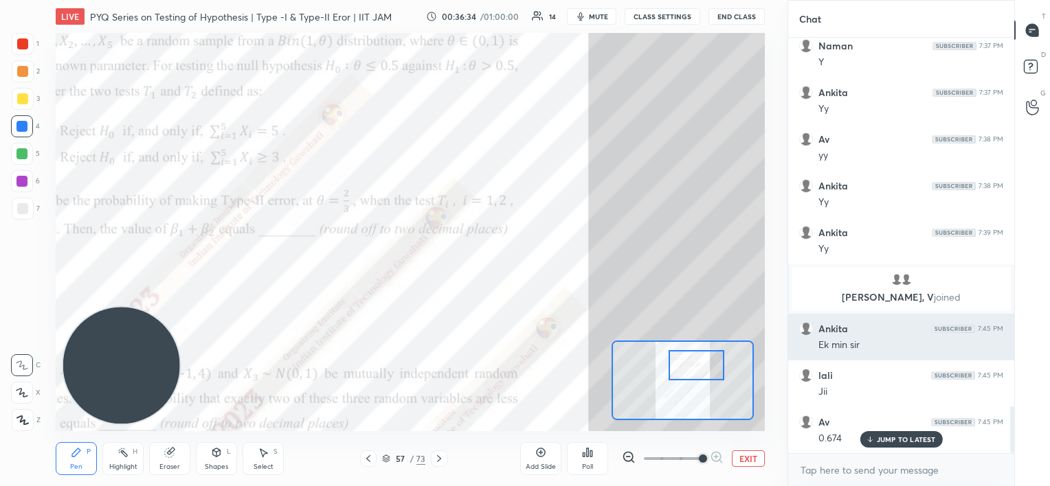
scroll to position [3317, 0]
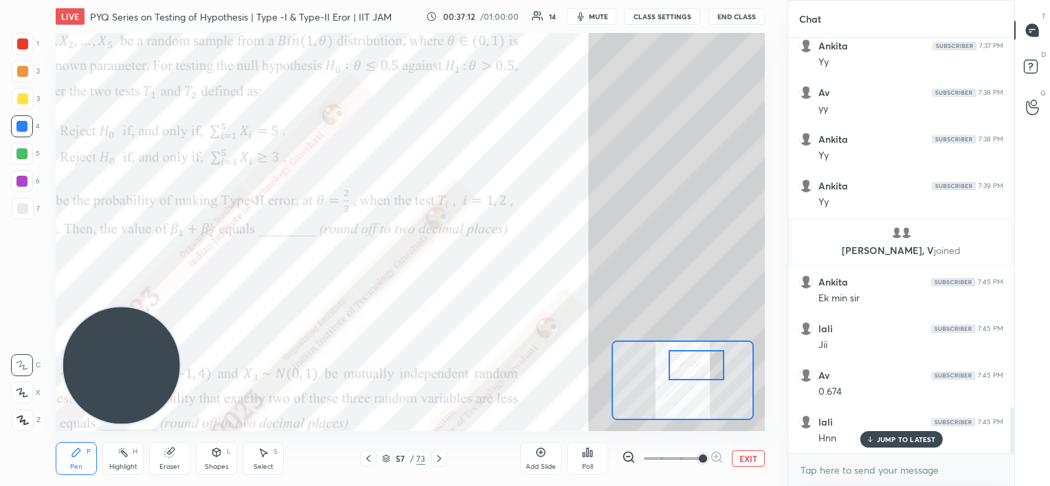
click at [166, 456] on icon at bounding box center [169, 453] width 9 height 9
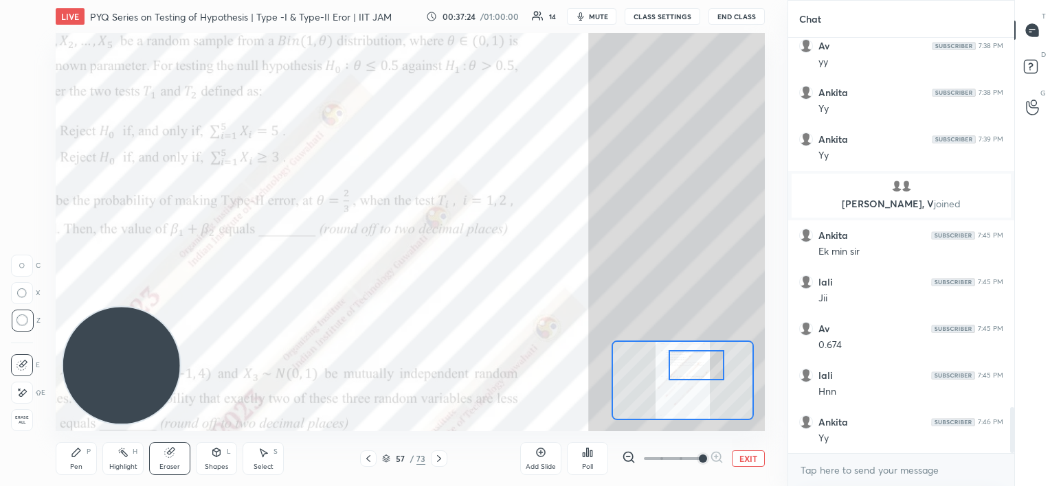
click at [74, 459] on div "Pen P" at bounding box center [76, 458] width 41 height 33
click at [25, 49] on div at bounding box center [23, 44] width 22 height 22
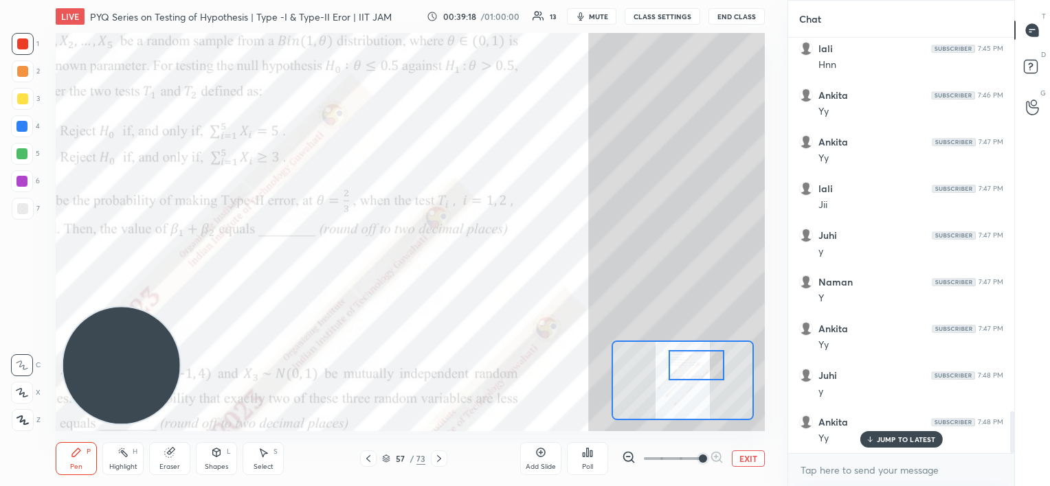
scroll to position [3738, 0]
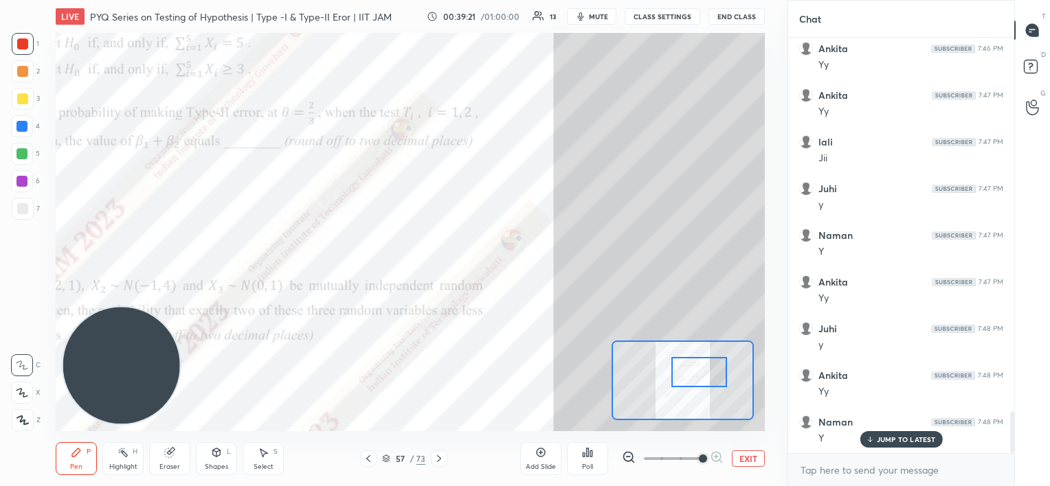
drag, startPoint x: 691, startPoint y: 357, endPoint x: 694, endPoint y: 364, distance: 7.7
click at [695, 364] on div at bounding box center [699, 372] width 56 height 31
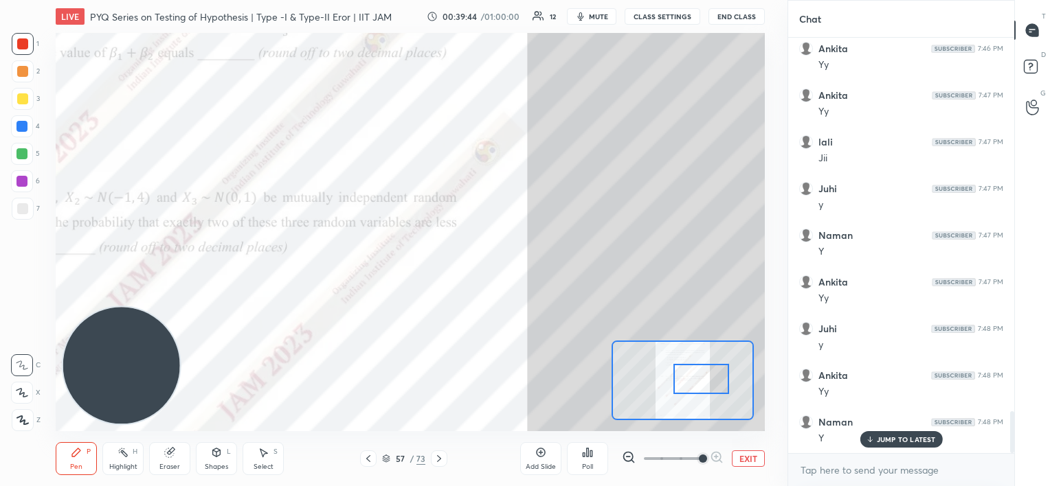
click at [703, 384] on div at bounding box center [701, 379] width 56 height 31
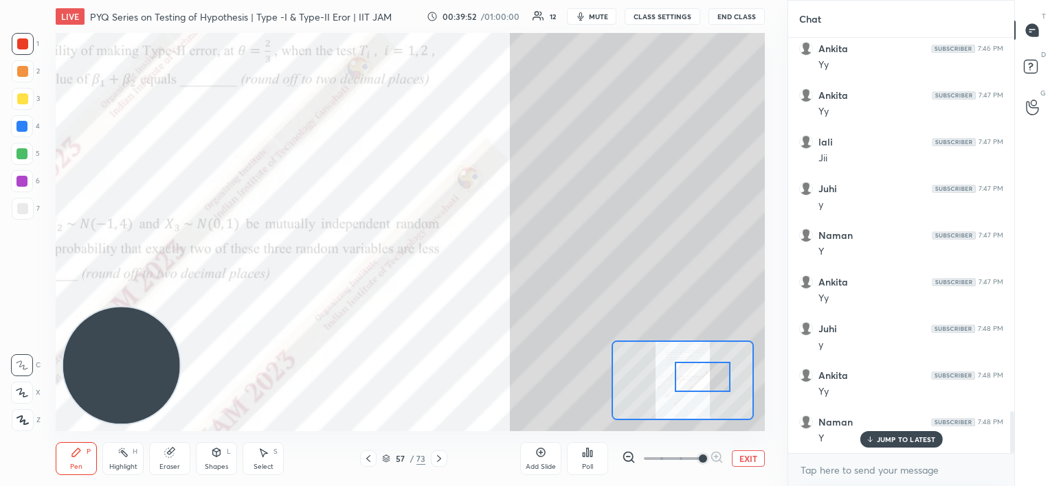
click at [704, 378] on div at bounding box center [703, 377] width 56 height 31
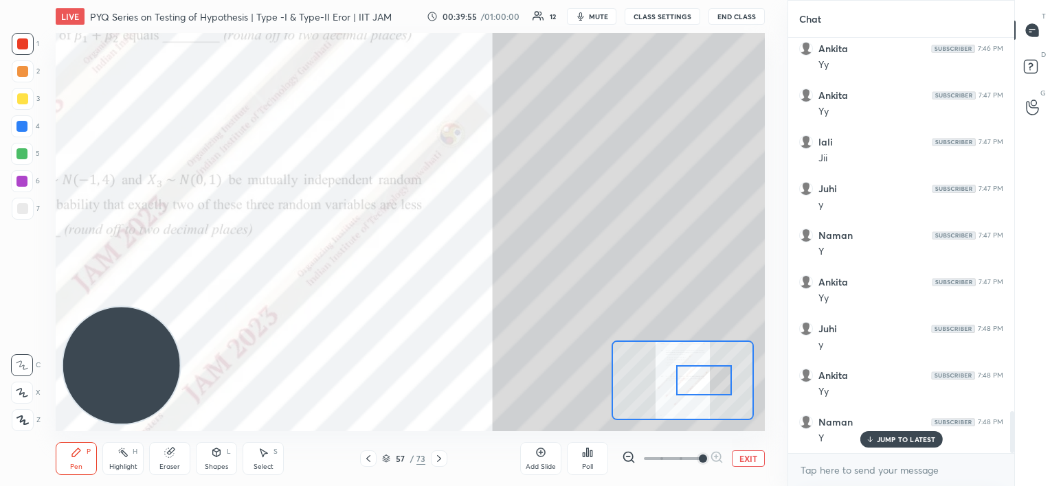
click at [692, 374] on div at bounding box center [704, 381] width 56 height 31
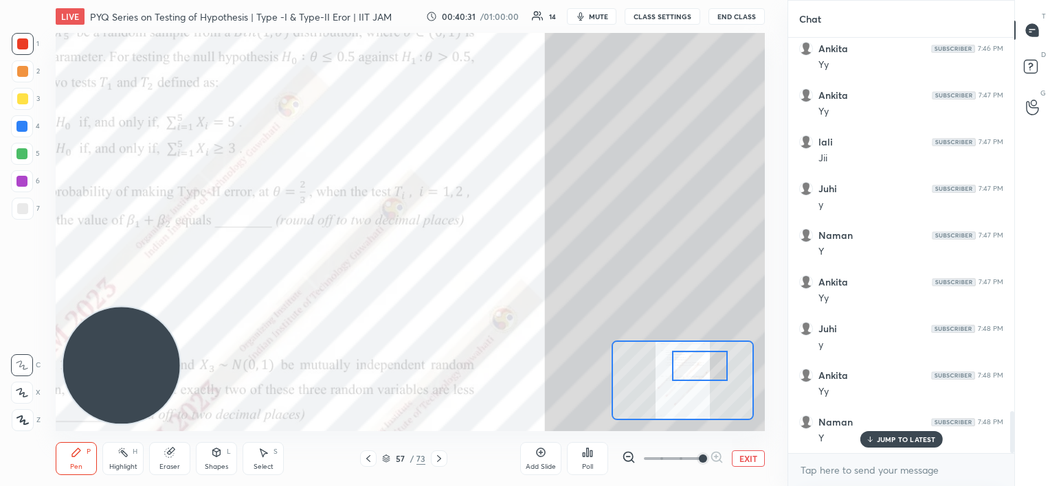
drag, startPoint x: 702, startPoint y: 374, endPoint x: 696, endPoint y: 359, distance: 15.4
click at [696, 359] on div at bounding box center [700, 366] width 56 height 31
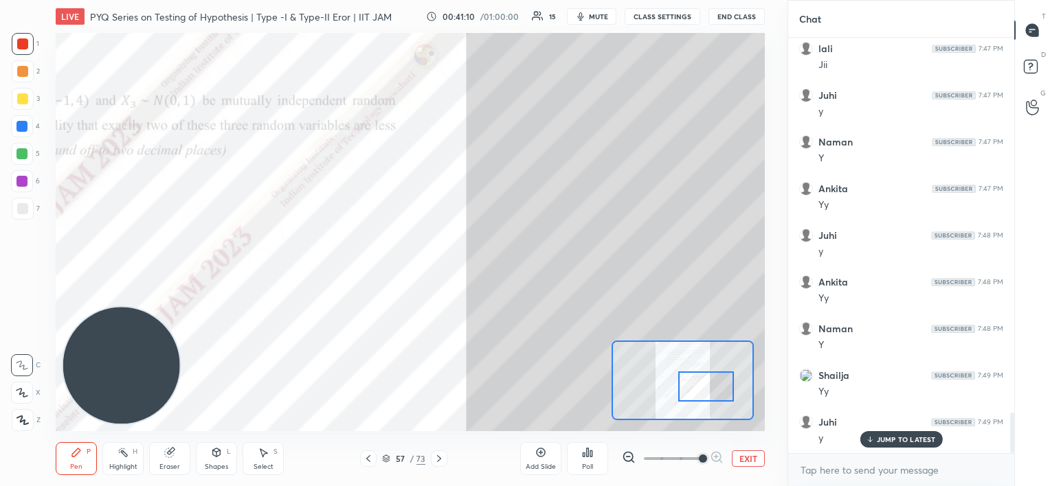
drag, startPoint x: 694, startPoint y: 363, endPoint x: 701, endPoint y: 381, distance: 19.8
click at [701, 382] on div at bounding box center [706, 387] width 56 height 31
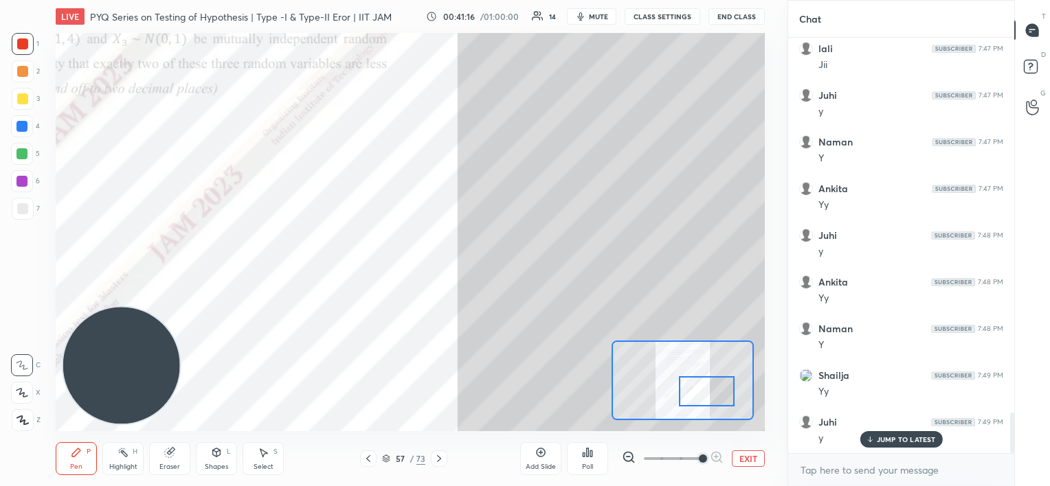
click at [695, 391] on div at bounding box center [707, 392] width 56 height 31
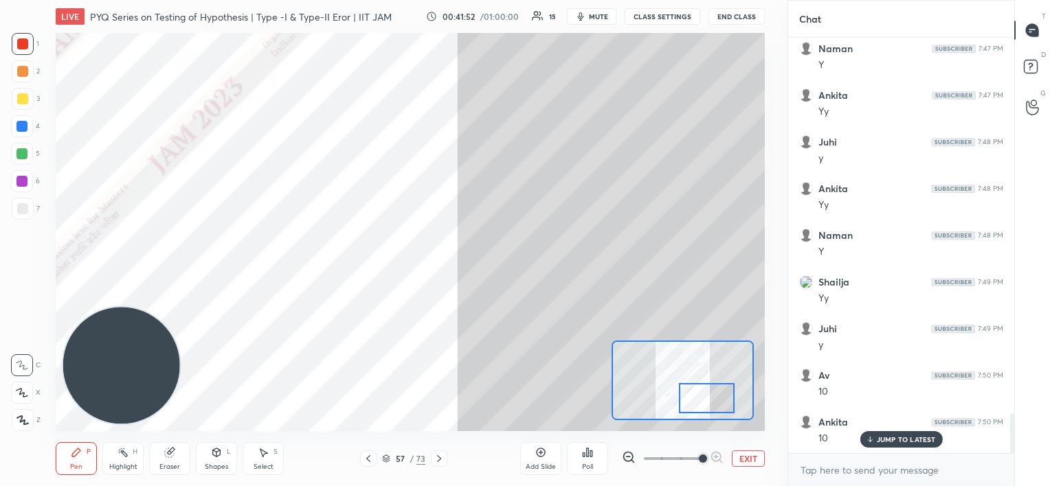
click at [697, 392] on div at bounding box center [707, 398] width 56 height 31
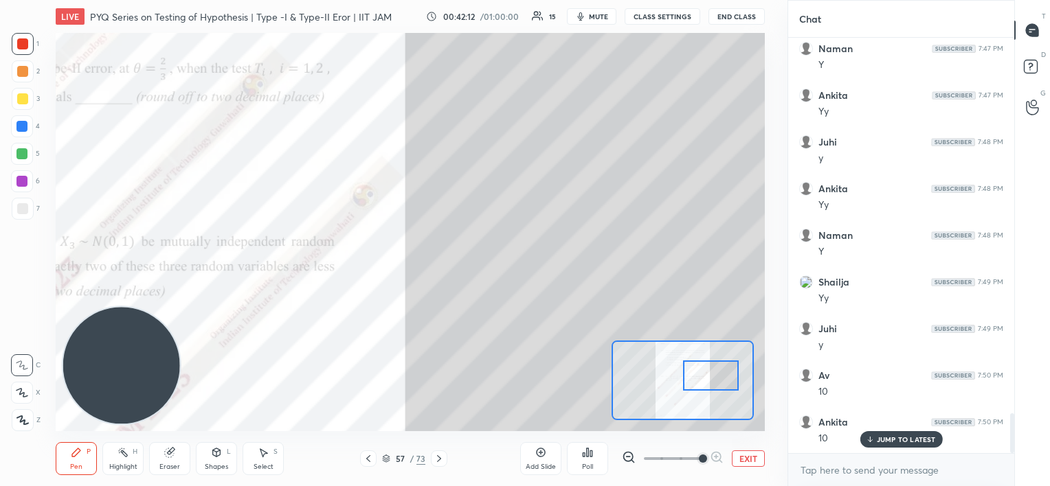
drag, startPoint x: 702, startPoint y: 399, endPoint x: 706, endPoint y: 377, distance: 22.4
click at [706, 377] on div at bounding box center [711, 376] width 56 height 31
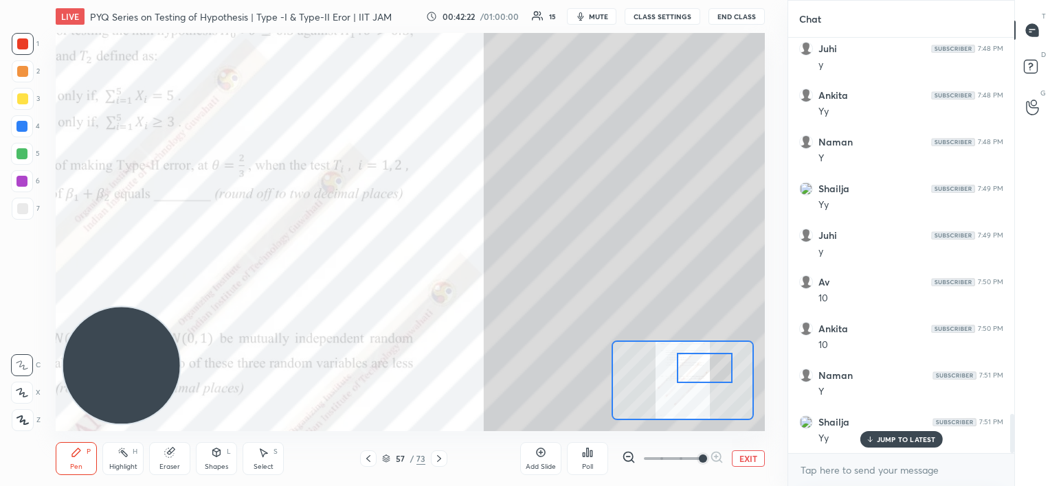
drag, startPoint x: 709, startPoint y: 381, endPoint x: 703, endPoint y: 368, distance: 13.8
click at [703, 368] on div at bounding box center [705, 368] width 56 height 31
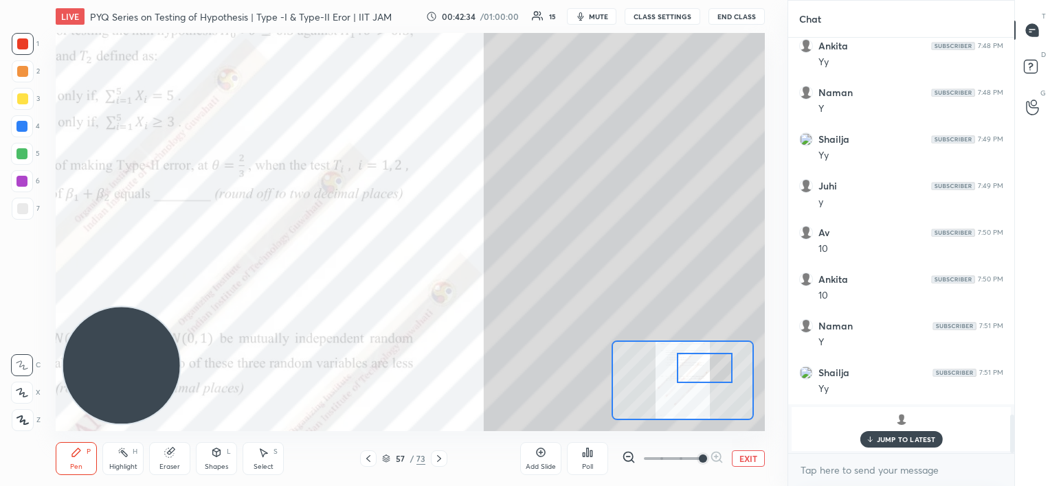
scroll to position [4114, 0]
click at [892, 445] on div "JUMP TO LATEST" at bounding box center [901, 439] width 82 height 16
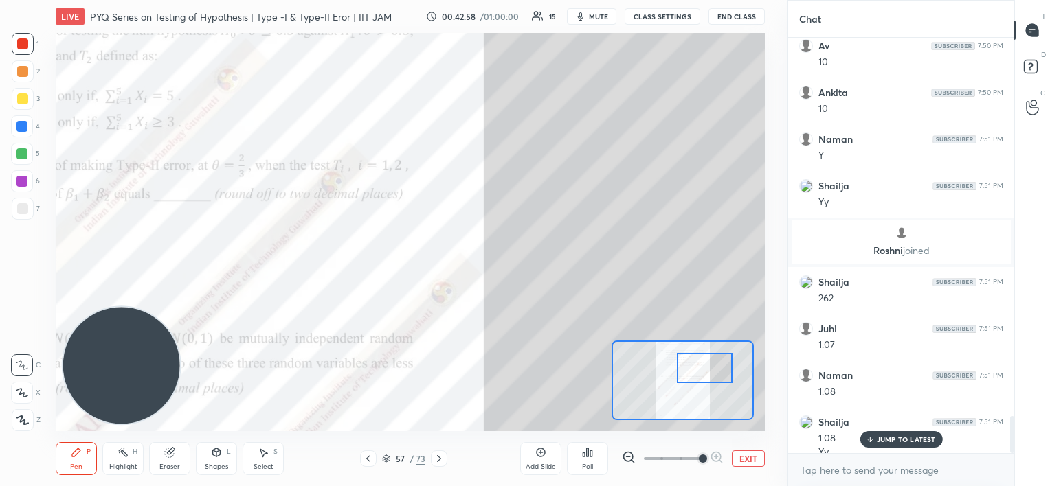
scroll to position [4268, 0]
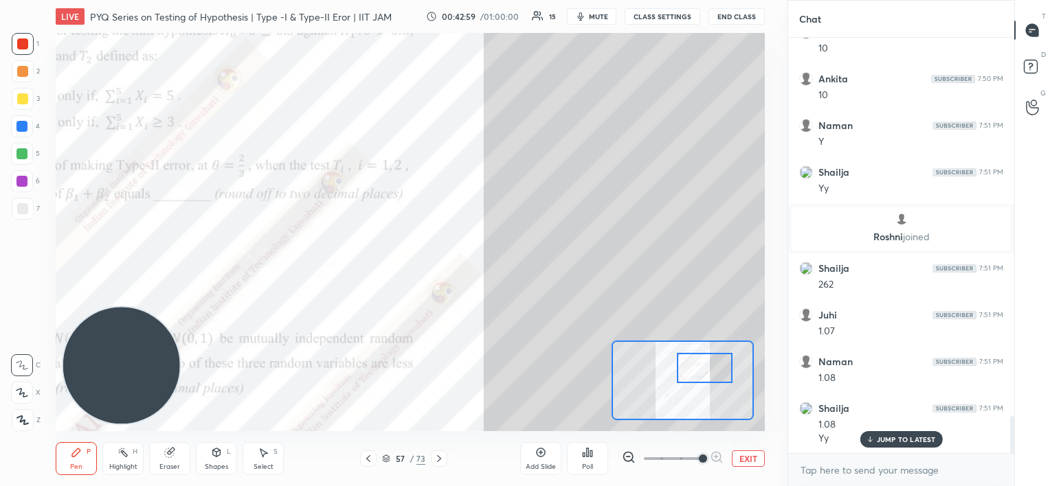
click at [892, 441] on p "JUMP TO LATEST" at bounding box center [906, 440] width 59 height 8
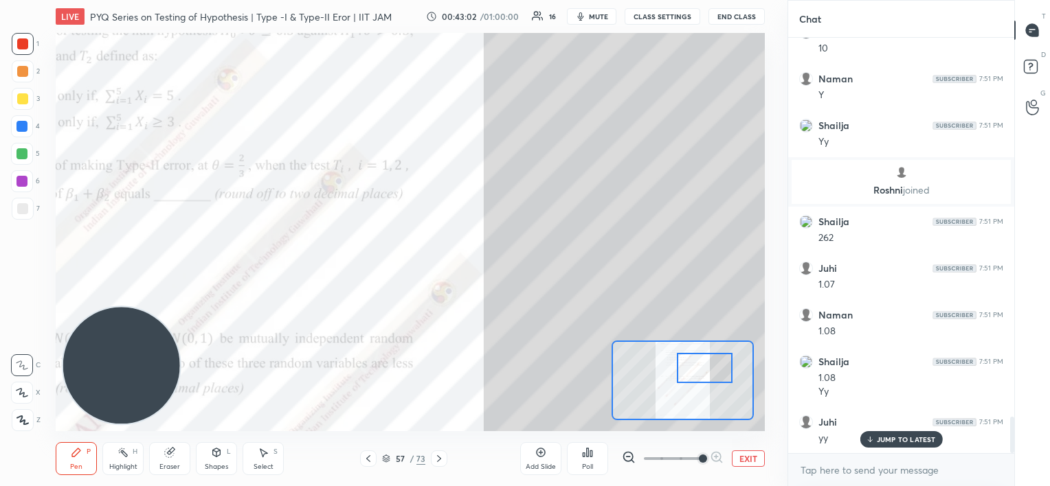
click at [901, 440] on p "JUMP TO LATEST" at bounding box center [906, 440] width 59 height 8
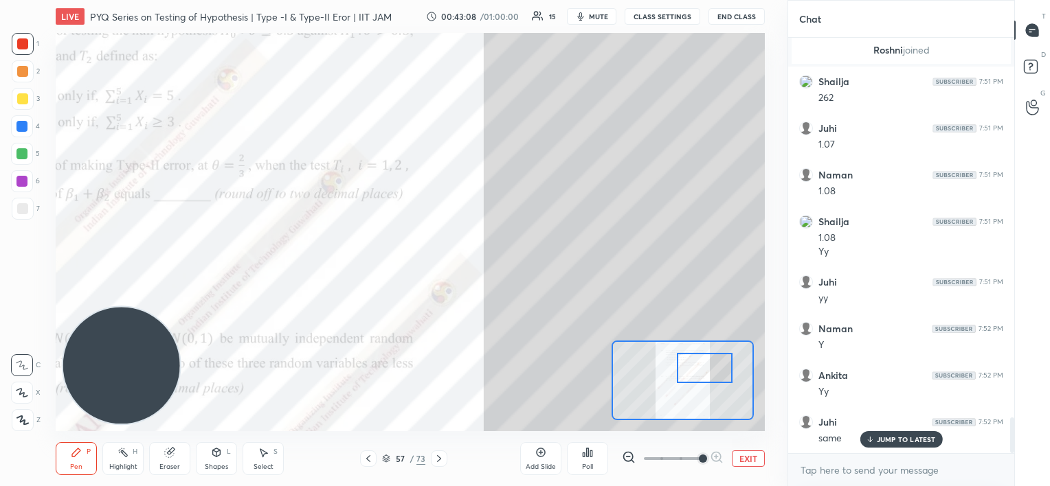
scroll to position [4502, 0]
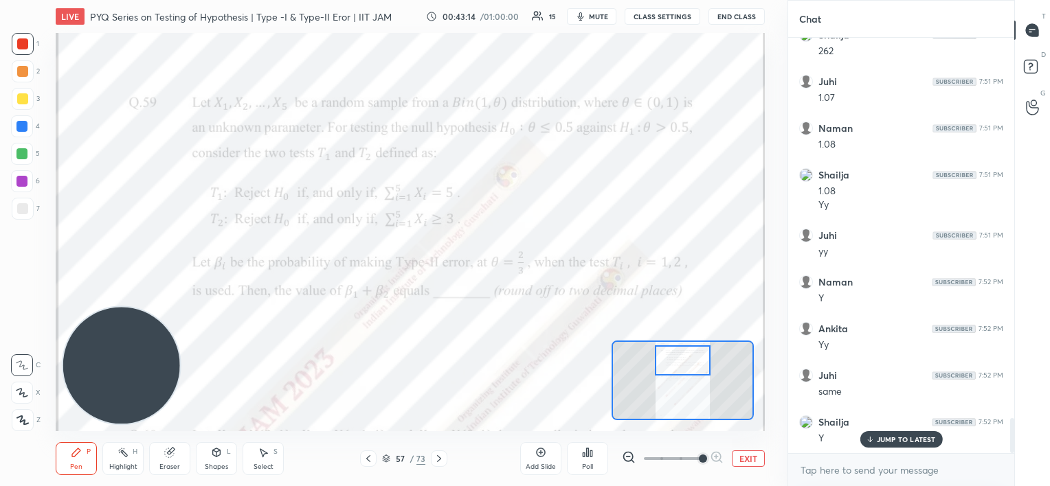
drag, startPoint x: 695, startPoint y: 370, endPoint x: 673, endPoint y: 363, distance: 23.0
click at [673, 363] on div at bounding box center [683, 361] width 56 height 31
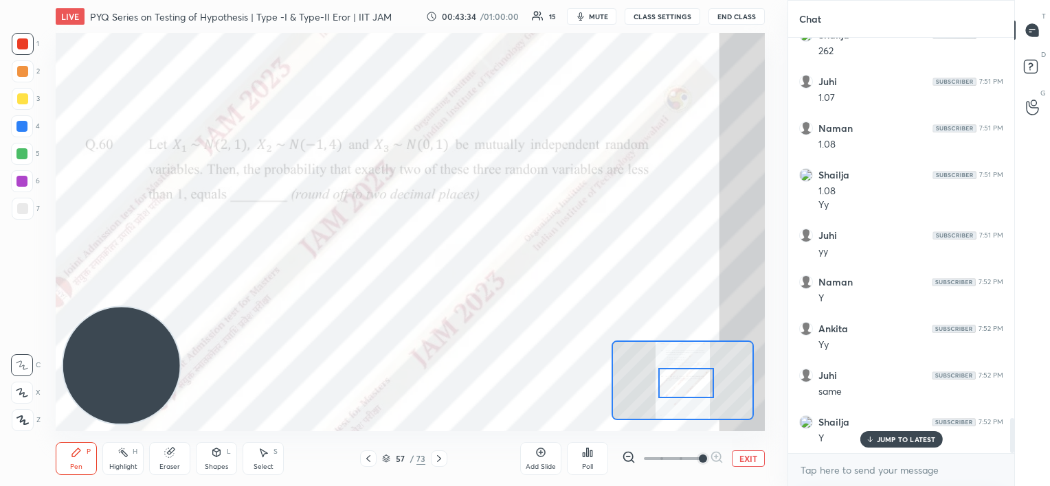
drag, startPoint x: 686, startPoint y: 355, endPoint x: 689, endPoint y: 379, distance: 23.5
click at [689, 379] on div at bounding box center [686, 383] width 56 height 31
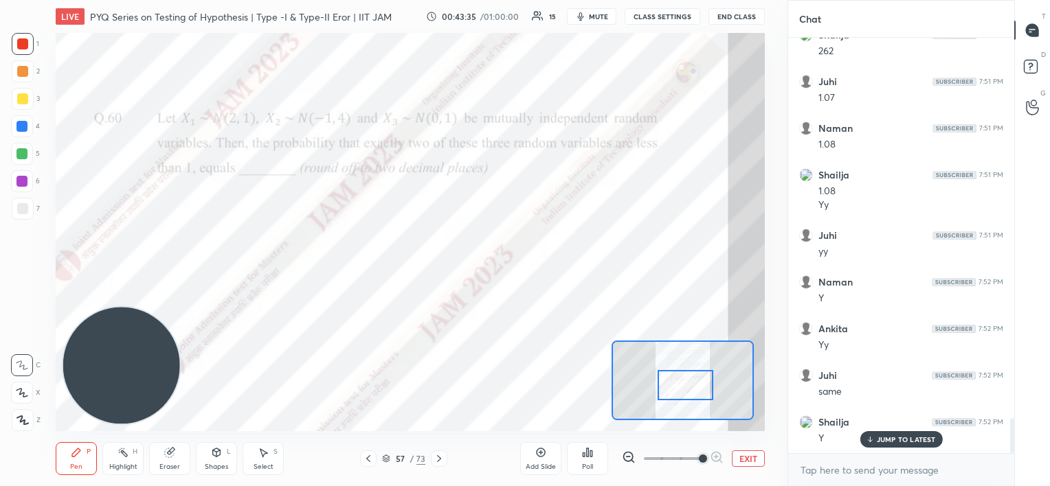
click at [541, 456] on icon at bounding box center [540, 453] width 9 height 9
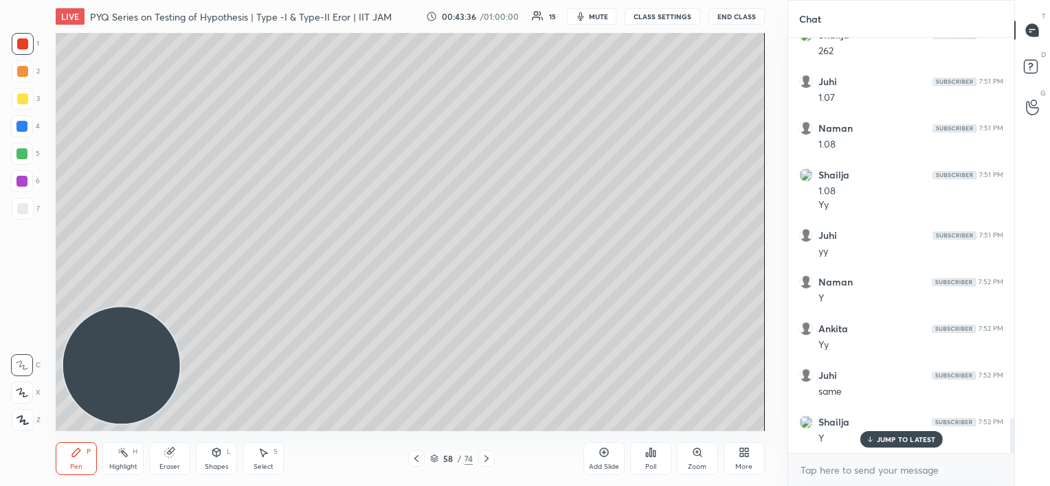
click at [746, 452] on icon at bounding box center [744, 452] width 11 height 11
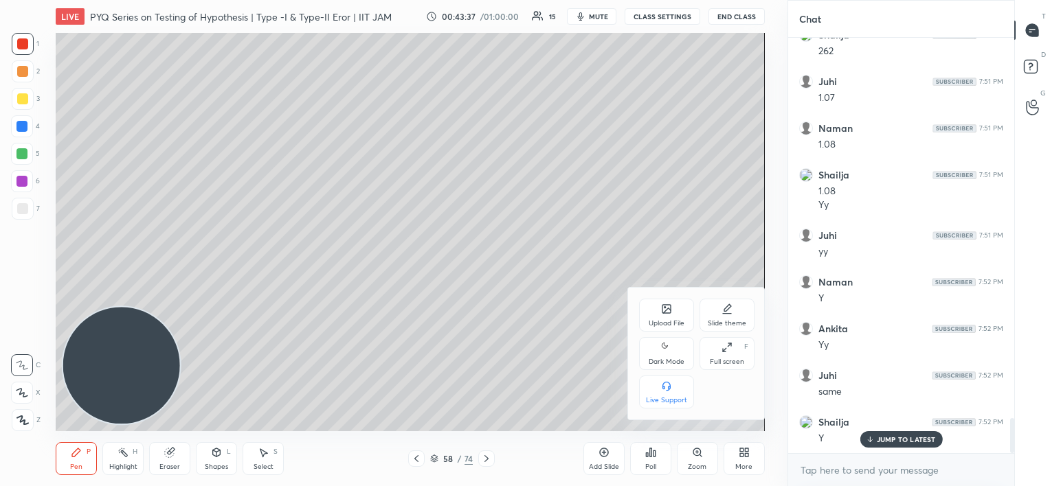
click at [666, 317] on div "Upload File" at bounding box center [666, 315] width 55 height 33
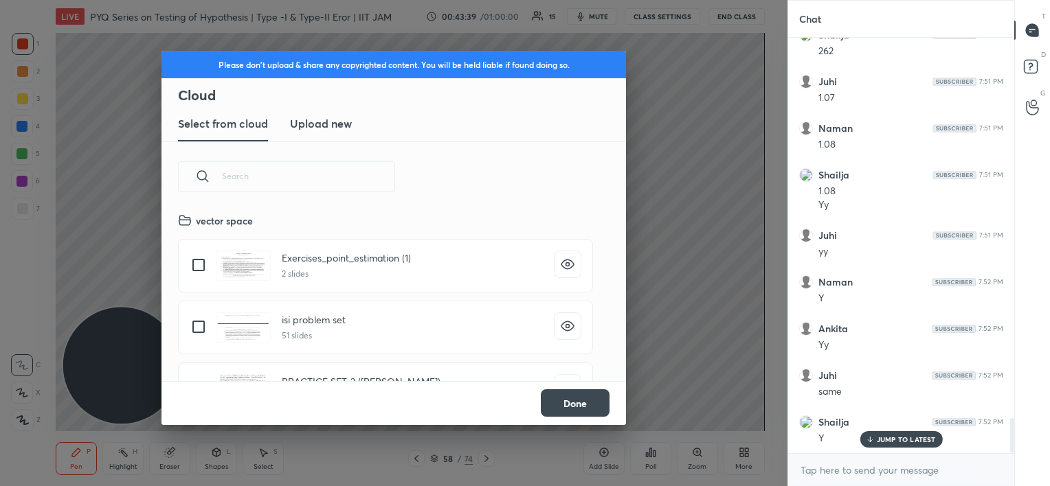
scroll to position [169, 441]
drag, startPoint x: 327, startPoint y: 124, endPoint x: 335, endPoint y: 126, distance: 8.7
click at [327, 124] on h3 "Upload new" at bounding box center [321, 123] width 62 height 16
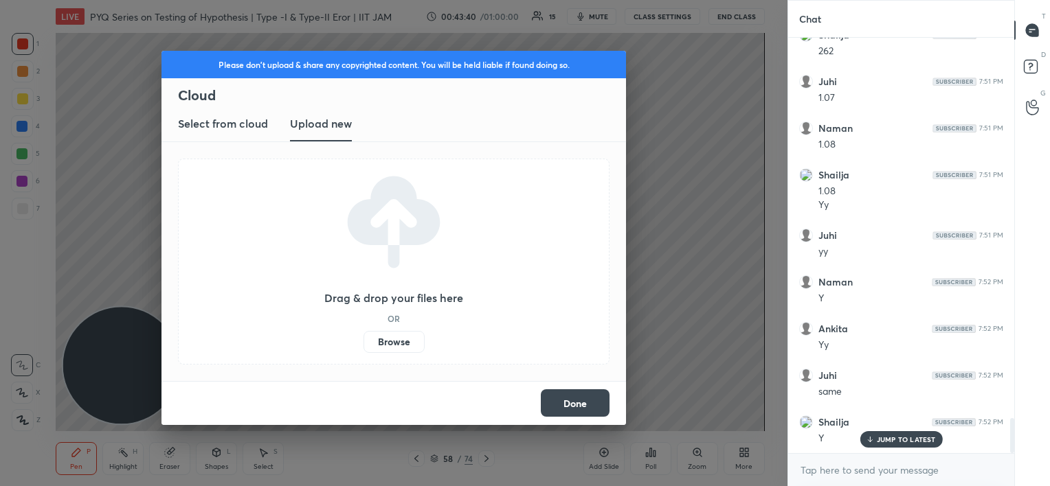
click at [399, 341] on label "Browse" at bounding box center [393, 342] width 61 height 22
click at [363, 341] on input "Browse" at bounding box center [363, 342] width 0 height 22
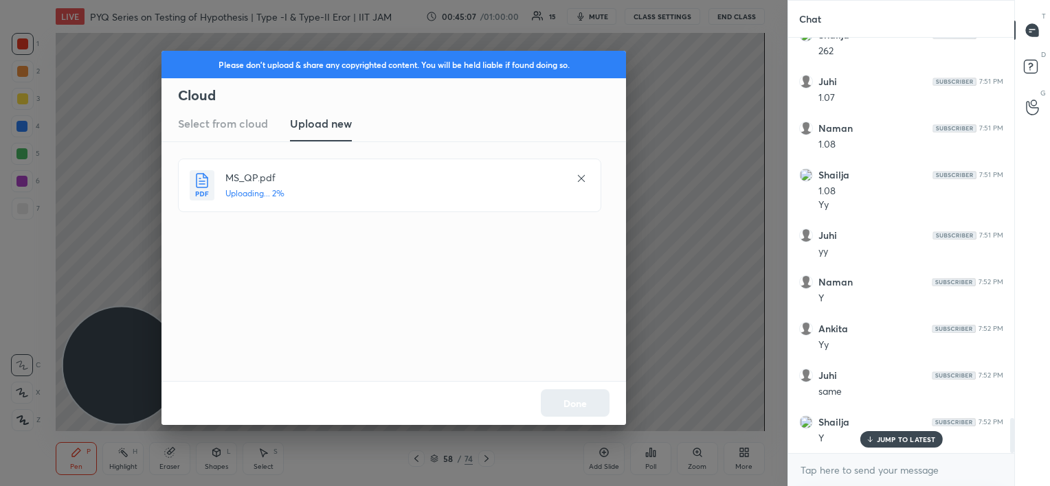
click at [576, 184] on div at bounding box center [581, 178] width 16 height 16
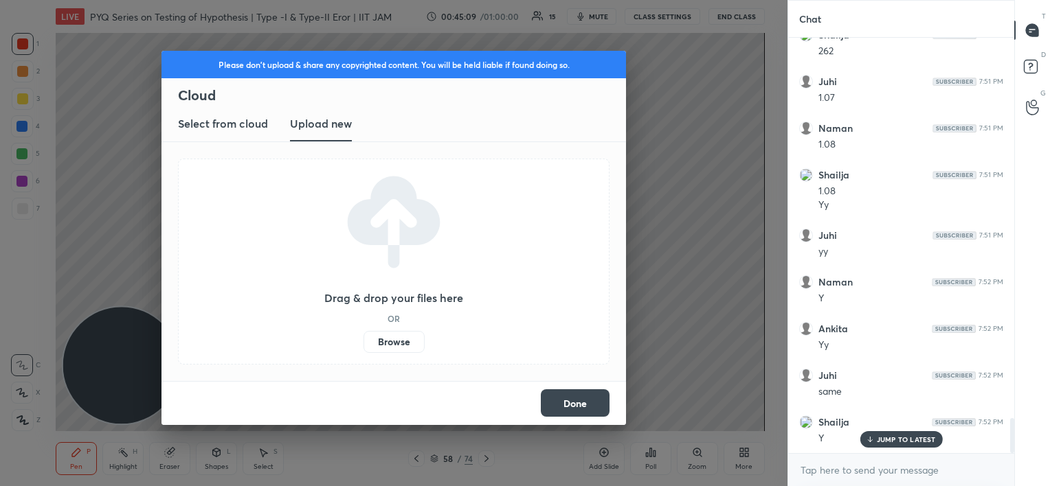
click at [577, 404] on button "Done" at bounding box center [575, 403] width 69 height 27
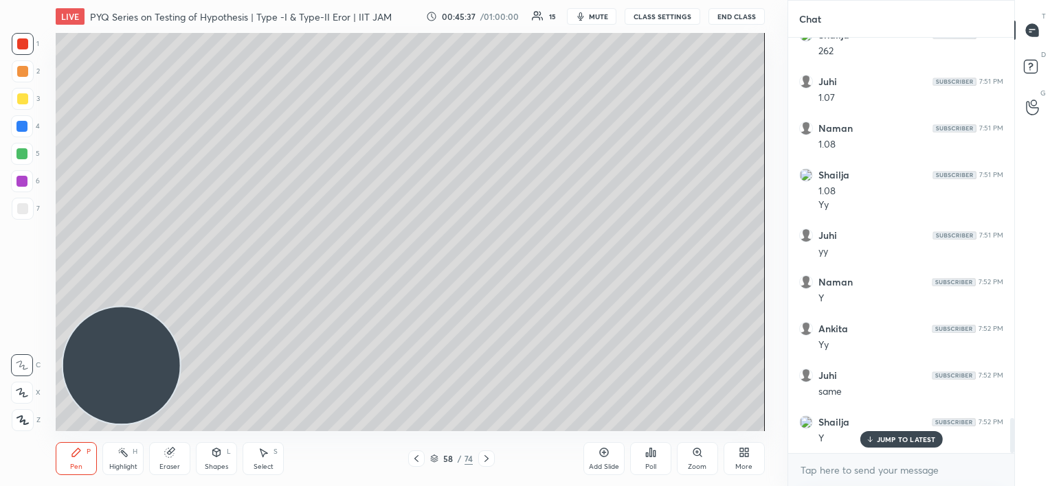
click at [743, 453] on icon at bounding box center [744, 452] width 11 height 11
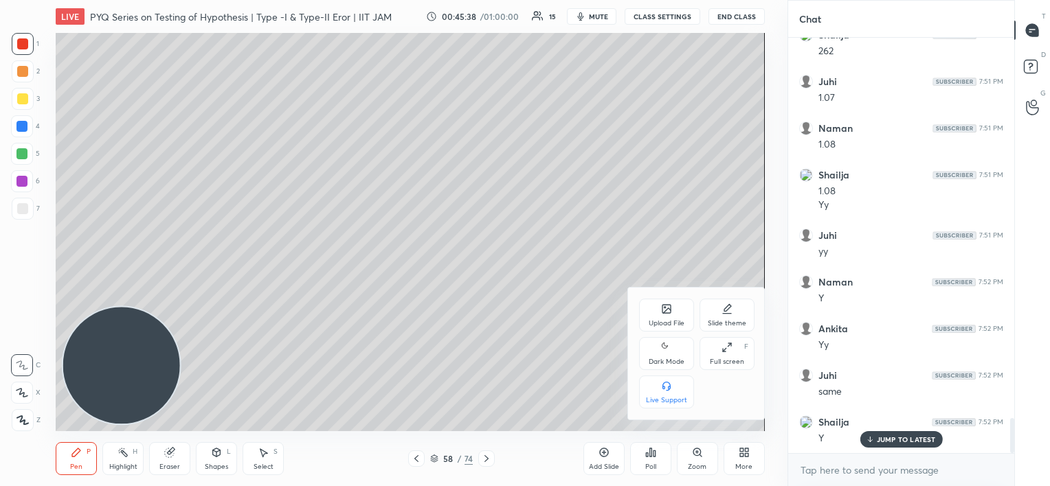
click at [665, 315] on div "Upload File" at bounding box center [666, 315] width 55 height 33
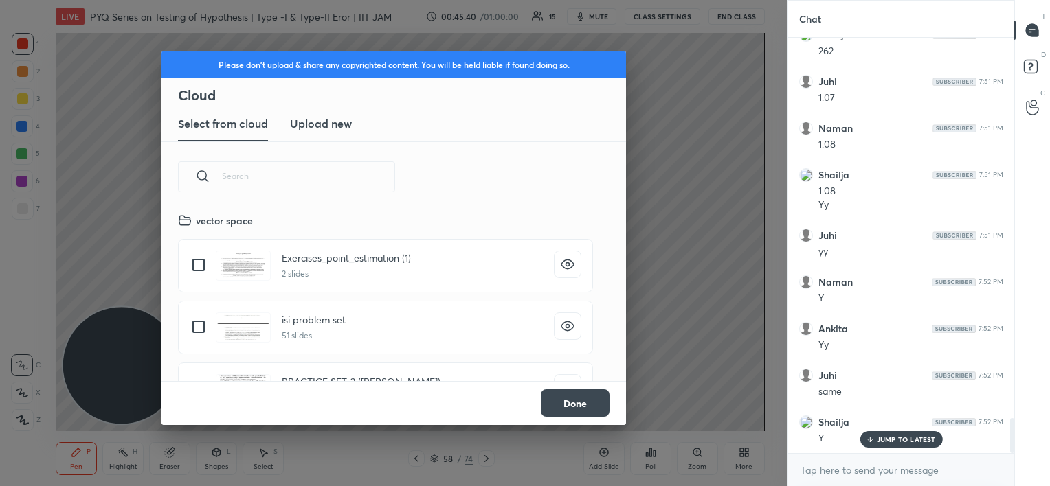
click at [320, 123] on h3 "Upload new" at bounding box center [321, 123] width 62 height 16
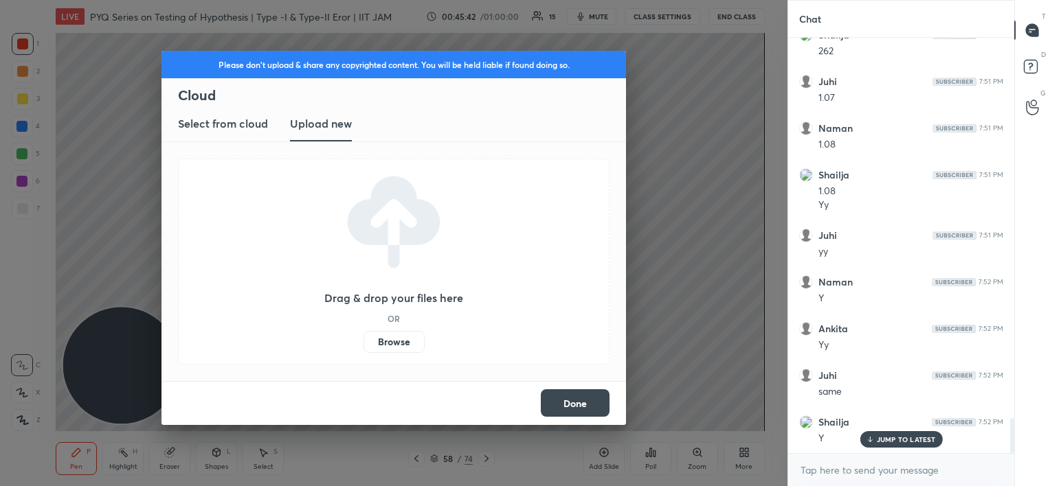
click at [396, 342] on label "Browse" at bounding box center [393, 342] width 61 height 22
click at [363, 342] on input "Browse" at bounding box center [363, 342] width 0 height 22
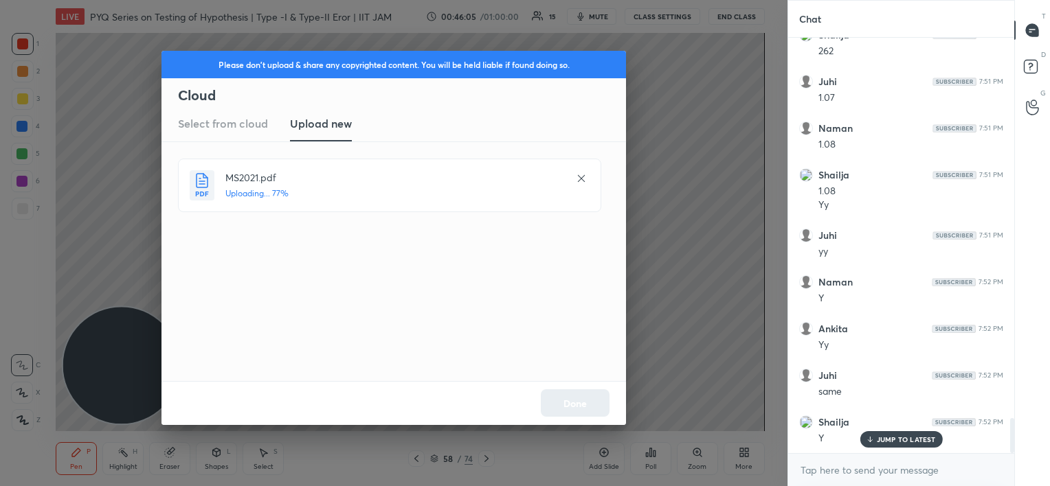
click at [882, 442] on p "JUMP TO LATEST" at bounding box center [906, 440] width 59 height 8
click at [575, 403] on button "Done" at bounding box center [575, 403] width 69 height 27
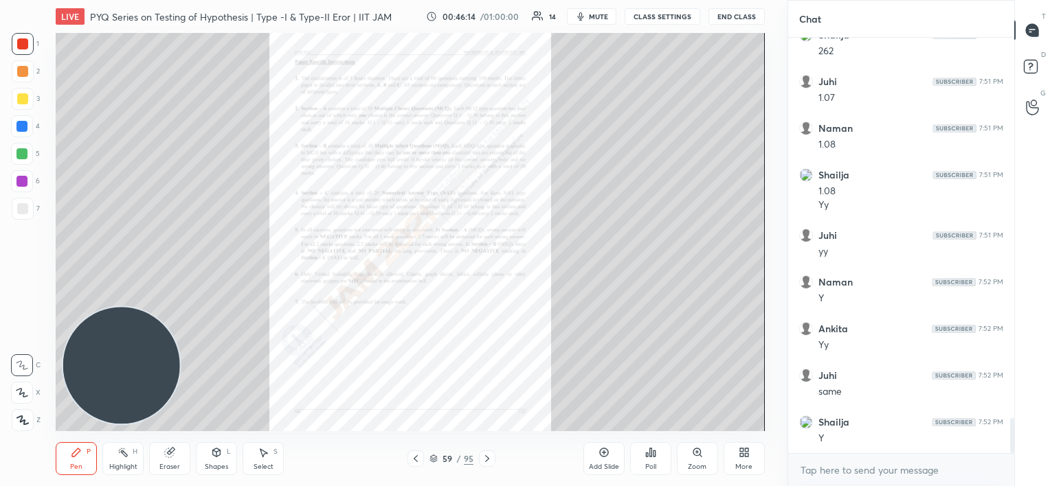
click at [491, 456] on icon at bounding box center [487, 458] width 11 height 11
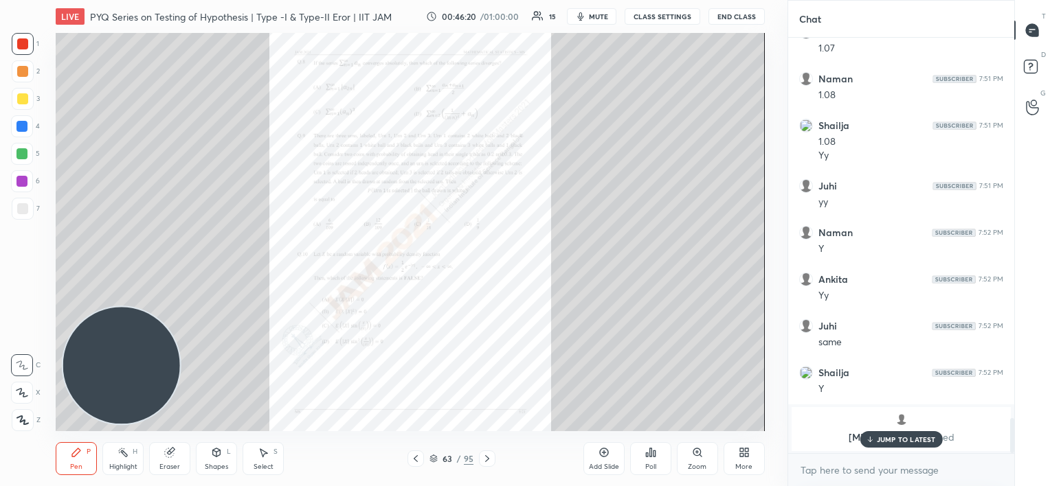
click at [491, 456] on icon at bounding box center [487, 458] width 11 height 11
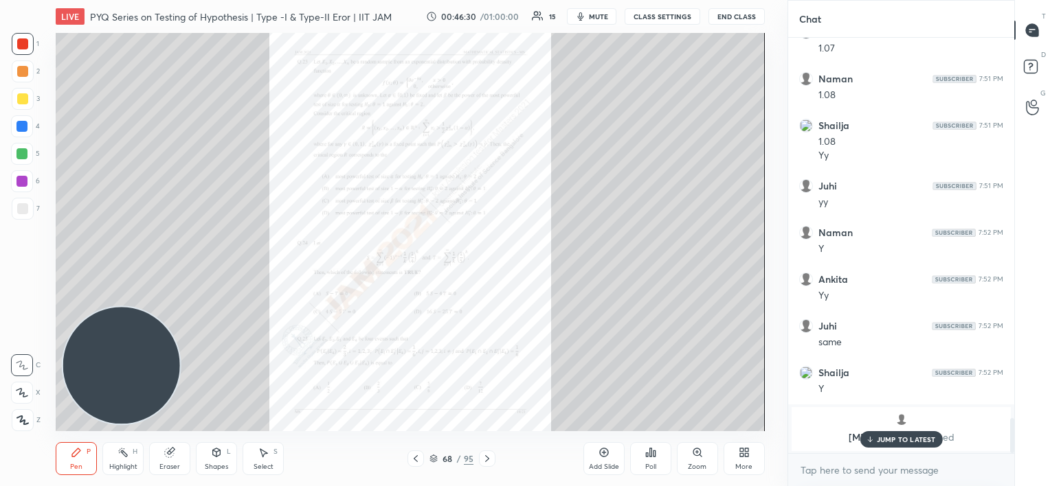
click at [491, 456] on icon at bounding box center [487, 458] width 11 height 11
click at [693, 457] on icon at bounding box center [697, 452] width 11 height 11
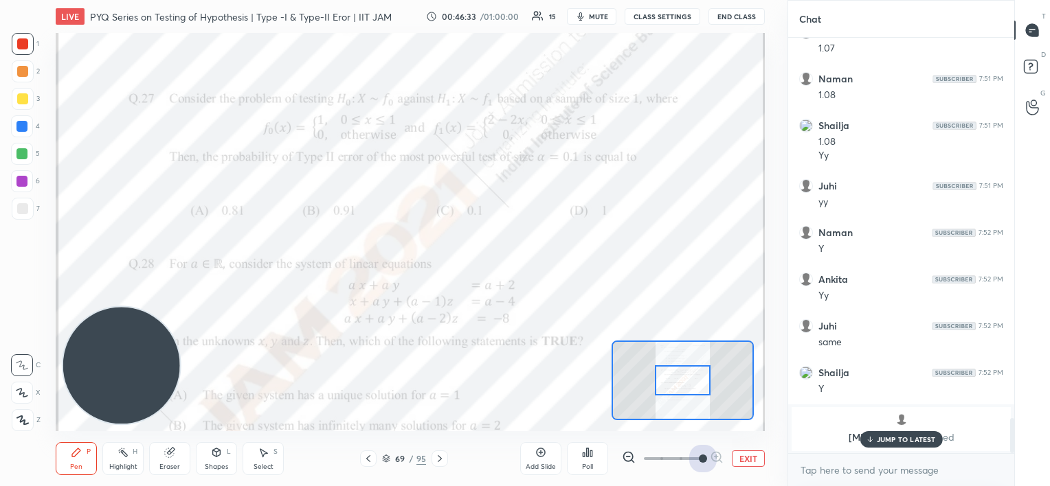
click at [693, 457] on span at bounding box center [673, 459] width 58 height 21
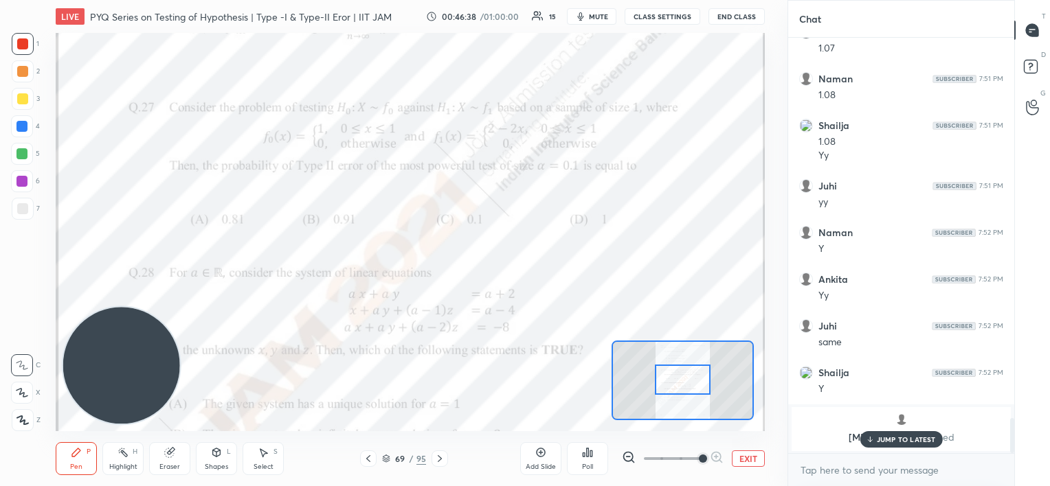
click at [693, 374] on div at bounding box center [683, 380] width 56 height 31
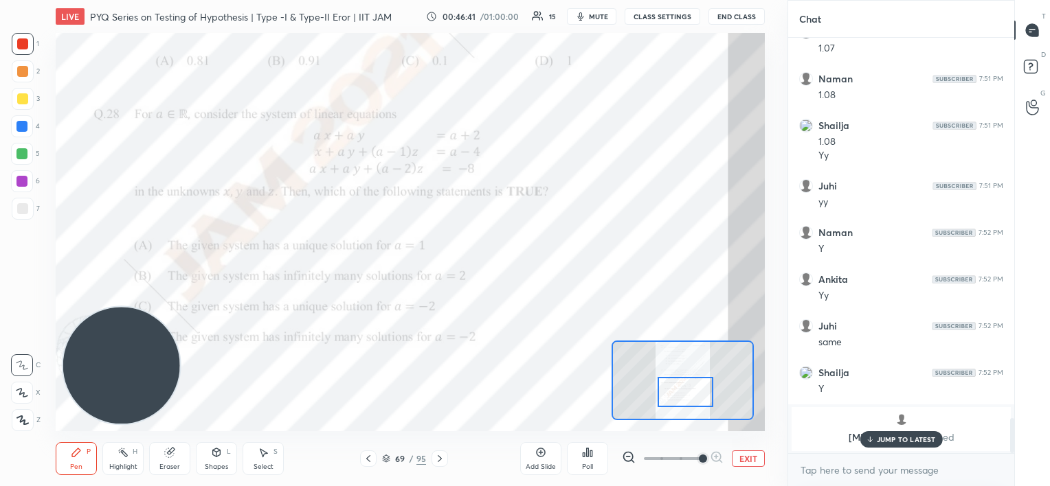
drag, startPoint x: 673, startPoint y: 390, endPoint x: 676, endPoint y: 405, distance: 16.0
click at [676, 405] on div at bounding box center [686, 392] width 56 height 31
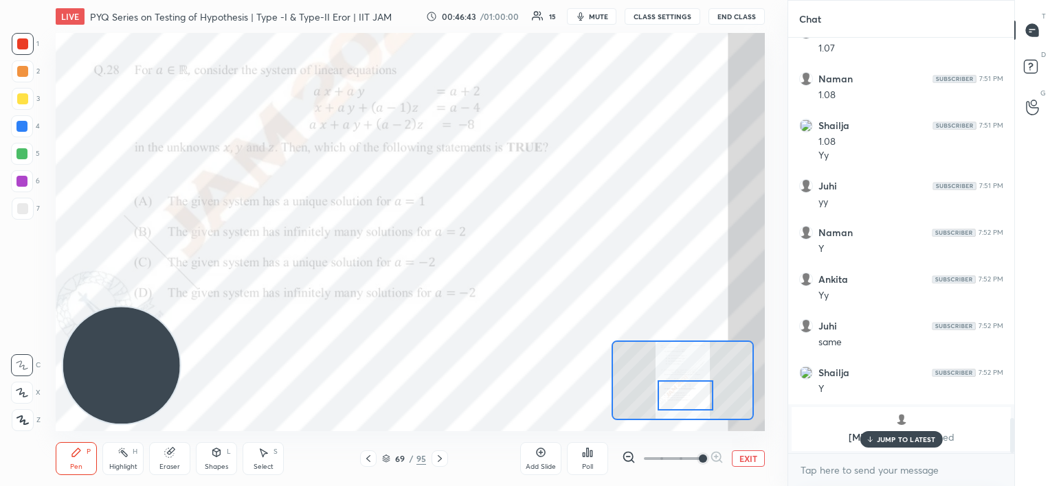
click at [444, 459] on icon at bounding box center [439, 458] width 11 height 11
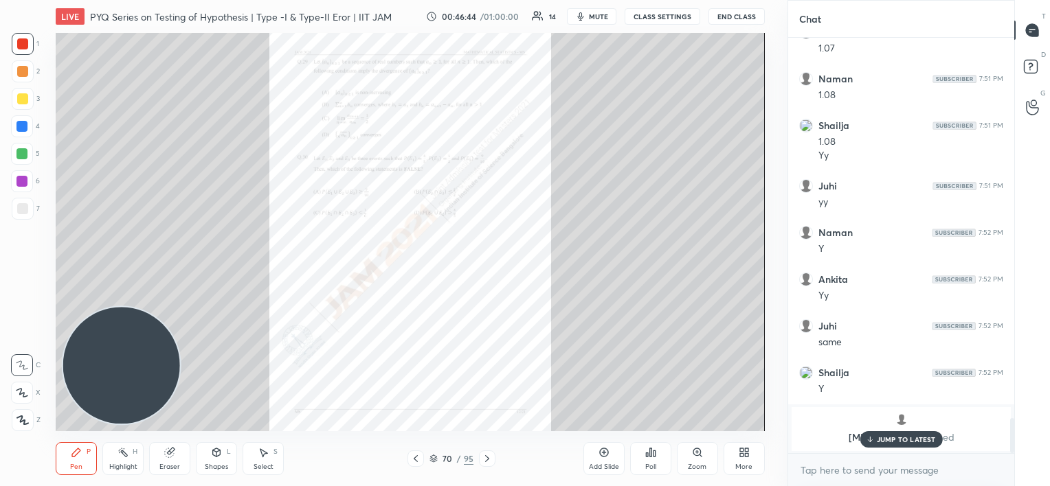
click at [488, 451] on div at bounding box center [487, 459] width 16 height 16
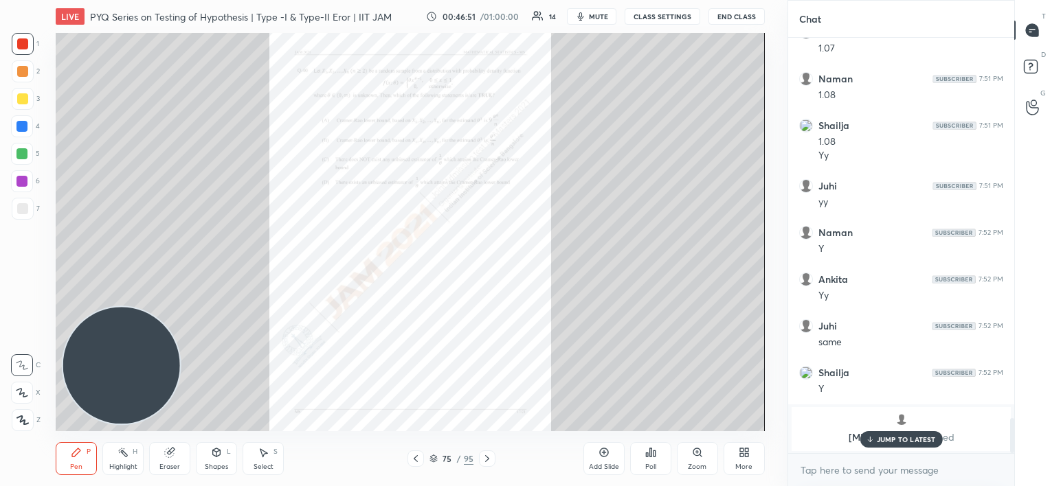
click at [488, 451] on div at bounding box center [487, 459] width 16 height 16
click at [417, 456] on icon at bounding box center [416, 459] width 4 height 7
click at [480, 462] on div at bounding box center [487, 459] width 16 height 16
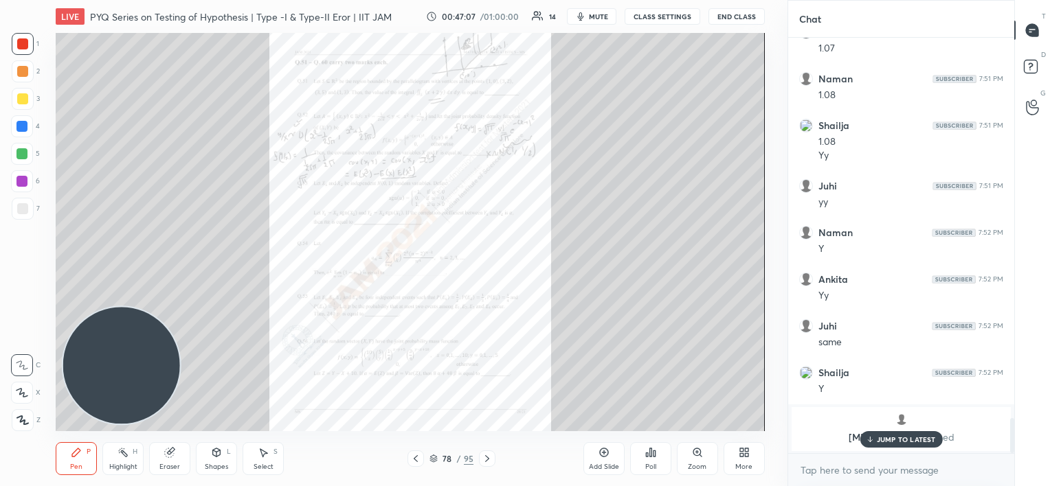
click at [489, 460] on icon at bounding box center [487, 458] width 11 height 11
click at [416, 462] on icon at bounding box center [415, 458] width 11 height 11
click at [731, 455] on div "More" at bounding box center [743, 458] width 41 height 33
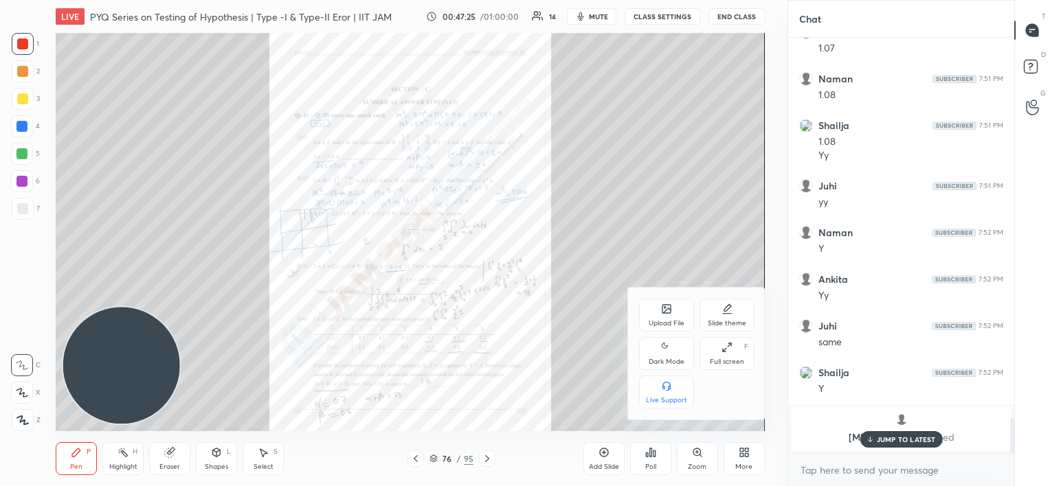
drag, startPoint x: 638, startPoint y: 315, endPoint x: 661, endPoint y: 313, distance: 23.4
click at [661, 313] on div "Upload File Slide theme Dark Mode Full screen F Live Support" at bounding box center [696, 354] width 137 height 132
click at [661, 313] on icon at bounding box center [666, 309] width 11 height 11
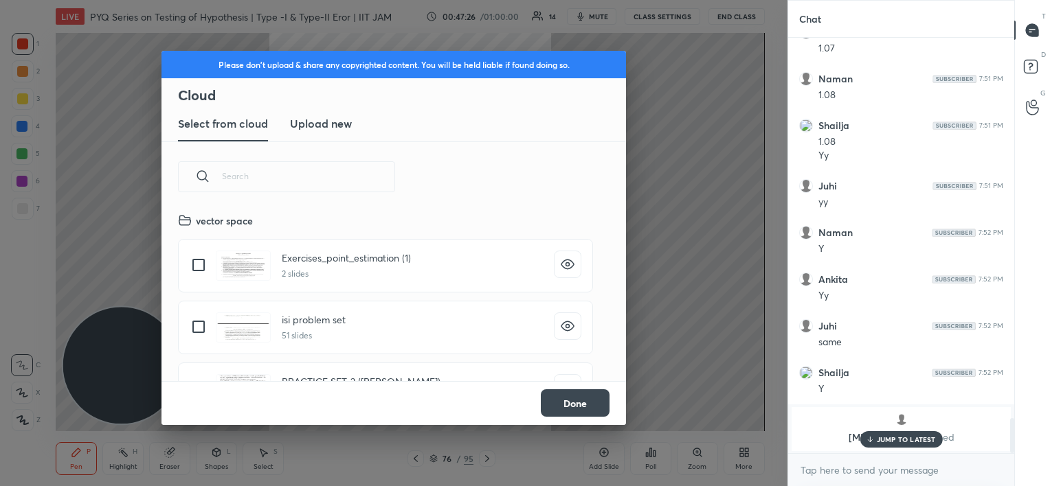
scroll to position [169, 441]
click at [334, 128] on h3 "Upload new" at bounding box center [321, 123] width 62 height 16
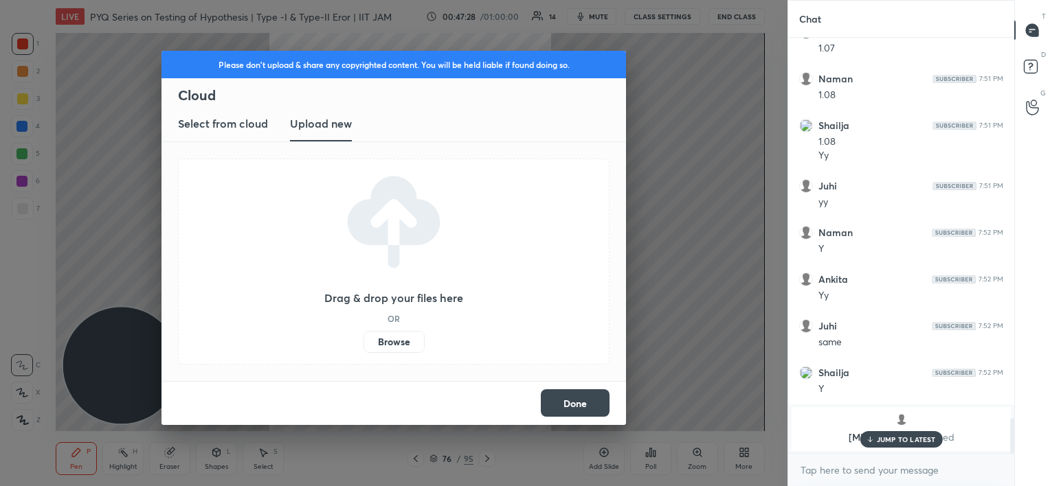
click at [401, 347] on label "Browse" at bounding box center [393, 342] width 61 height 22
click at [363, 347] on input "Browse" at bounding box center [363, 342] width 0 height 22
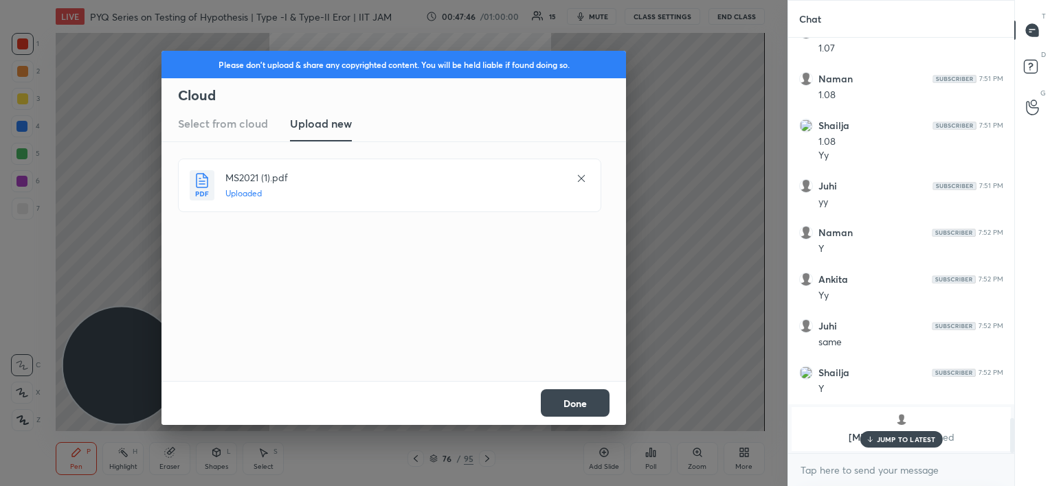
click at [579, 402] on button "Done" at bounding box center [575, 403] width 69 height 27
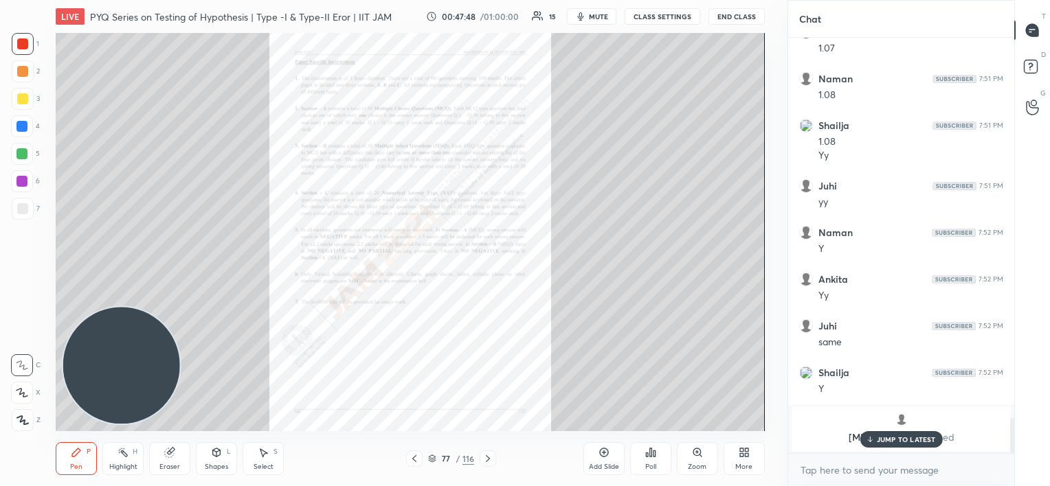
click at [434, 459] on icon at bounding box center [432, 459] width 8 height 8
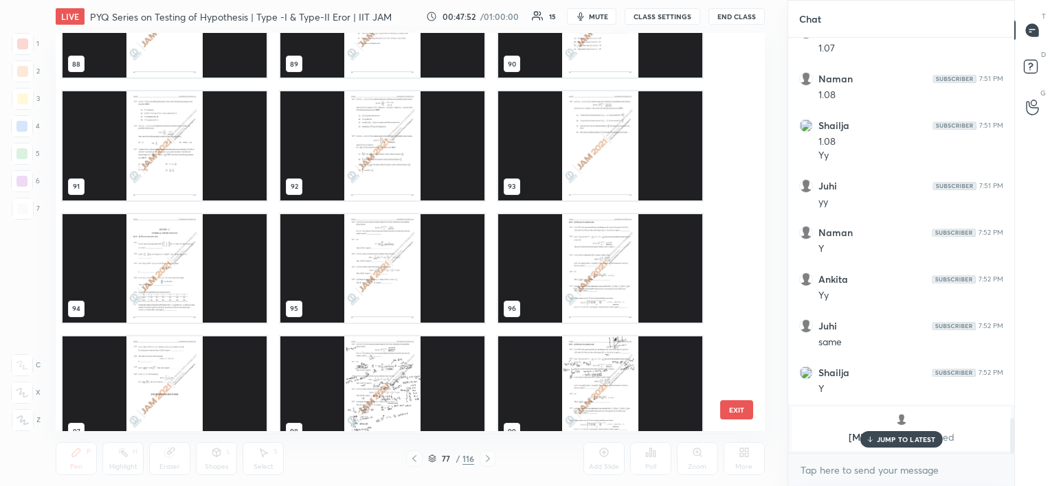
scroll to position [3622, 0]
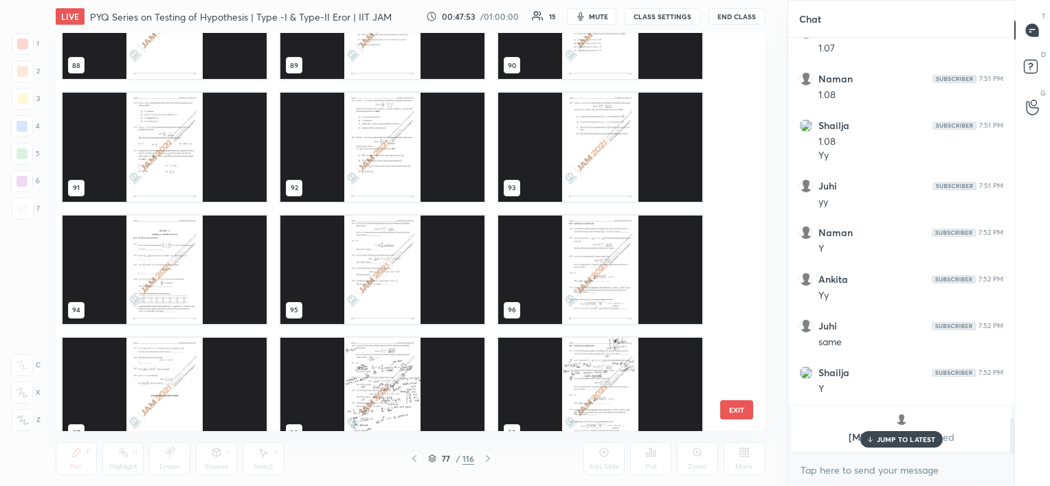
click at [404, 297] on img "grid" at bounding box center [382, 270] width 204 height 109
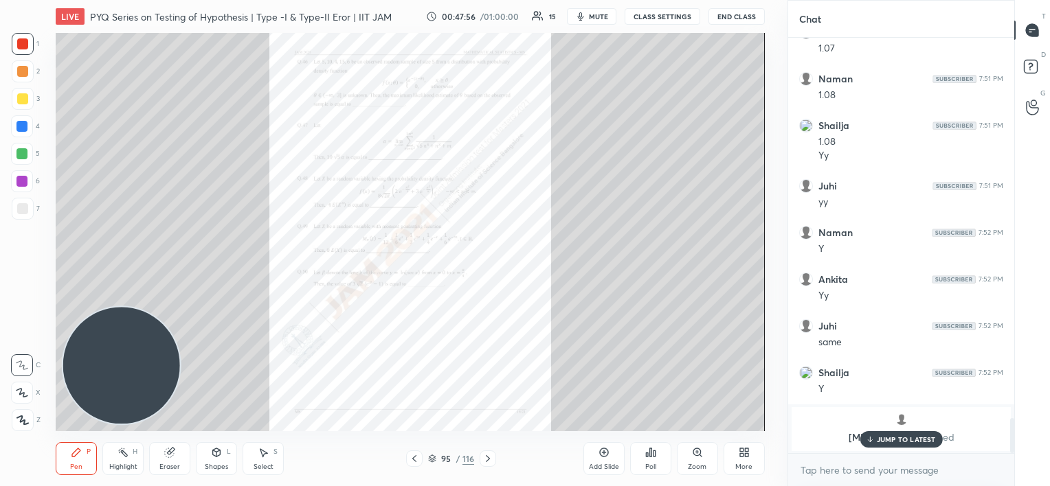
click at [701, 456] on icon at bounding box center [697, 452] width 11 height 11
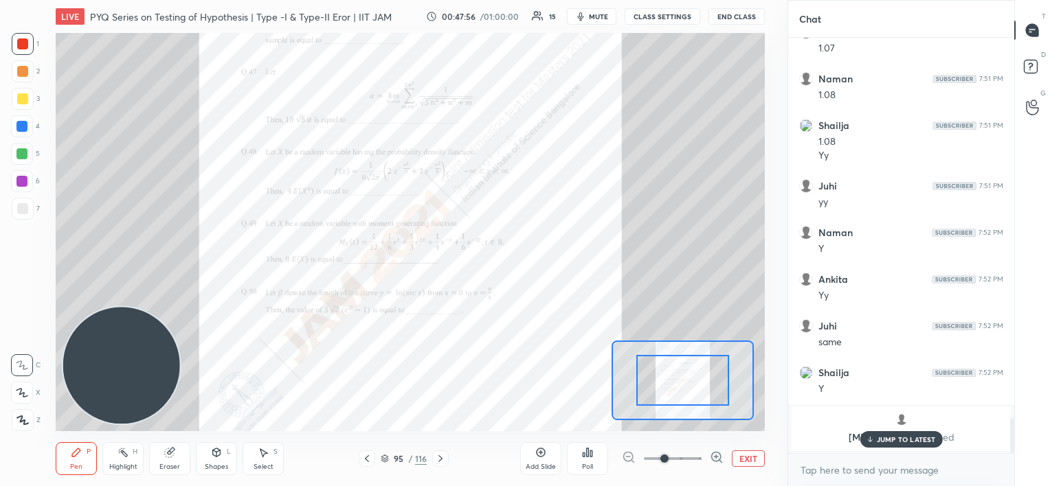
click at [701, 456] on div at bounding box center [673, 459] width 102 height 16
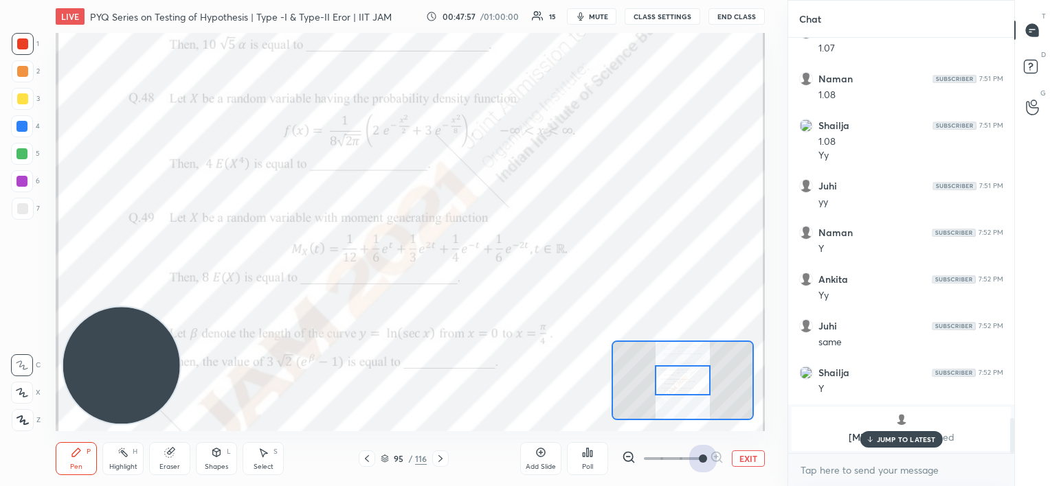
click at [693, 460] on span at bounding box center [673, 459] width 58 height 21
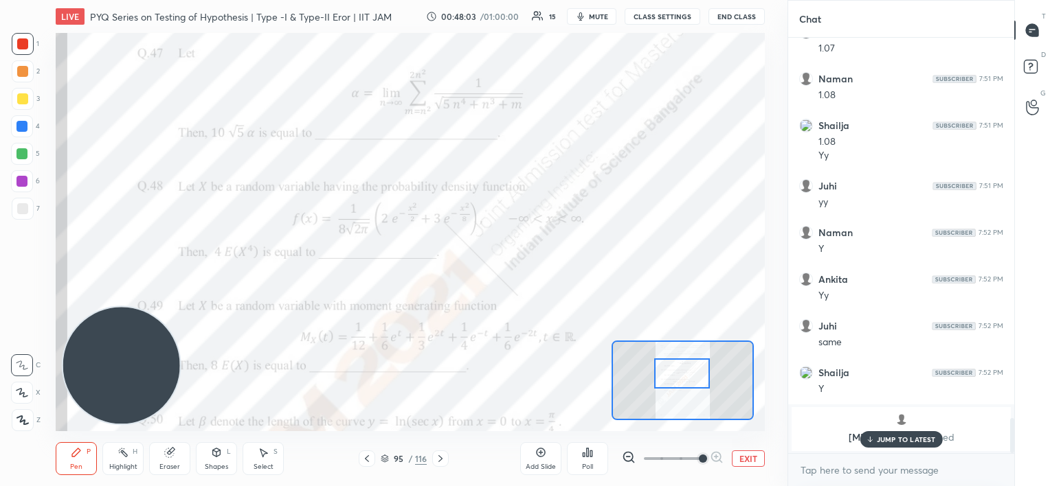
drag, startPoint x: 697, startPoint y: 388, endPoint x: 697, endPoint y: 379, distance: 8.3
click at [697, 379] on div at bounding box center [682, 374] width 56 height 31
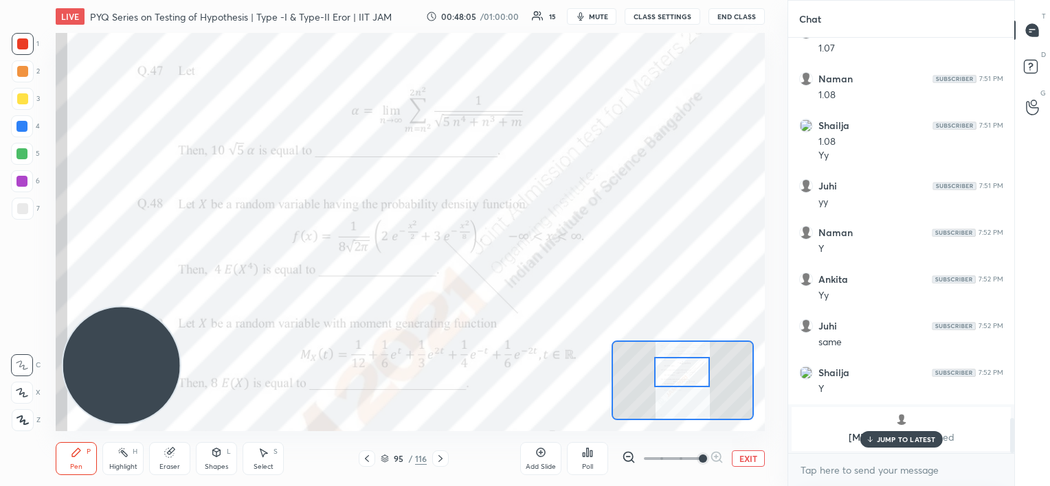
click at [372, 453] on div at bounding box center [367, 459] width 16 height 16
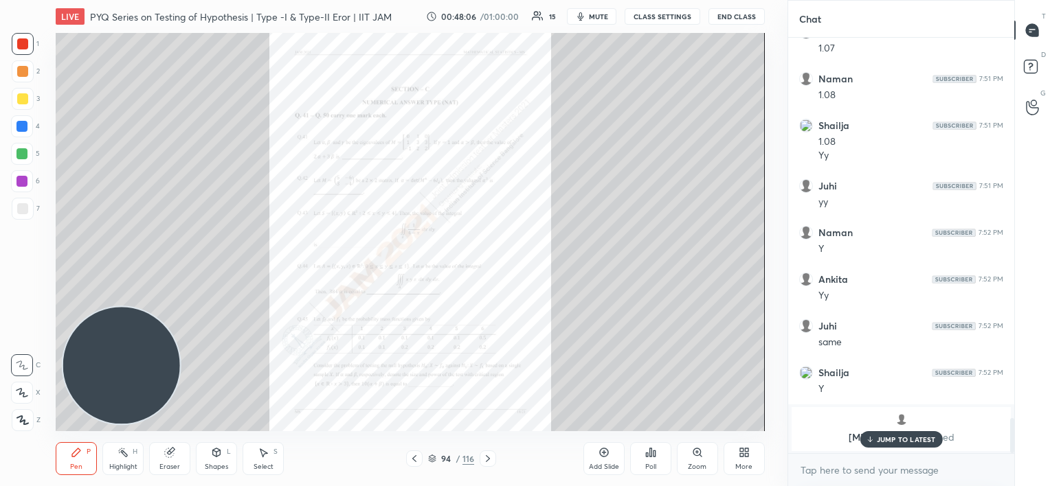
click at [703, 455] on div "Zoom" at bounding box center [697, 458] width 41 height 33
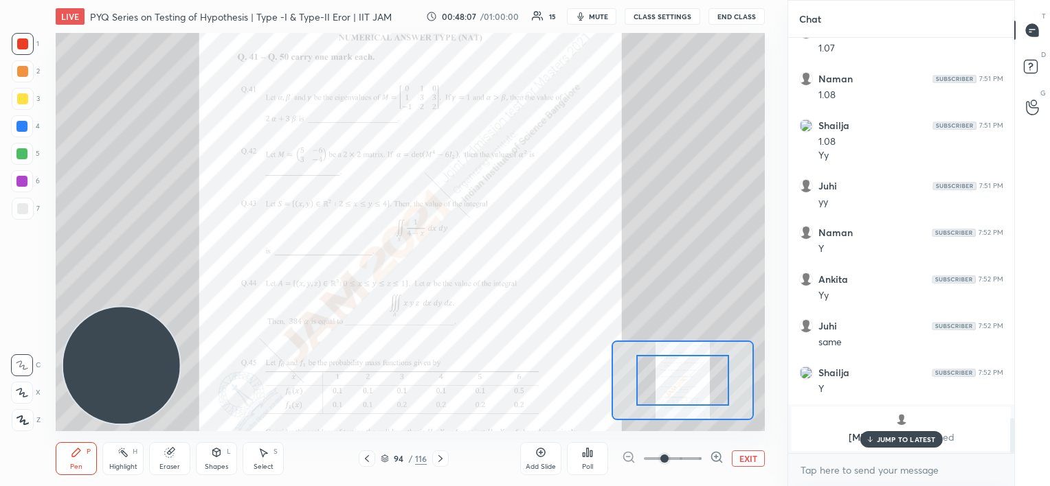
click at [703, 455] on div at bounding box center [673, 459] width 102 height 16
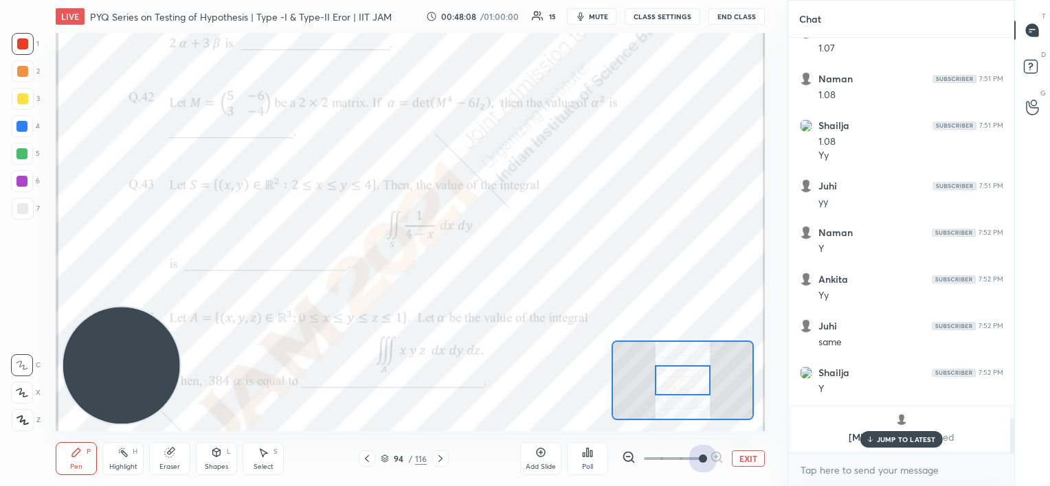
click at [699, 456] on span at bounding box center [673, 459] width 58 height 21
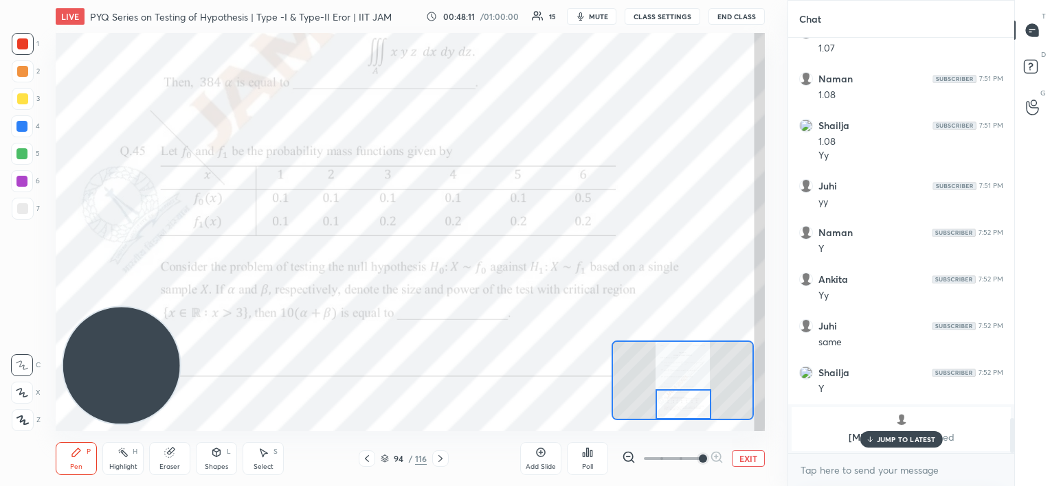
drag, startPoint x: 693, startPoint y: 378, endPoint x: 693, endPoint y: 407, distance: 28.9
click at [693, 407] on div at bounding box center [683, 405] width 56 height 31
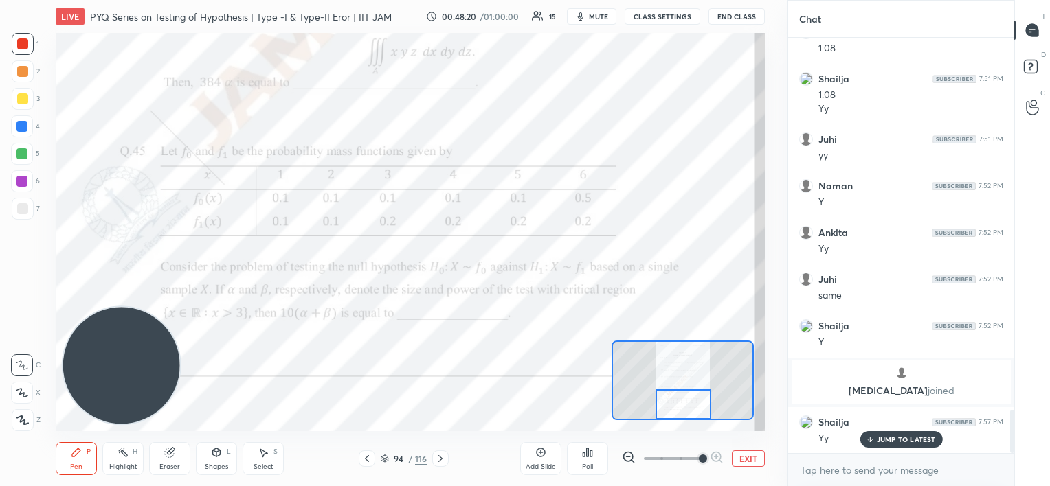
click at [872, 439] on icon at bounding box center [869, 440] width 9 height 8
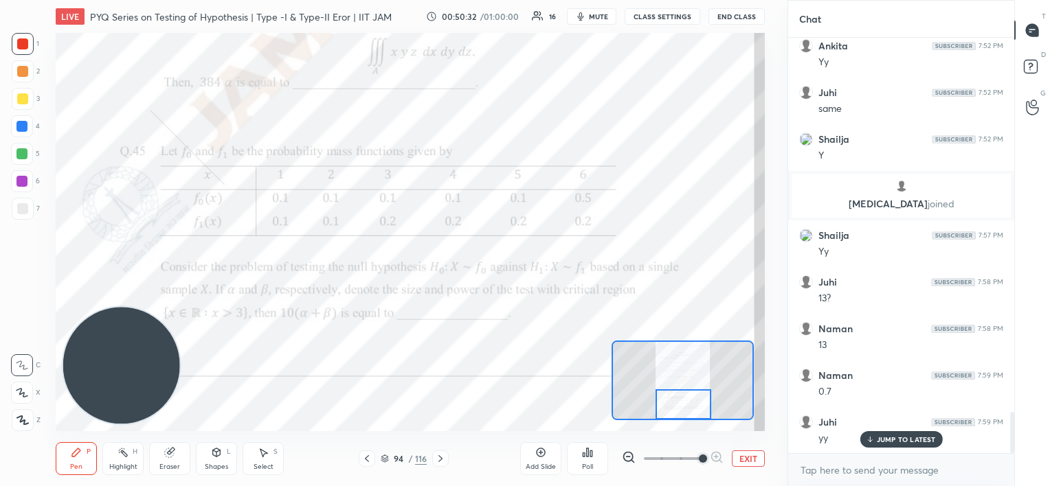
scroll to position [3828, 0]
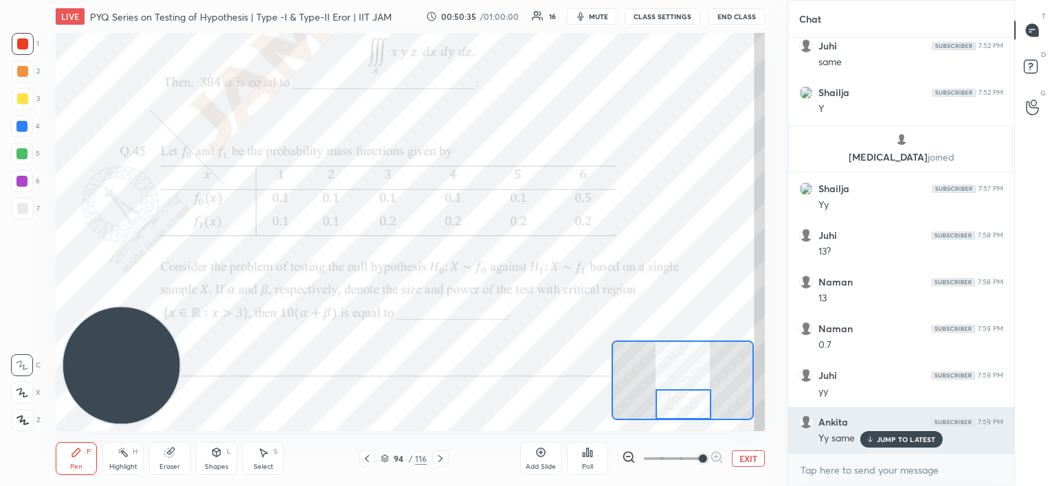
click at [875, 442] on div "JUMP TO LATEST" at bounding box center [901, 439] width 82 height 16
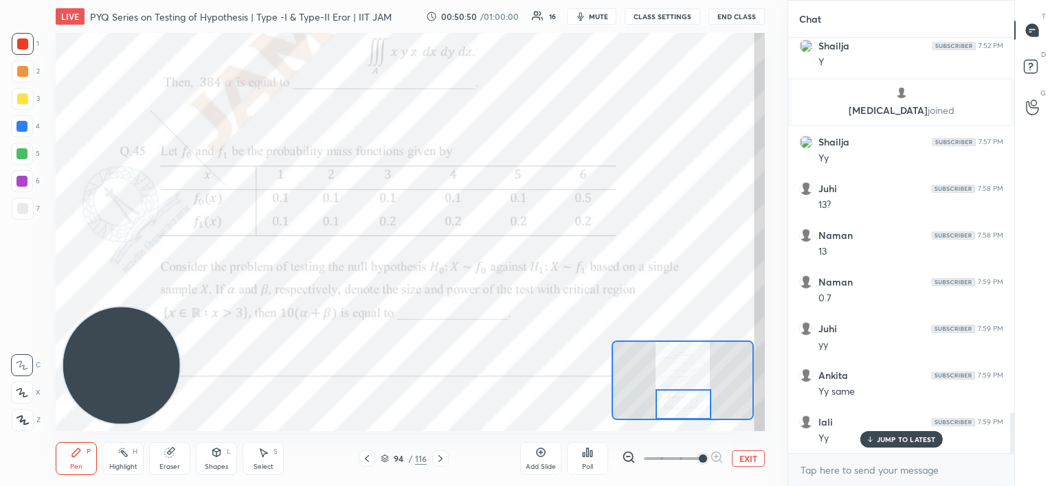
click at [442, 460] on icon at bounding box center [440, 458] width 11 height 11
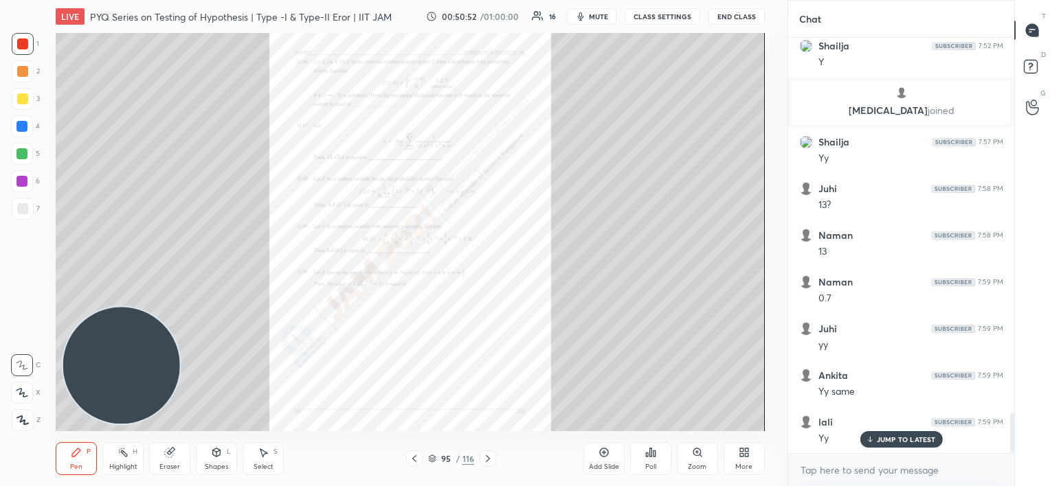
click at [485, 458] on icon at bounding box center [487, 458] width 11 height 11
click at [486, 458] on icon at bounding box center [487, 458] width 11 height 11
click at [491, 456] on icon at bounding box center [487, 458] width 11 height 11
drag, startPoint x: 601, startPoint y: 459, endPoint x: 593, endPoint y: 458, distance: 7.6
click at [600, 460] on div "Add Slide" at bounding box center [603, 458] width 41 height 33
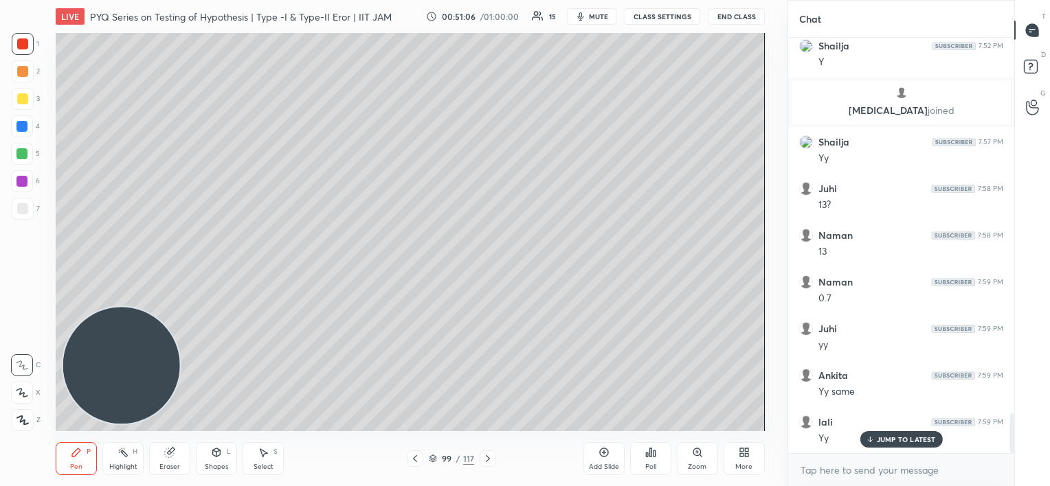
scroll to position [3922, 0]
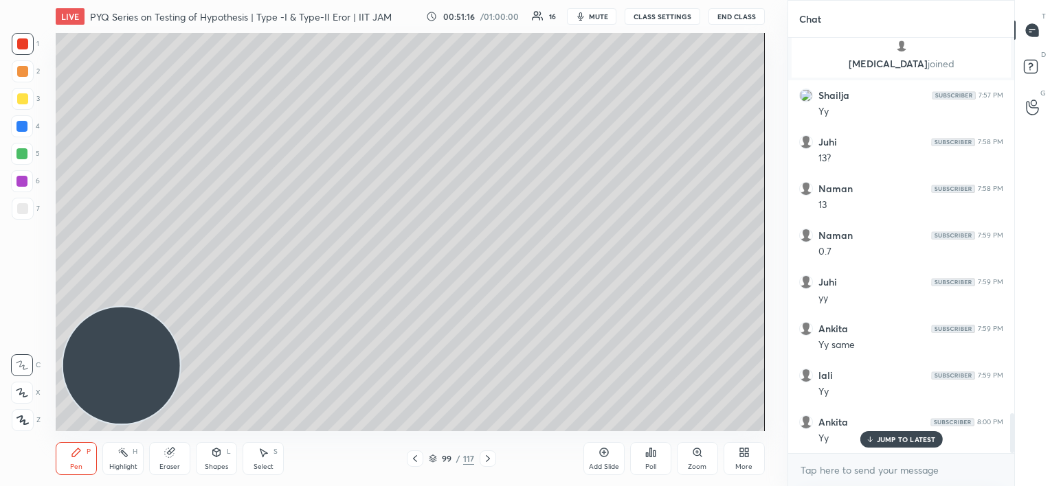
click at [591, 15] on span "mute" at bounding box center [598, 17] width 19 height 10
click at [645, 17] on button "CLASS SETTINGS" at bounding box center [663, 16] width 76 height 16
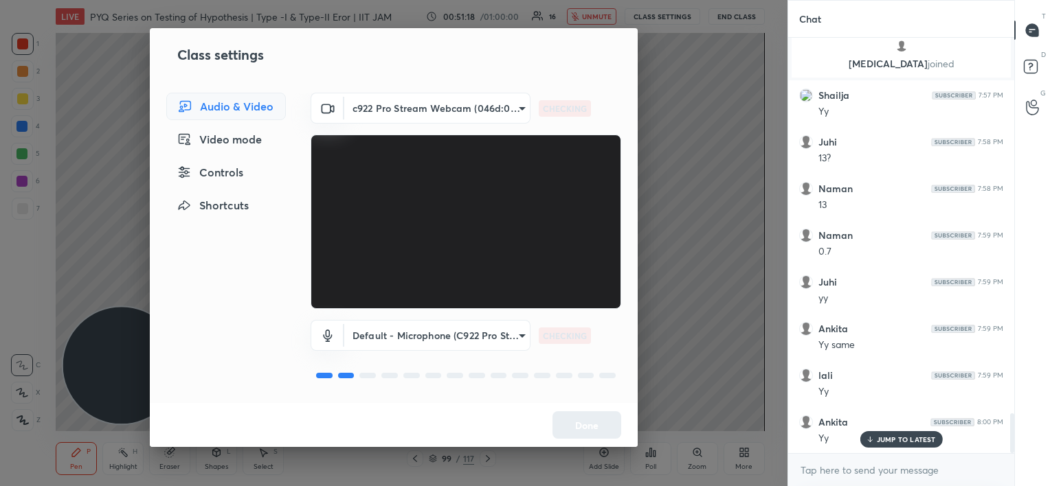
scroll to position [3969, 0]
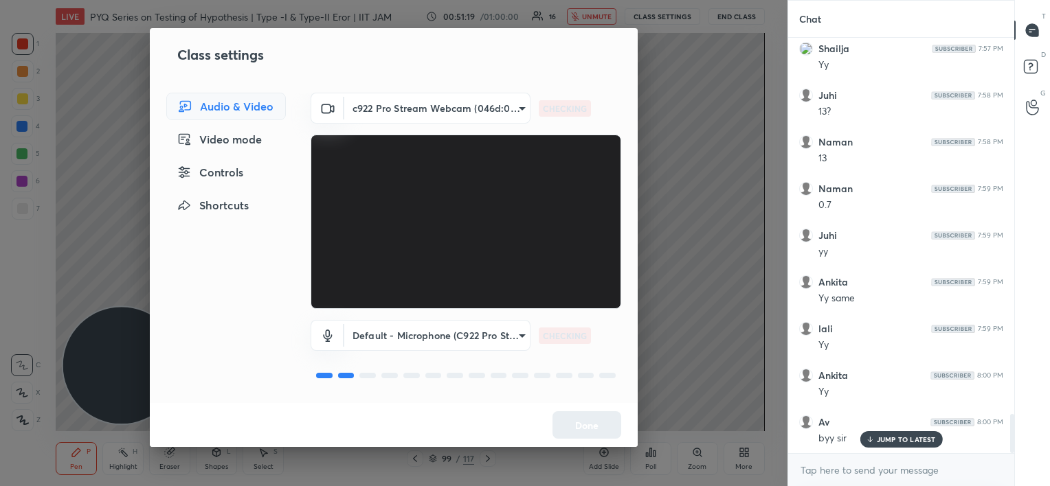
click at [451, 120] on body "1 2 3 4 5 6 7 C X Z C X Z E E Erase all H H LIVE PYQ Series on Testing of Hypot…" at bounding box center [525, 243] width 1050 height 486
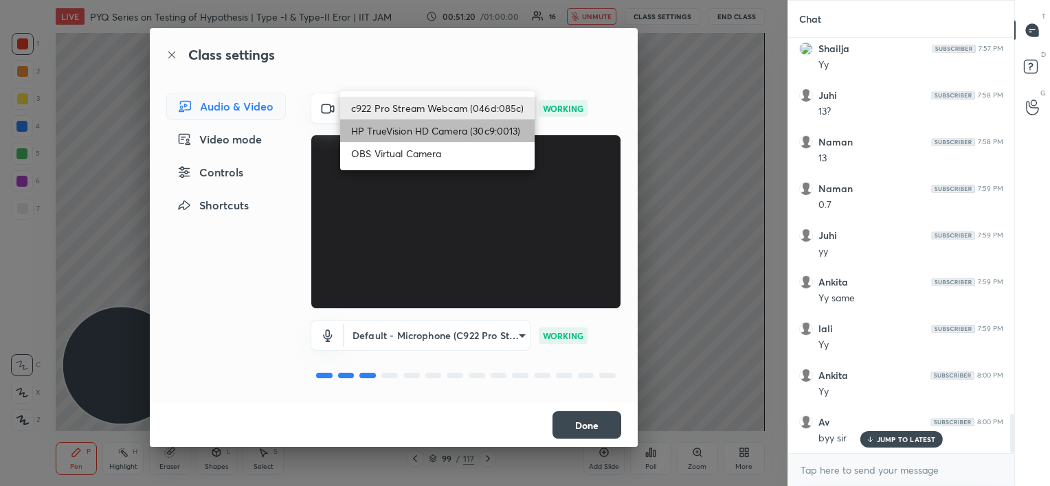
click at [456, 133] on li "HP TrueVision HD Camera (30c9:0013)" at bounding box center [437, 131] width 194 height 23
type input "302d101f504c5dc8f891fd1cf36b97dc236bb034bb5ce84b3a17c40f47e39d9d"
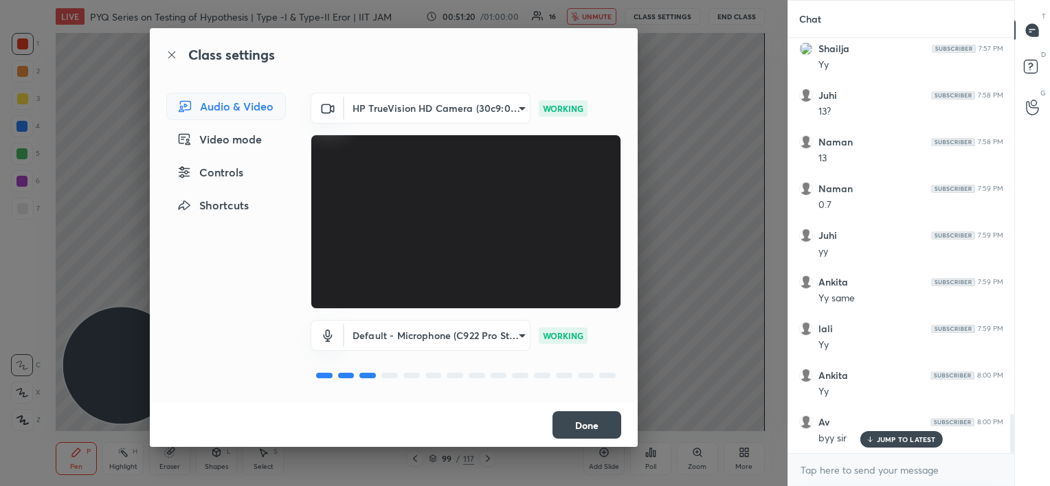
scroll to position [4015, 0]
click at [584, 431] on button "Done" at bounding box center [586, 425] width 69 height 27
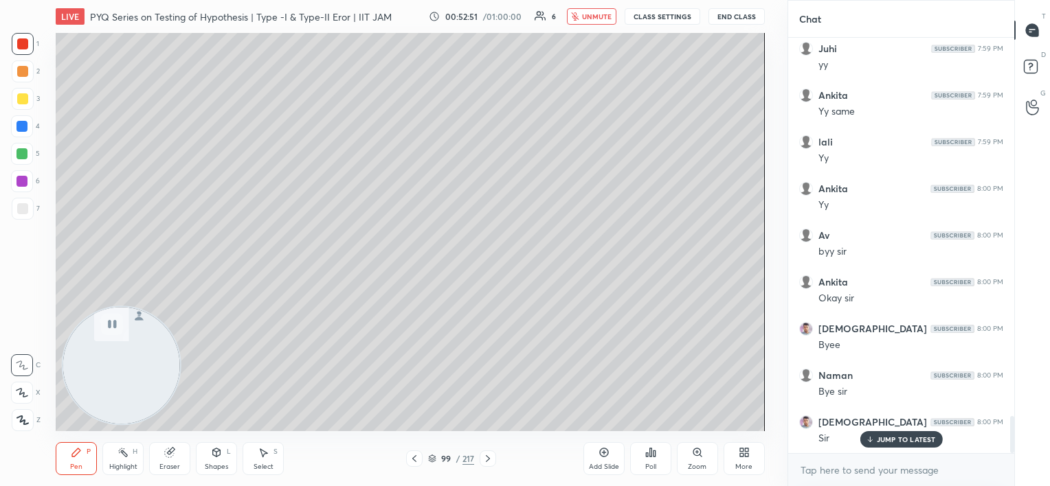
scroll to position [4202, 0]
